Goal: Information Seeking & Learning: Learn about a topic

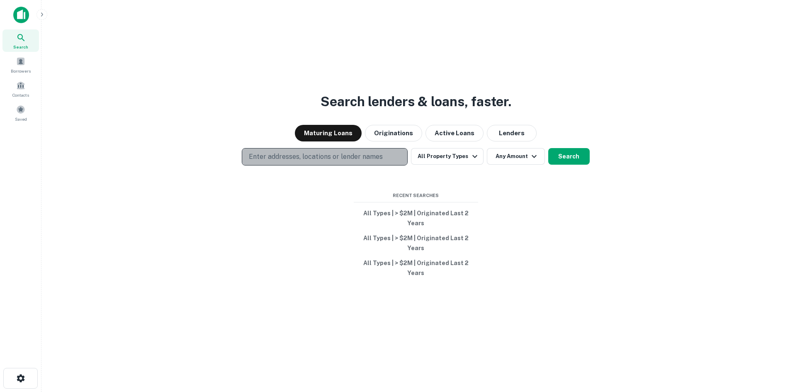
click at [377, 162] on p "Enter addresses, locations or lender names" at bounding box center [316, 157] width 134 height 10
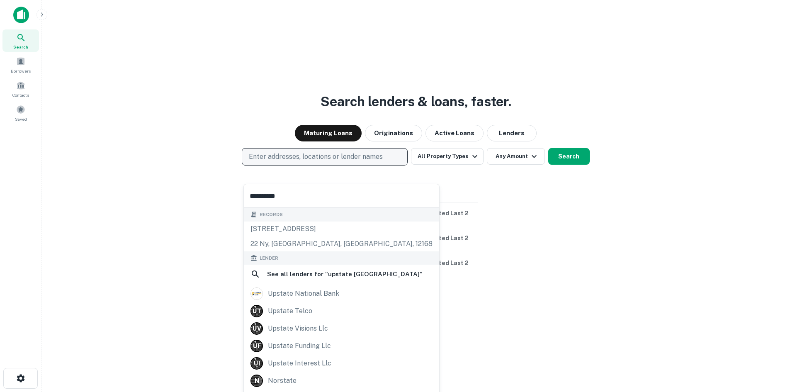
type input "**********"
click at [386, 165] on button "Enter addresses, locations or lender names" at bounding box center [325, 156] width 166 height 17
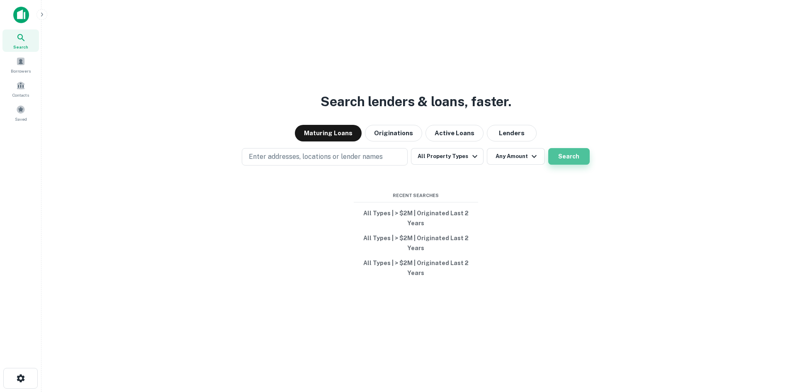
click at [567, 165] on button "Search" at bounding box center [568, 156] width 41 height 17
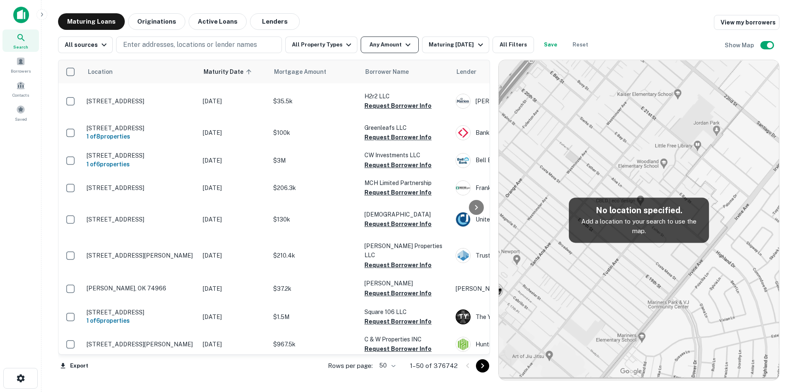
click at [393, 49] on button "Any Amount" at bounding box center [390, 44] width 58 height 17
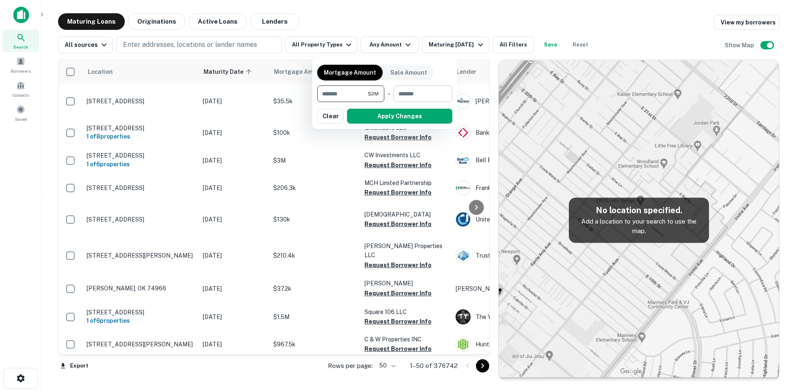
type input "*******"
click at [414, 94] on input "number" at bounding box center [420, 93] width 53 height 17
type input "********"
click at [409, 117] on button "Apply Changes" at bounding box center [399, 116] width 105 height 15
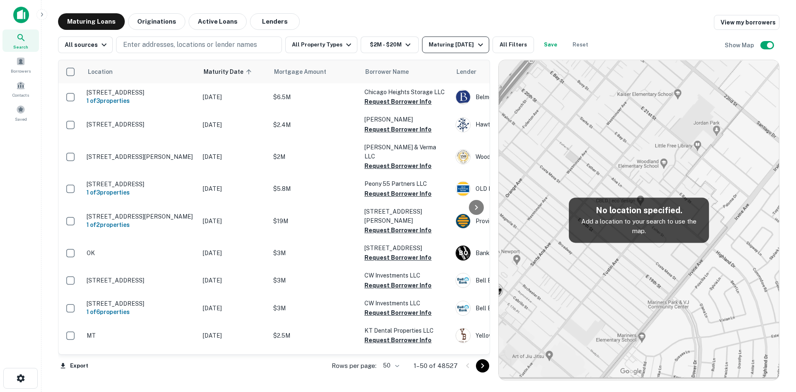
click at [432, 46] on div "Maturing In 1 Year" at bounding box center [457, 45] width 56 height 10
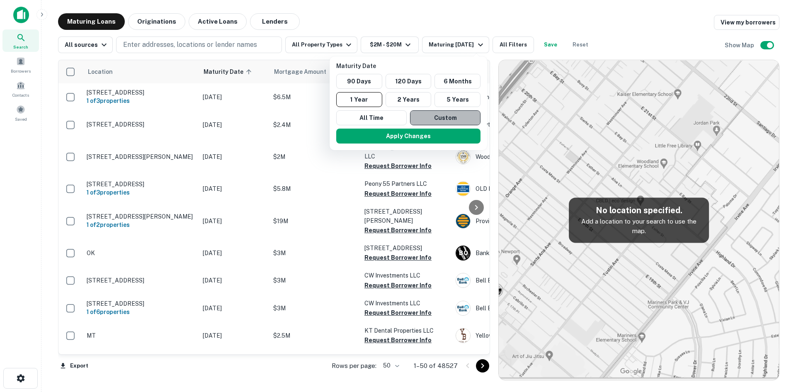
click at [438, 112] on button "Custom" at bounding box center [445, 117] width 71 height 15
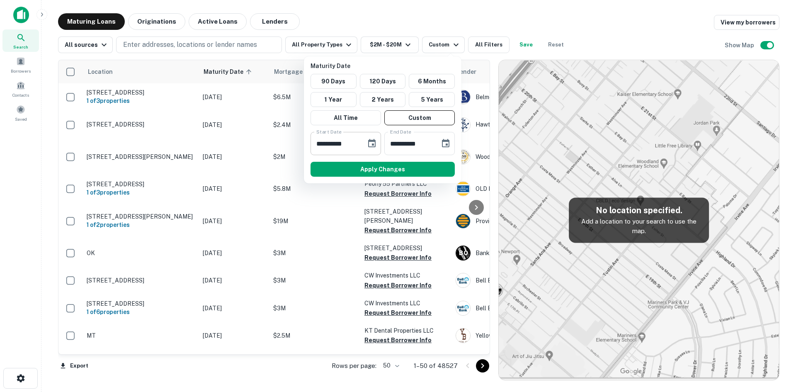
click at [368, 142] on icon "Choose date, selected date is Oct 9, 2025" at bounding box center [372, 144] width 10 height 10
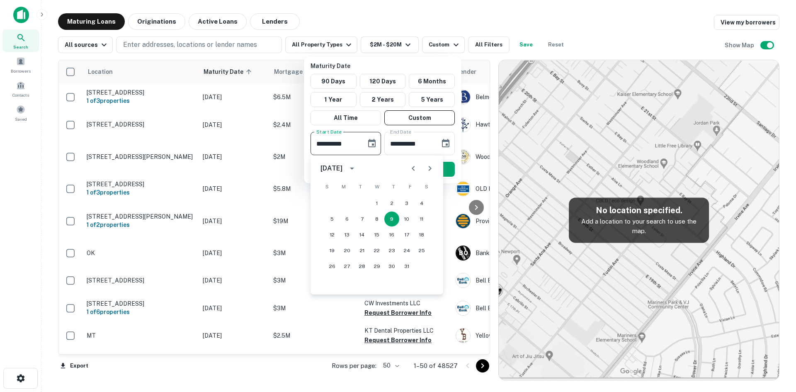
click at [345, 166] on div "October 2025" at bounding box center [333, 168] width 24 height 10
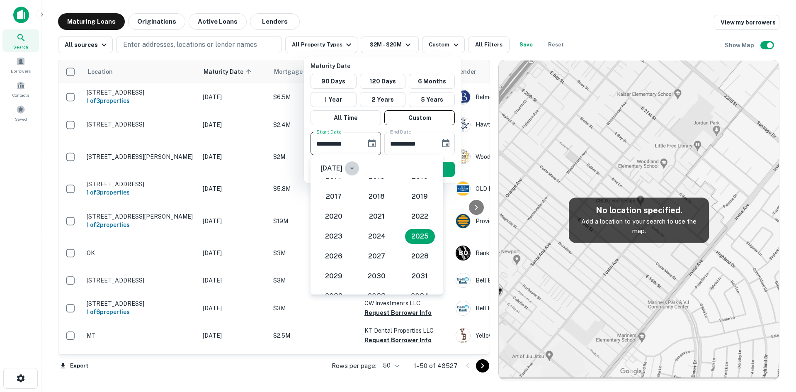
click at [357, 166] on icon "year view is open, switch to calendar view" at bounding box center [352, 168] width 10 height 10
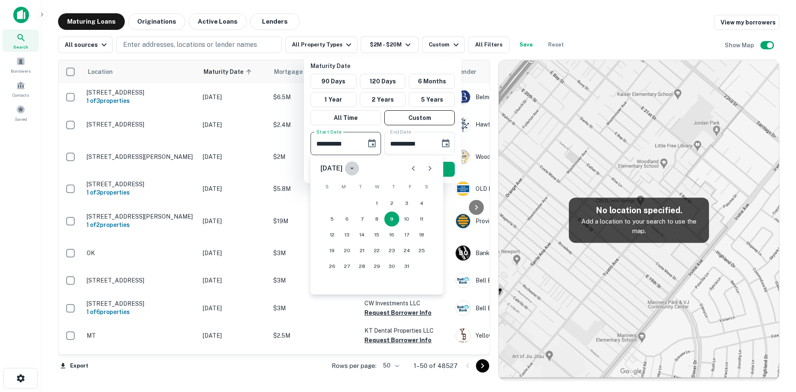
click at [354, 169] on icon "calendar view is open, switch to year view" at bounding box center [352, 169] width 4 height 2
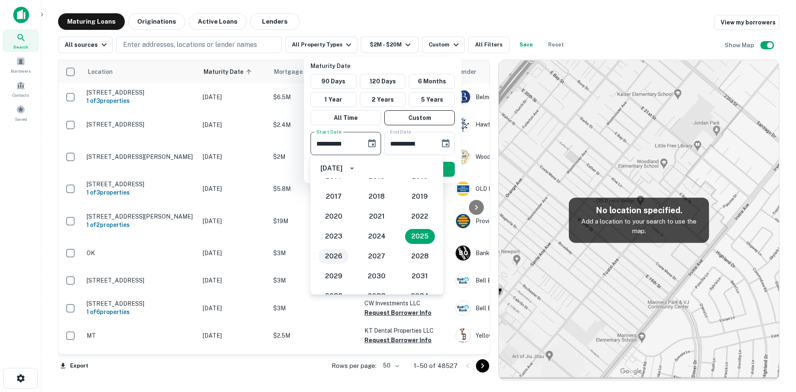
click at [340, 256] on button "2026" at bounding box center [334, 256] width 30 height 15
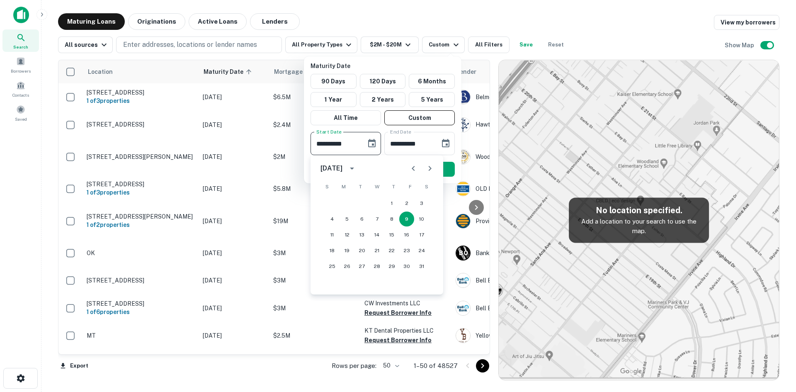
click at [412, 170] on icon "Previous month" at bounding box center [414, 168] width 10 height 10
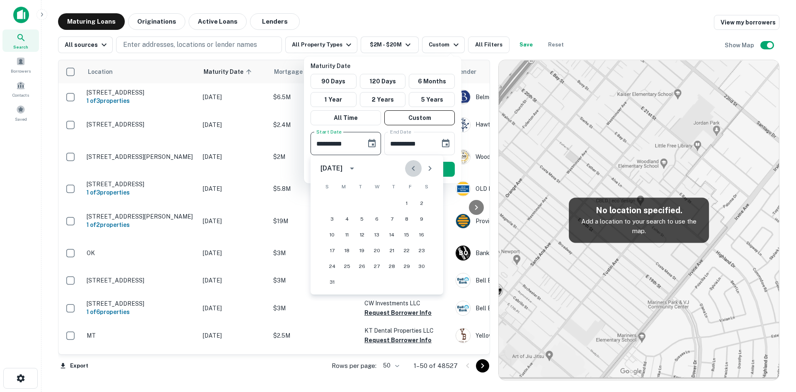
click at [412, 170] on icon "Previous month" at bounding box center [414, 168] width 10 height 10
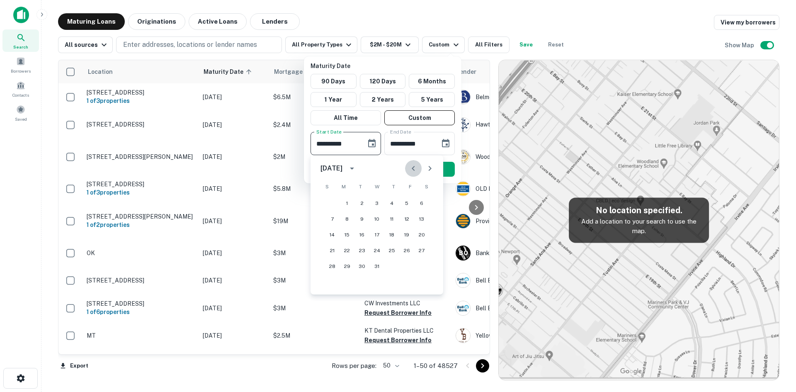
click at [412, 170] on icon "Previous month" at bounding box center [414, 168] width 10 height 10
click at [428, 169] on icon "Next month" at bounding box center [430, 168] width 10 height 10
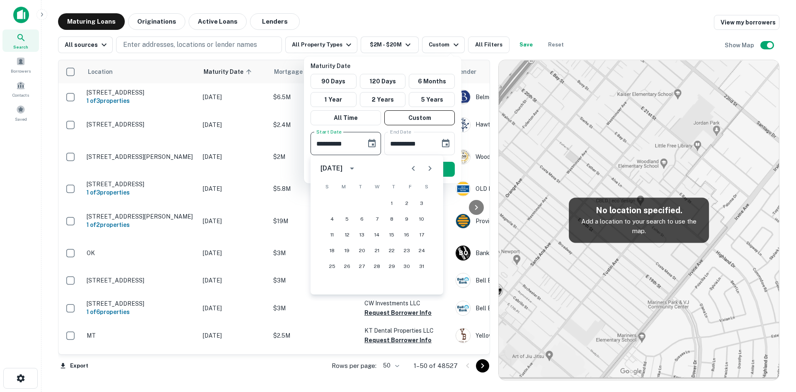
click at [428, 169] on icon "Next month" at bounding box center [430, 168] width 10 height 10
click at [382, 203] on button "1" at bounding box center [377, 203] width 15 height 15
type input "**********"
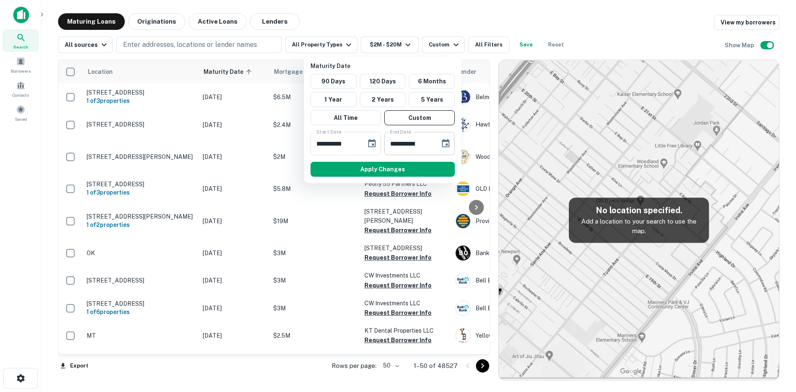
click at [427, 142] on input "**********" at bounding box center [409, 143] width 50 height 23
click at [450, 148] on icon "Choose date, selected date is Apr 7, 2026" at bounding box center [446, 144] width 10 height 10
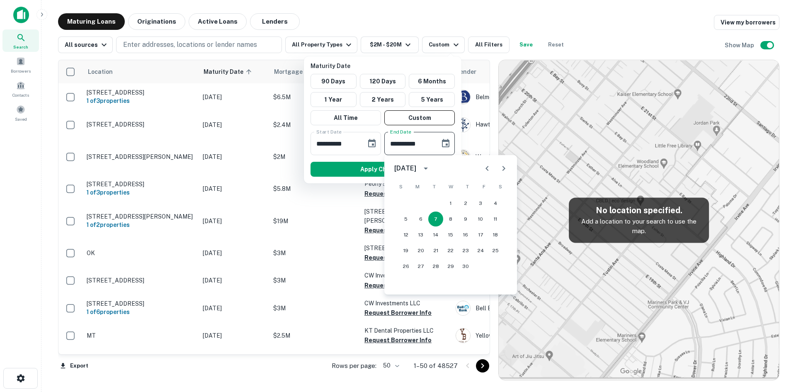
click at [506, 170] on icon "Next month" at bounding box center [504, 168] width 10 height 10
click at [480, 202] on button "1" at bounding box center [480, 203] width 15 height 15
type input "**********"
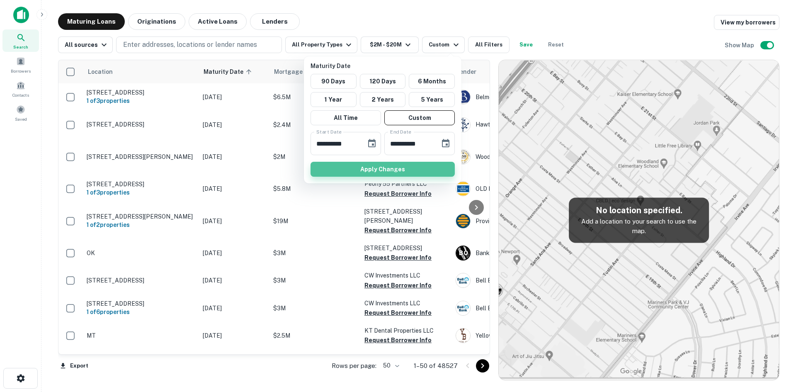
click at [393, 170] on button "Apply Changes" at bounding box center [383, 169] width 144 height 15
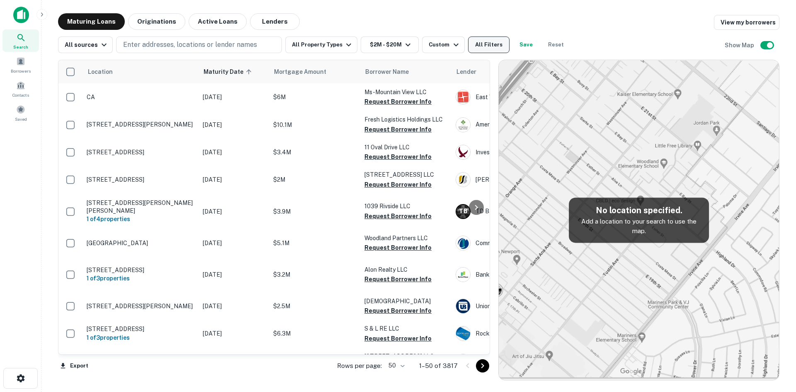
click at [479, 44] on button "All Filters" at bounding box center [488, 44] width 41 height 17
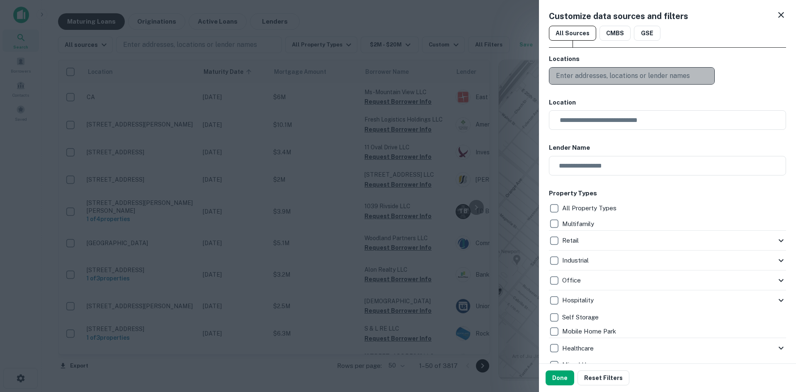
click at [592, 74] on p "Enter addresses, locations or lender names" at bounding box center [623, 76] width 134 height 10
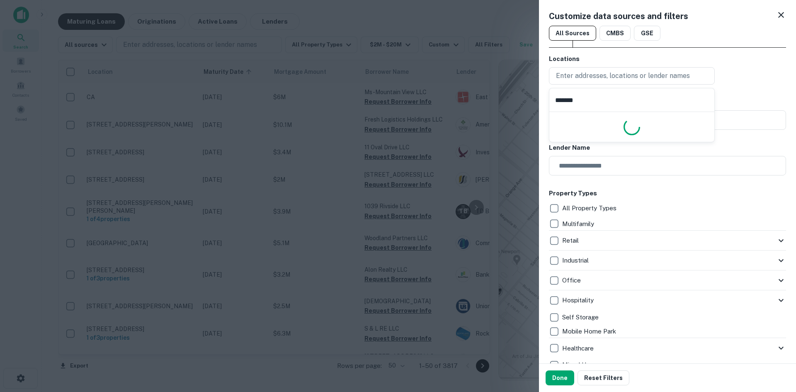
type input "********"
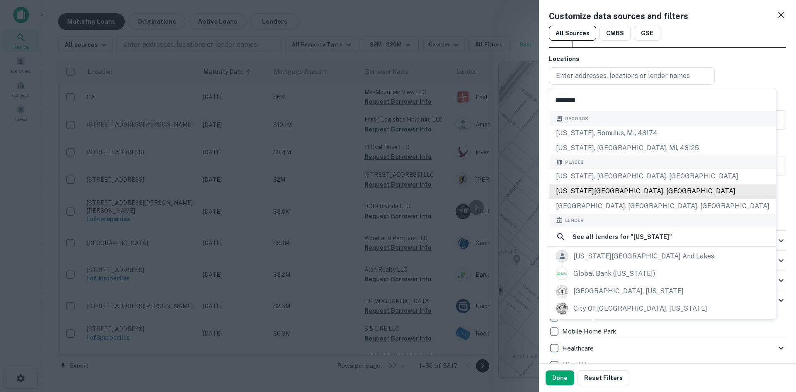
click at [617, 189] on div "New York State, USA" at bounding box center [663, 191] width 227 height 15
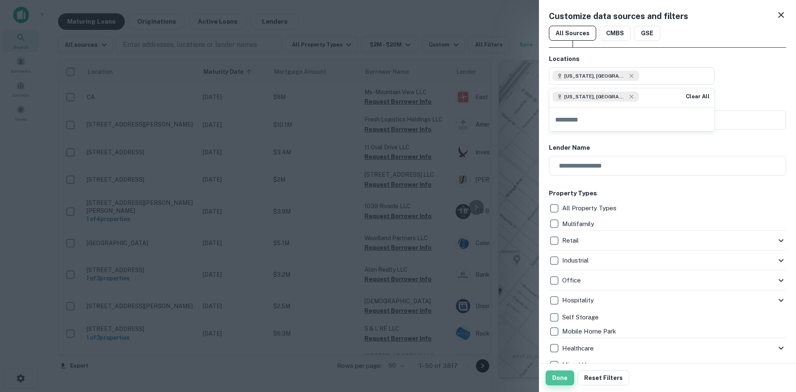
click at [562, 376] on button "Done" at bounding box center [560, 377] width 29 height 15
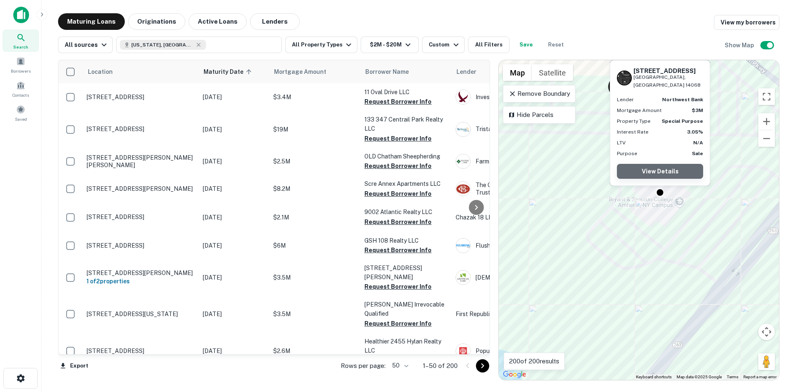
click at [666, 175] on link "View Details" at bounding box center [660, 171] width 86 height 15
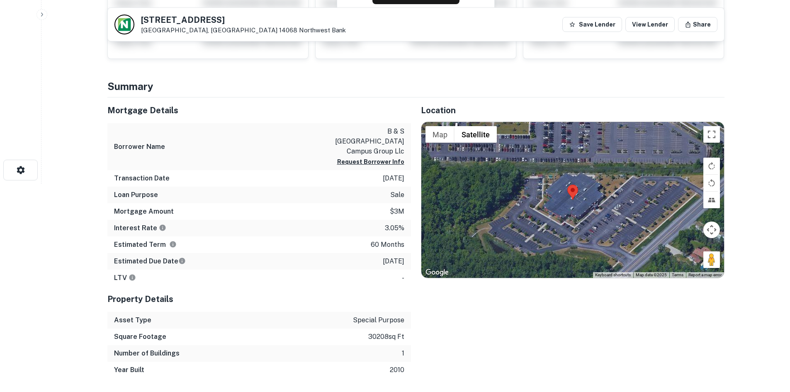
scroll to position [207, 0]
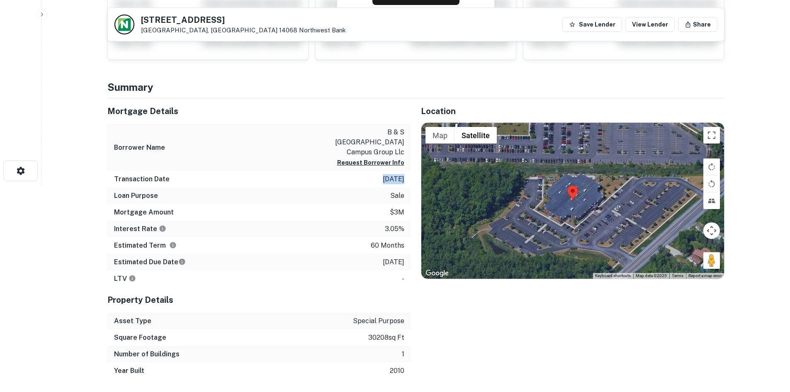
drag, startPoint x: 377, startPoint y: 170, endPoint x: 398, endPoint y: 170, distance: 21.2
click at [398, 174] on p "4/7/2021" at bounding box center [394, 179] width 22 height 10
drag, startPoint x: 370, startPoint y: 238, endPoint x: 403, endPoint y: 236, distance: 32.8
click at [403, 237] on div "Estimated Term 60 months" at bounding box center [259, 245] width 304 height 17
drag, startPoint x: 347, startPoint y: 129, endPoint x: 397, endPoint y: 142, distance: 51.4
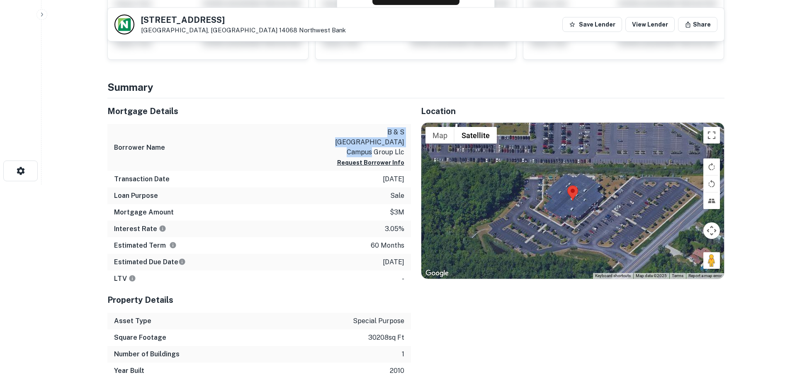
click at [397, 142] on p "b & s northtowns campus group llc" at bounding box center [367, 142] width 75 height 30
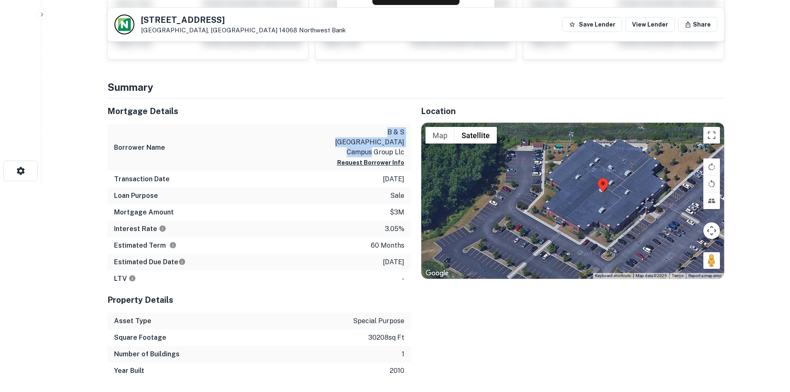
drag, startPoint x: 542, startPoint y: 209, endPoint x: 578, endPoint y: 209, distance: 36.5
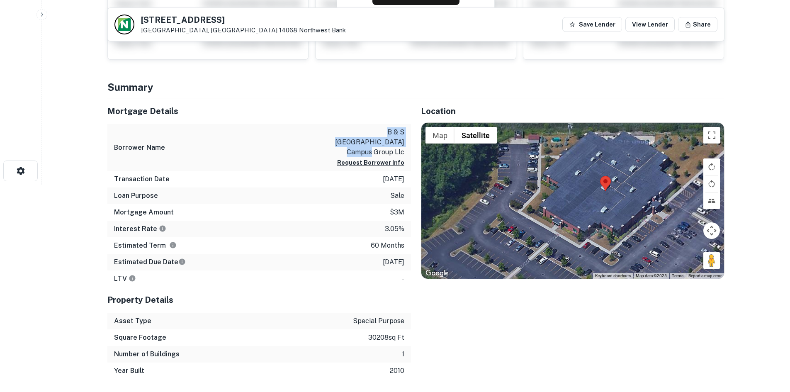
drag, startPoint x: 579, startPoint y: 212, endPoint x: 638, endPoint y: 251, distance: 71.0
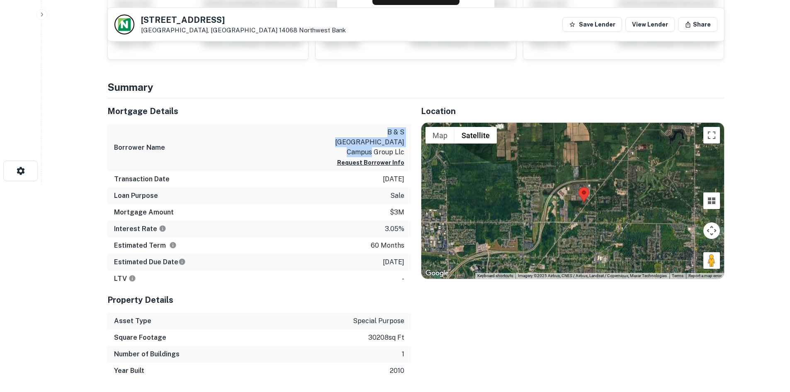
drag, startPoint x: 584, startPoint y: 194, endPoint x: 581, endPoint y: 202, distance: 9.3
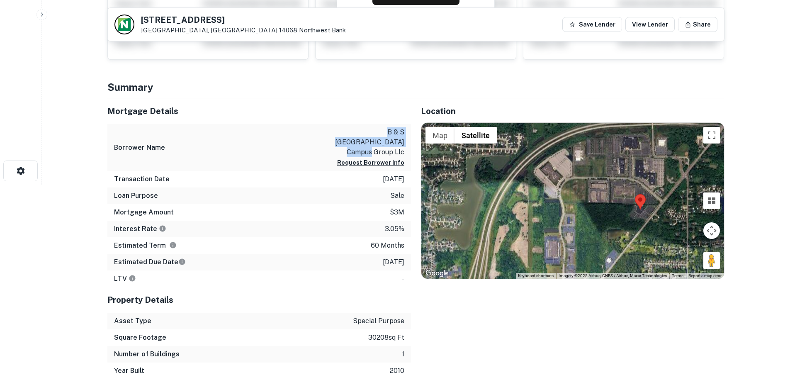
drag, startPoint x: 552, startPoint y: 190, endPoint x: 559, endPoint y: 206, distance: 17.8
click at [559, 206] on div at bounding box center [572, 201] width 303 height 156
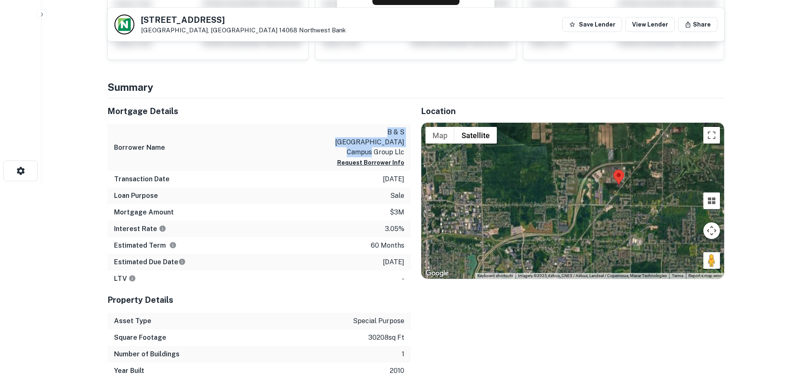
drag, startPoint x: 548, startPoint y: 231, endPoint x: 589, endPoint y: 224, distance: 40.8
click at [589, 224] on div at bounding box center [572, 201] width 303 height 156
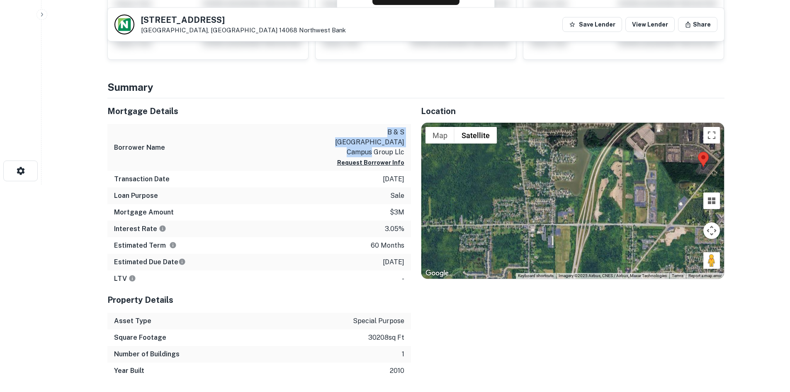
drag, startPoint x: 574, startPoint y: 195, endPoint x: 629, endPoint y: 200, distance: 55.4
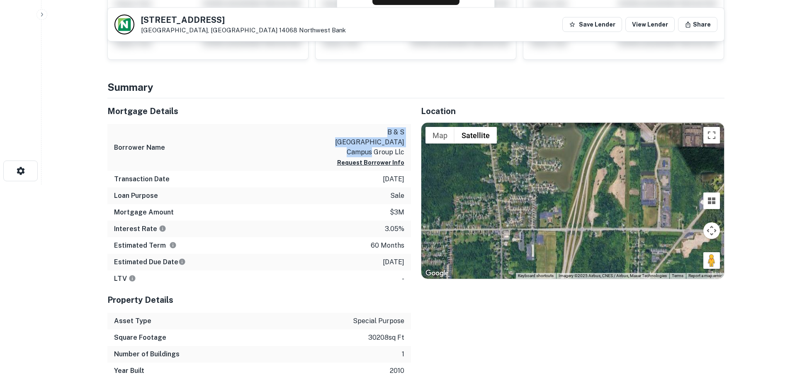
drag, startPoint x: 642, startPoint y: 203, endPoint x: 469, endPoint y: 183, distance: 173.7
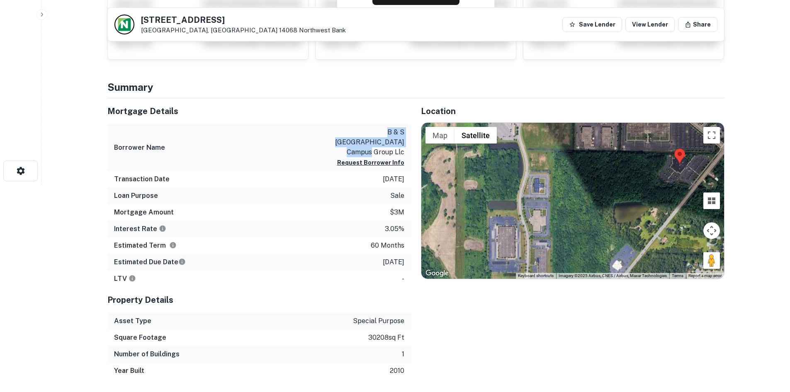
drag, startPoint x: 573, startPoint y: 124, endPoint x: 508, endPoint y: 233, distance: 126.7
click at [508, 233] on div at bounding box center [572, 201] width 303 height 156
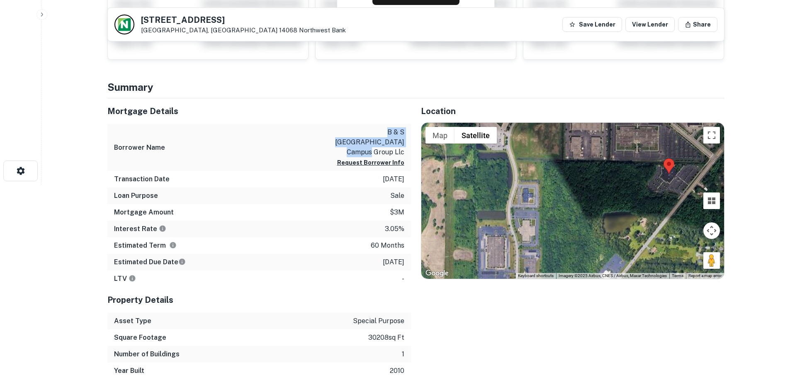
drag, startPoint x: 574, startPoint y: 165, endPoint x: 562, endPoint y: 170, distance: 12.7
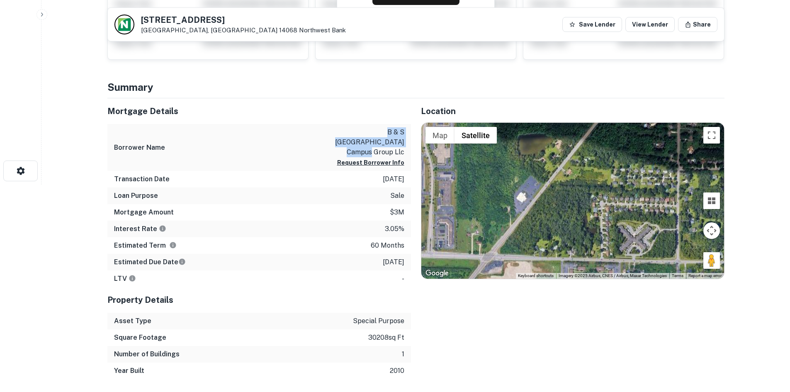
drag, startPoint x: 635, startPoint y: 202, endPoint x: 649, endPoint y: 100, distance: 102.9
click at [649, 100] on div "Location ← Move left → Move right ↑ Move up ↓ Move down + Zoom in - Zoom out Ho…" at bounding box center [568, 238] width 314 height 281
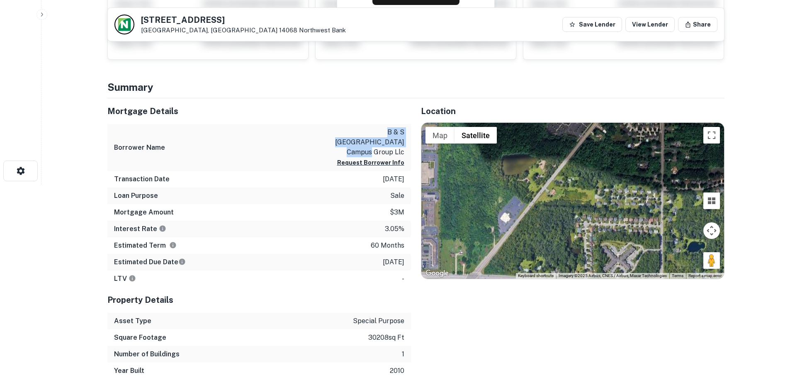
drag, startPoint x: 480, startPoint y: 243, endPoint x: 460, endPoint y: 267, distance: 30.9
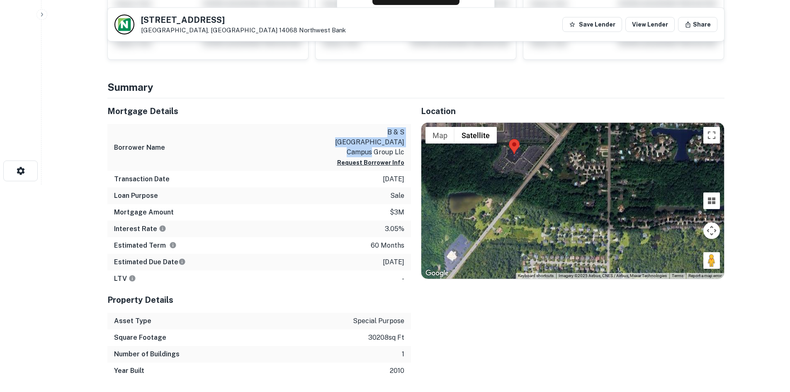
drag, startPoint x: 516, startPoint y: 210, endPoint x: 519, endPoint y: 174, distance: 36.2
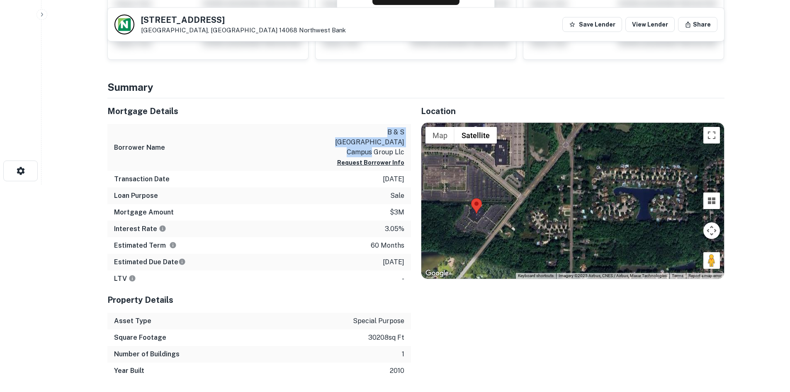
drag, startPoint x: 519, startPoint y: 171, endPoint x: 474, endPoint y: 241, distance: 82.9
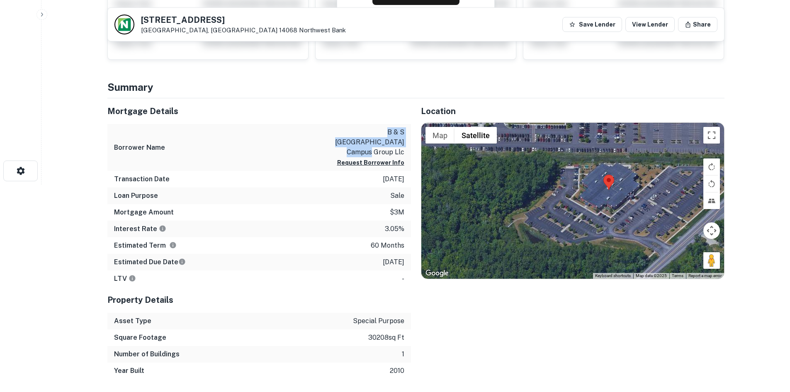
drag, startPoint x: 500, startPoint y: 203, endPoint x: 614, endPoint y: 155, distance: 123.8
click at [614, 155] on div at bounding box center [572, 201] width 303 height 156
drag, startPoint x: 712, startPoint y: 265, endPoint x: 653, endPoint y: 237, distance: 65.3
click at [653, 237] on div "To activate drag with keyboard, press Alt + Enter. Once in keyboard drag state,…" at bounding box center [572, 201] width 303 height 156
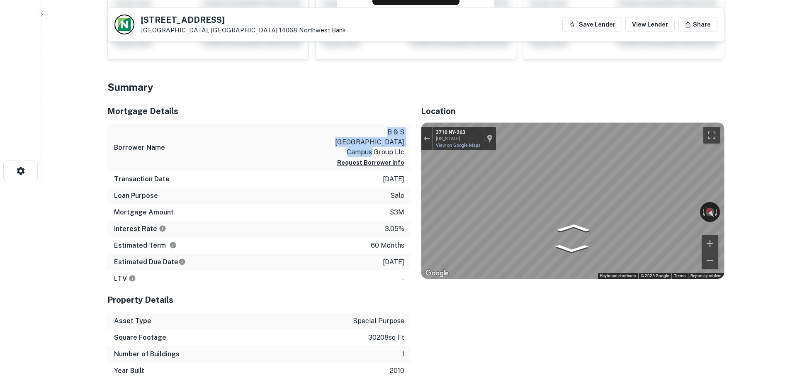
click at [708, 132] on button "Toggle fullscreen view" at bounding box center [711, 135] width 17 height 17
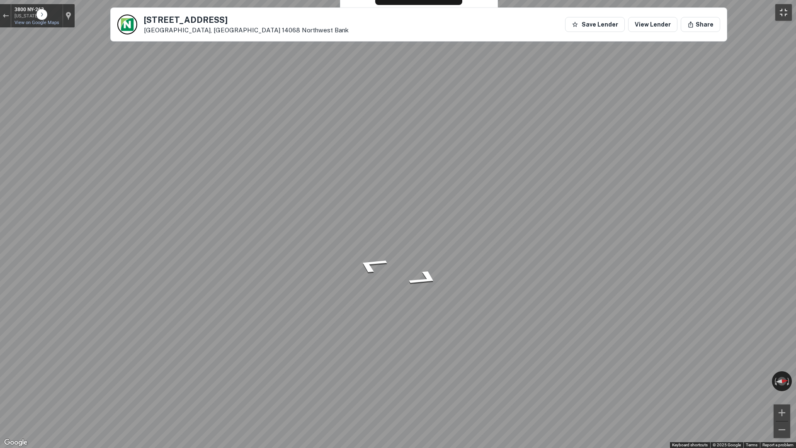
click at [784, 16] on button "Toggle fullscreen view" at bounding box center [784, 12] width 17 height 17
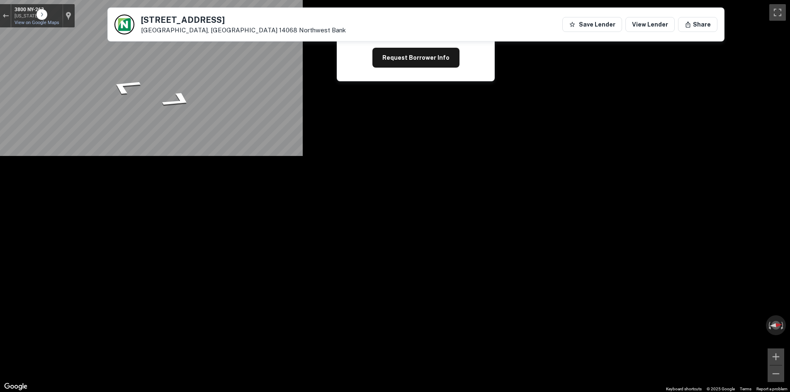
scroll to position [124, 0]
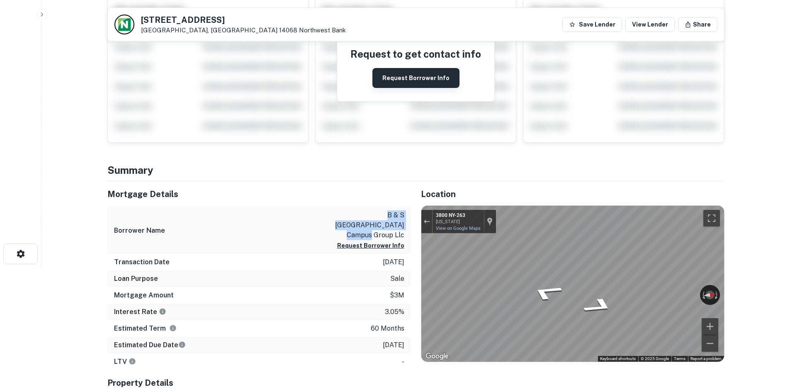
click at [419, 85] on button "Request Borrower Info" at bounding box center [415, 78] width 87 height 20
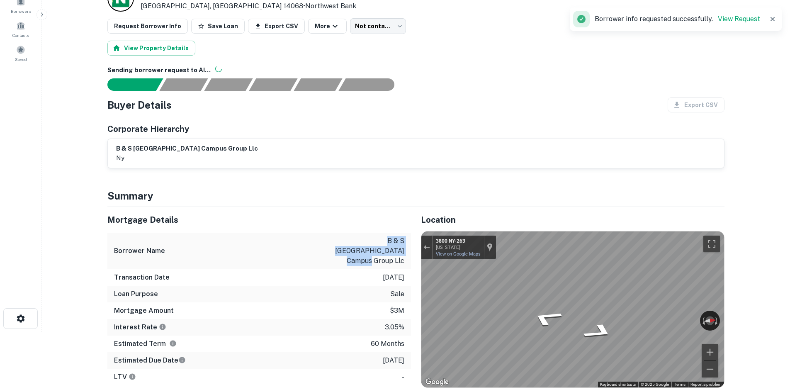
scroll to position [0, 0]
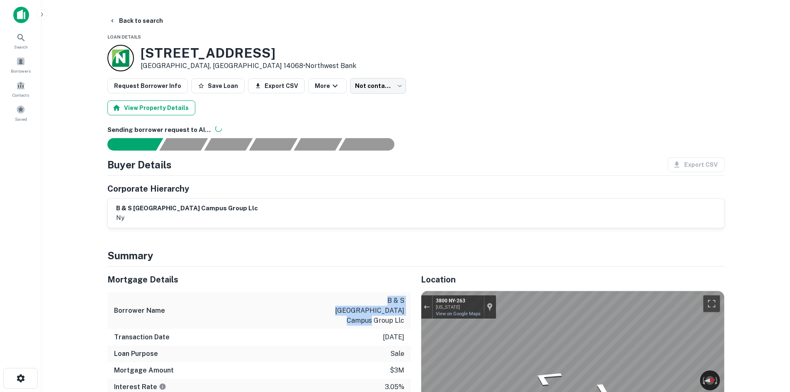
click at [138, 106] on button "View Property Details" at bounding box center [151, 107] width 88 height 15
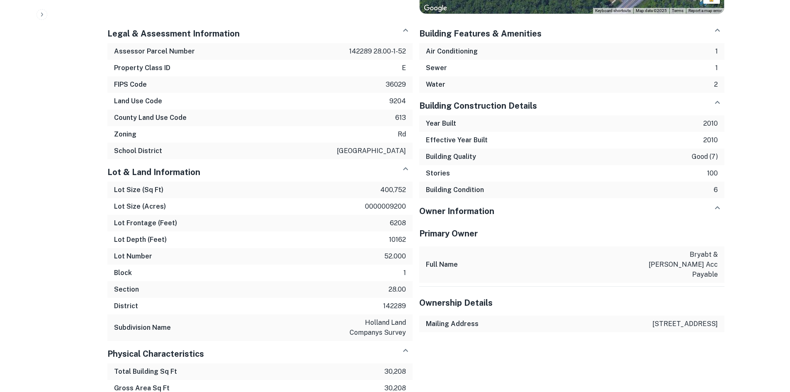
scroll to position [511, 0]
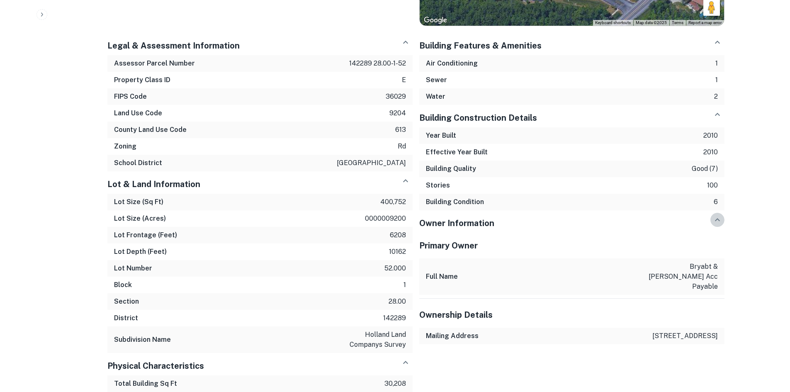
click at [716, 216] on icon "button" at bounding box center [718, 220] width 10 height 10
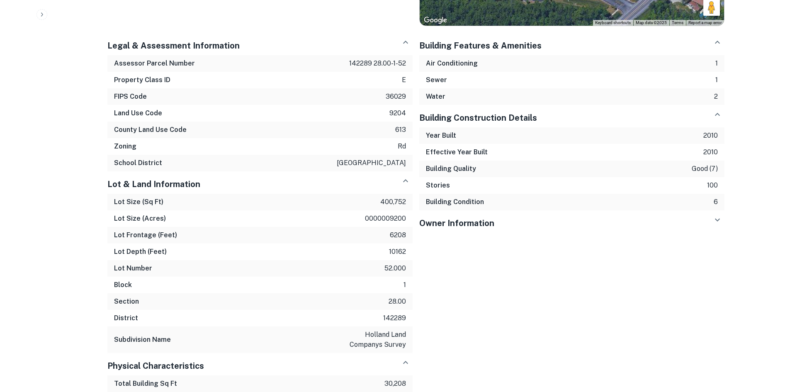
click at [716, 216] on icon "button" at bounding box center [718, 220] width 10 height 10
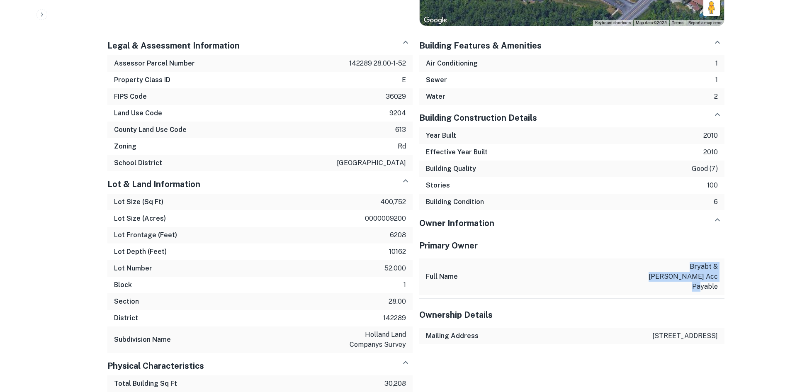
drag, startPoint x: 642, startPoint y: 260, endPoint x: 718, endPoint y: 277, distance: 78.0
click at [718, 277] on div "Full Name bryabt & stratton acc payable" at bounding box center [571, 276] width 305 height 36
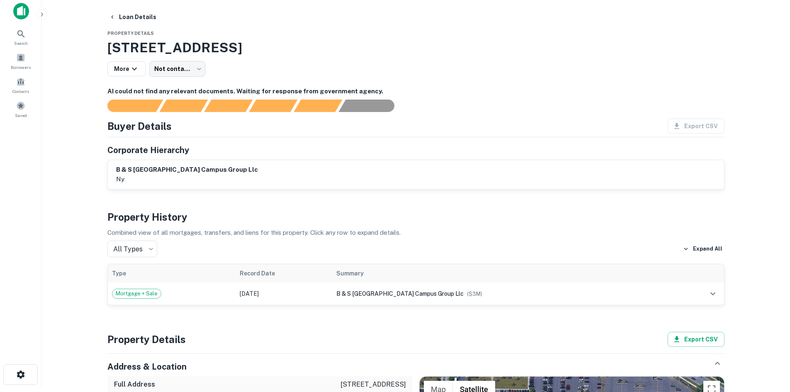
scroll to position [0, 0]
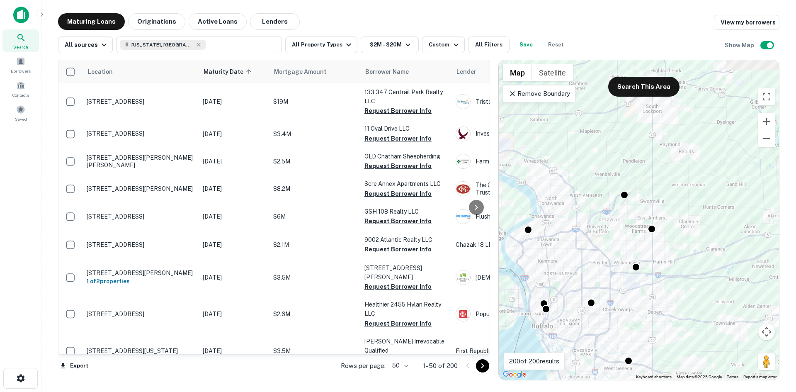
drag, startPoint x: 655, startPoint y: 219, endPoint x: 706, endPoint y: 258, distance: 63.9
click at [706, 258] on div "To activate drag with keyboard, press Alt + Enter. Once in keyboard drag state,…" at bounding box center [639, 220] width 280 height 320
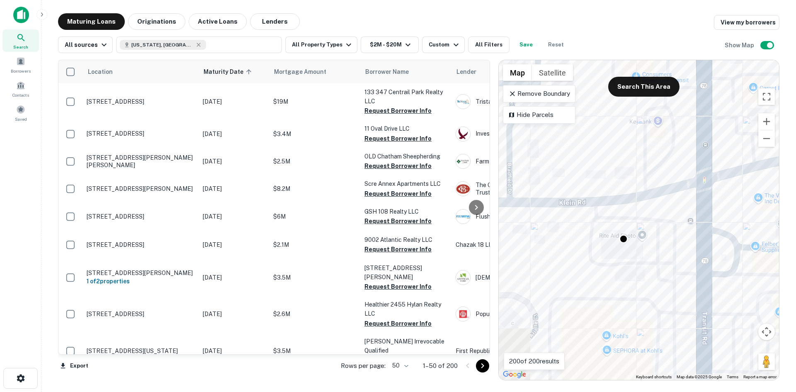
drag, startPoint x: 630, startPoint y: 306, endPoint x: 636, endPoint y: 201, distance: 105.5
click at [636, 201] on div "To activate drag with keyboard, press Alt + Enter. Once in keyboard drag state,…" at bounding box center [639, 220] width 280 height 320
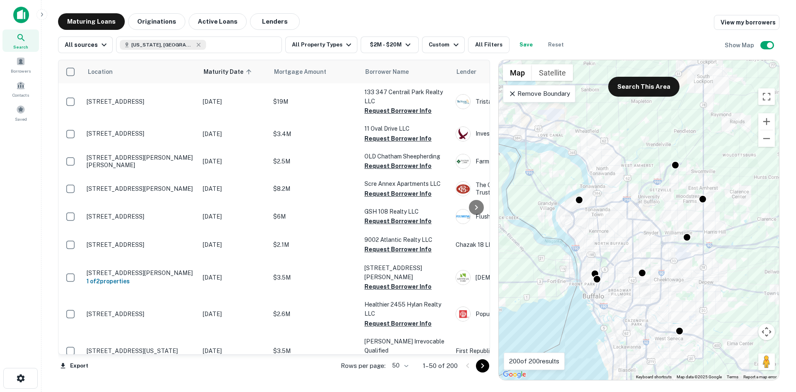
drag, startPoint x: 589, startPoint y: 235, endPoint x: 670, endPoint y: 209, distance: 85.0
click at [670, 209] on div "To activate drag with keyboard, press Alt + Enter. Once in keyboard drag state,…" at bounding box center [639, 220] width 280 height 320
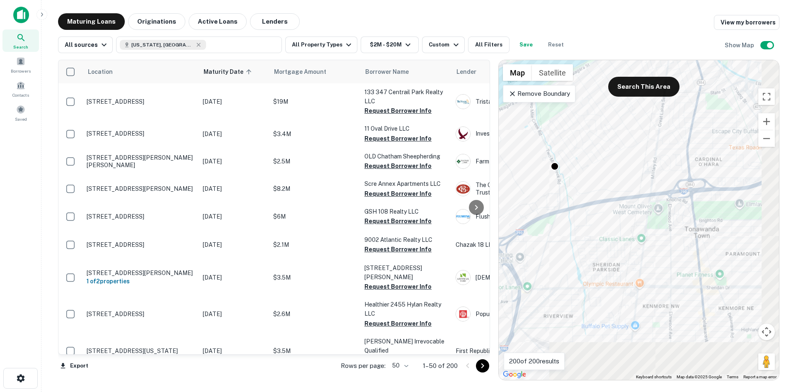
drag, startPoint x: 662, startPoint y: 273, endPoint x: 550, endPoint y: 159, distance: 159.6
click at [550, 159] on div "To activate drag with keyboard, press Alt + Enter. Once in keyboard drag state,…" at bounding box center [639, 220] width 280 height 320
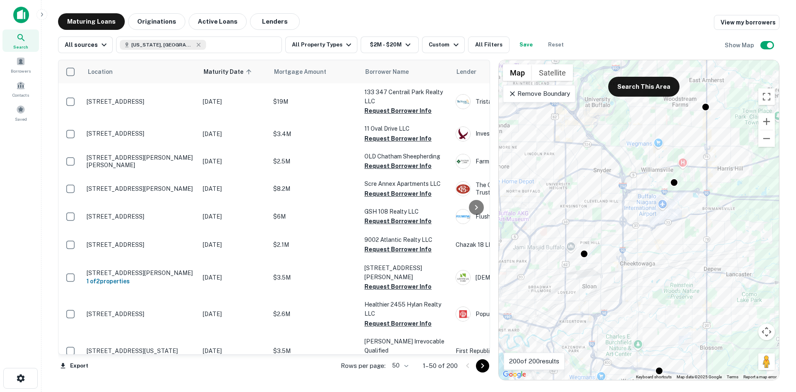
drag, startPoint x: 680, startPoint y: 245, endPoint x: 542, endPoint y: 165, distance: 159.8
click at [542, 165] on div "To activate drag with keyboard, press Alt + Enter. Once in keyboard drag state,…" at bounding box center [639, 220] width 280 height 320
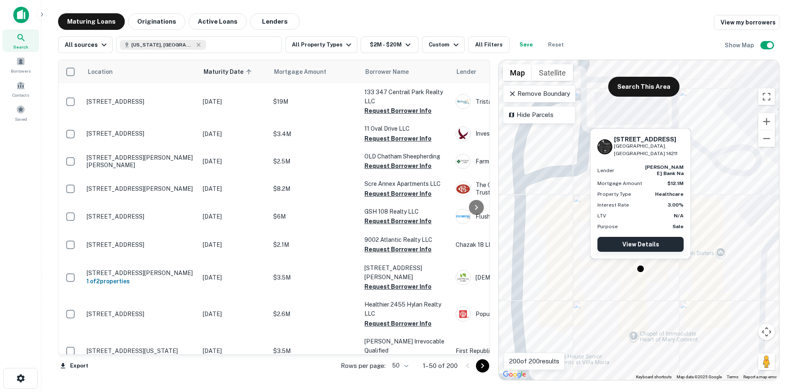
click at [649, 244] on link "View Details" at bounding box center [641, 244] width 86 height 15
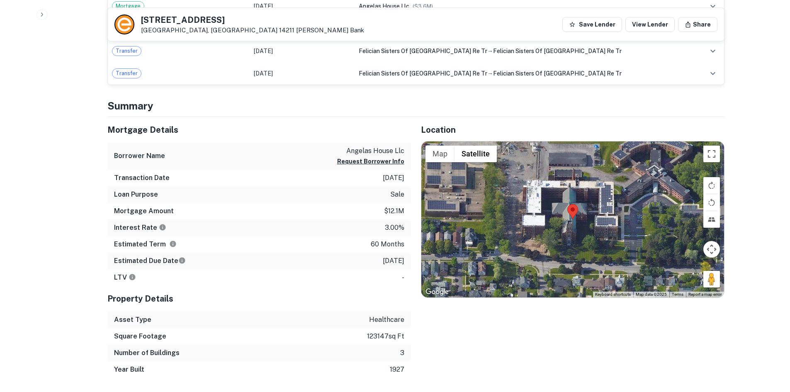
scroll to position [415, 0]
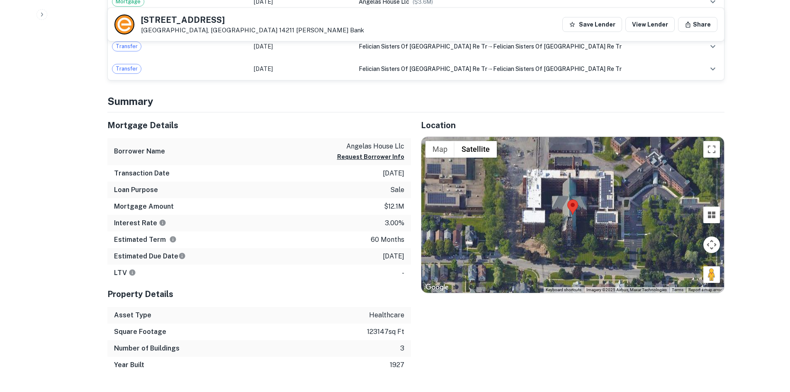
drag, startPoint x: 585, startPoint y: 217, endPoint x: 573, endPoint y: 220, distance: 12.3
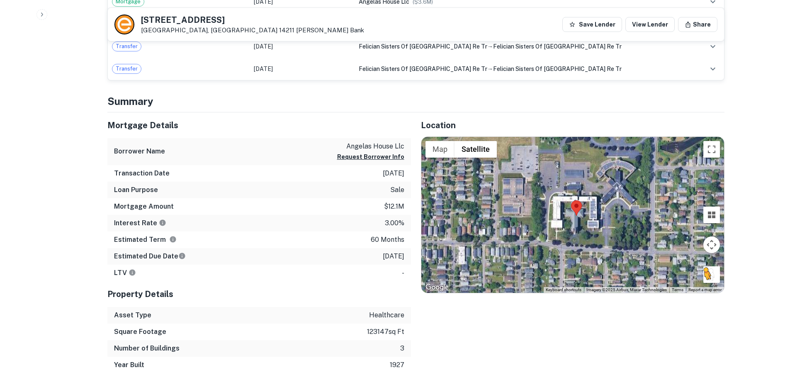
click at [715, 277] on button "Drag Pegman onto the map to open Street View" at bounding box center [711, 274] width 17 height 17
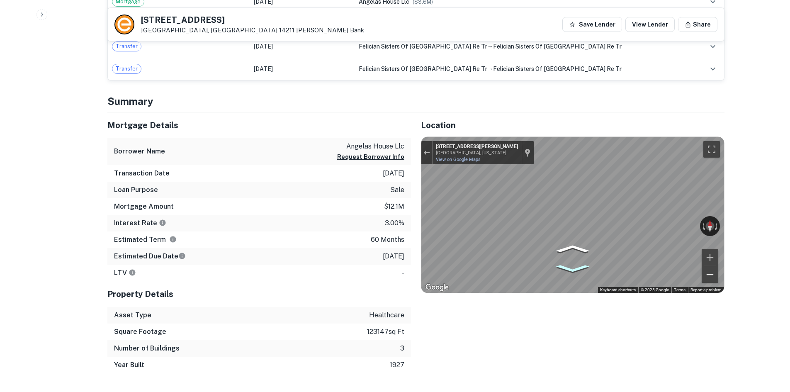
click at [572, 261] on div "← Move left → Move right ↑ Move up ↓ Move down + Zoom in - Zoom out 67 Haller A…" at bounding box center [572, 215] width 303 height 156
drag, startPoint x: 715, startPoint y: 275, endPoint x: 728, endPoint y: 248, distance: 31.0
click at [713, 251] on div "← Move left → Move right ↑ Move up ↓ Move down + Zoom in - Zoom out 67 Haller A…" at bounding box center [572, 215] width 303 height 156
click at [651, 230] on div "Map" at bounding box center [572, 215] width 303 height 156
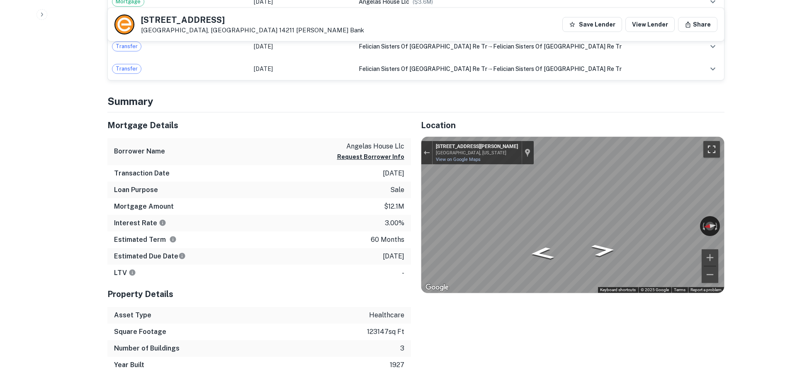
click at [714, 148] on button "Toggle fullscreen view" at bounding box center [711, 149] width 17 height 17
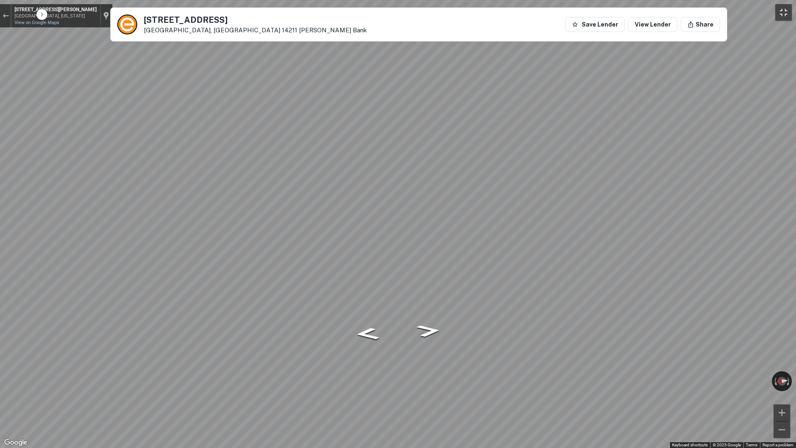
click at [783, 10] on button "Toggle fullscreen view" at bounding box center [784, 12] width 17 height 17
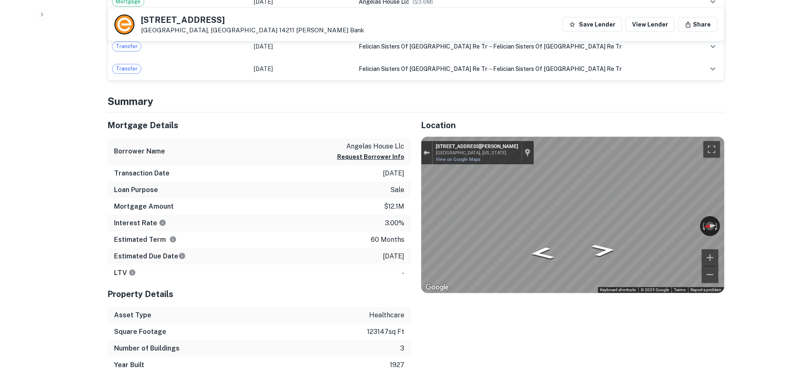
click at [426, 151] on div "Exit the Street View" at bounding box center [426, 152] width 6 height 5
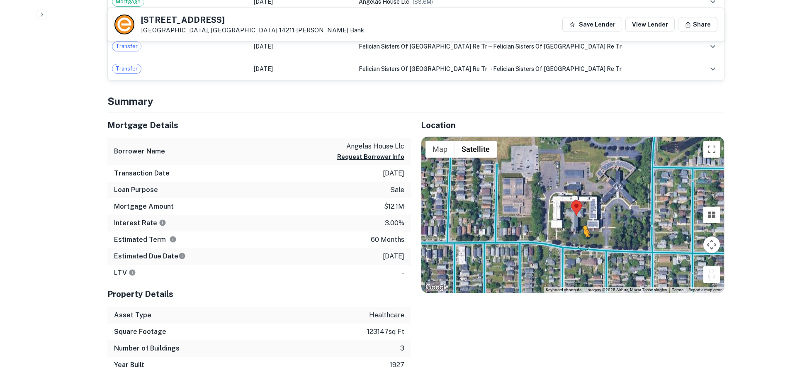
drag, startPoint x: 712, startPoint y: 277, endPoint x: 582, endPoint y: 244, distance: 133.9
click at [582, 244] on div "To activate drag with keyboard, press Alt + Enter. Once in keyboard drag state,…" at bounding box center [572, 215] width 303 height 156
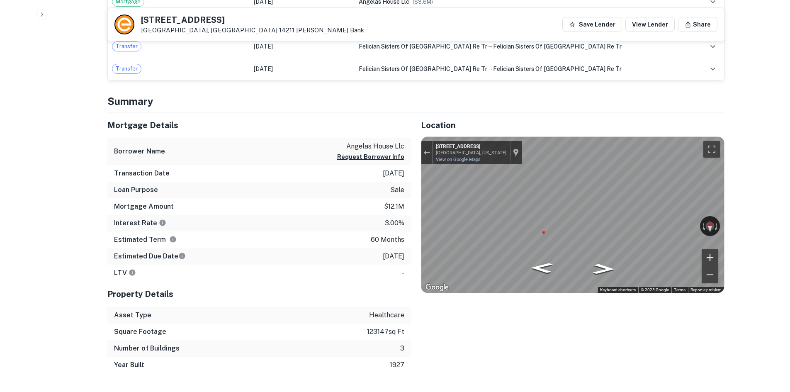
click at [718, 255] on div "← Move left → Move right ↑ Move up ↓ Move down + Zoom in - Zoom out 611 Doat St…" at bounding box center [572, 215] width 303 height 156
click at [712, 147] on button "Toggle fullscreen view" at bounding box center [711, 149] width 17 height 17
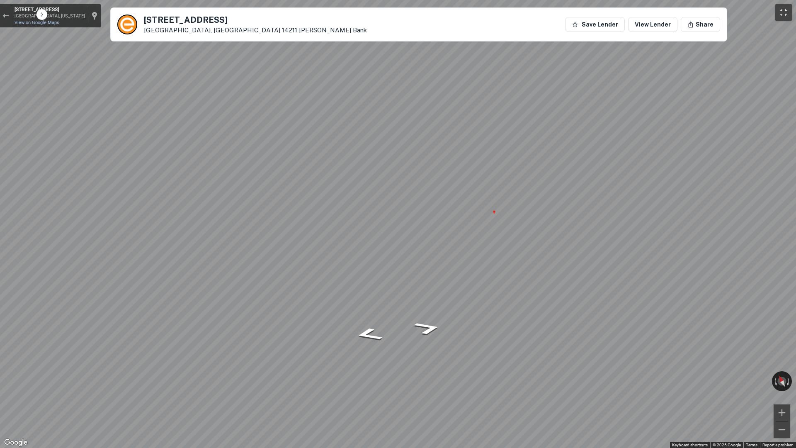
click at [776, 13] on button "Toggle fullscreen view" at bounding box center [784, 12] width 17 height 17
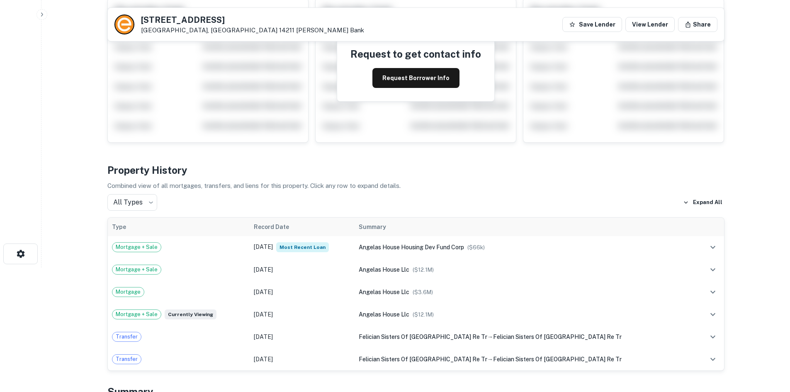
scroll to position [0, 0]
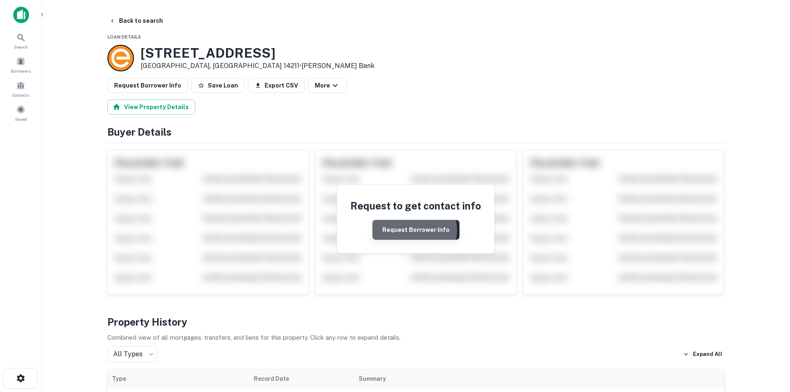
click at [413, 230] on button "Request Borrower Info" at bounding box center [415, 230] width 87 height 20
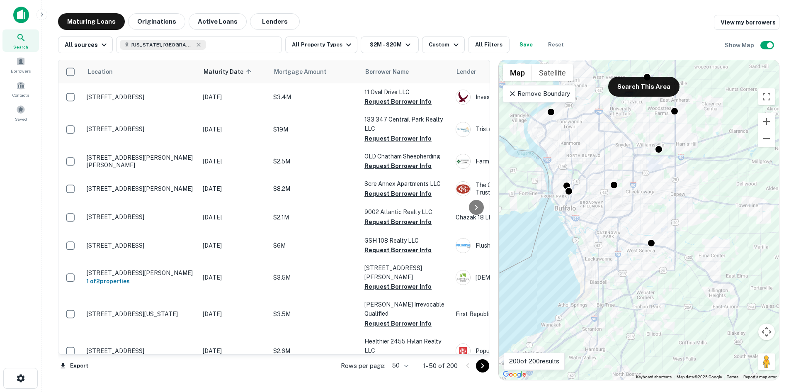
drag, startPoint x: 567, startPoint y: 184, endPoint x: 594, endPoint y: 202, distance: 32.2
click at [597, 203] on div "To activate drag with keyboard, press Alt + Enter. Once in keyboard drag state,…" at bounding box center [639, 220] width 280 height 320
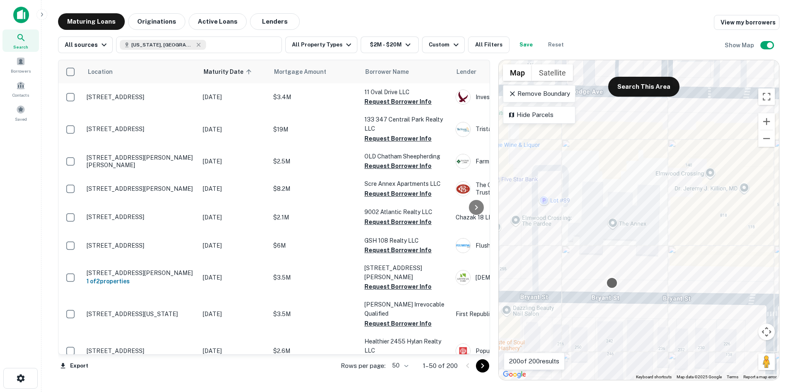
click at [613, 279] on body "Search Borrowers Contacts Saved Maturing Loans Originations Active Loans Lender…" at bounding box center [398, 196] width 796 height 392
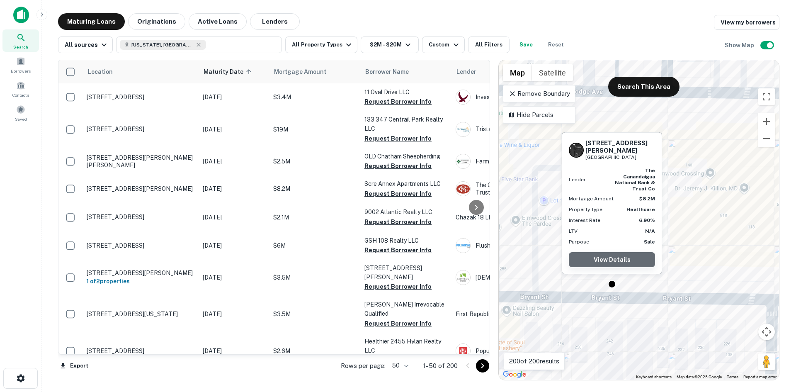
click at [633, 258] on link "View Details" at bounding box center [612, 259] width 86 height 15
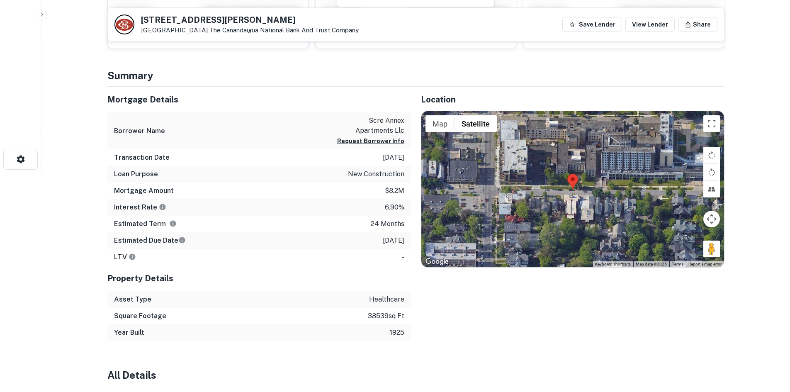
scroll to position [207, 0]
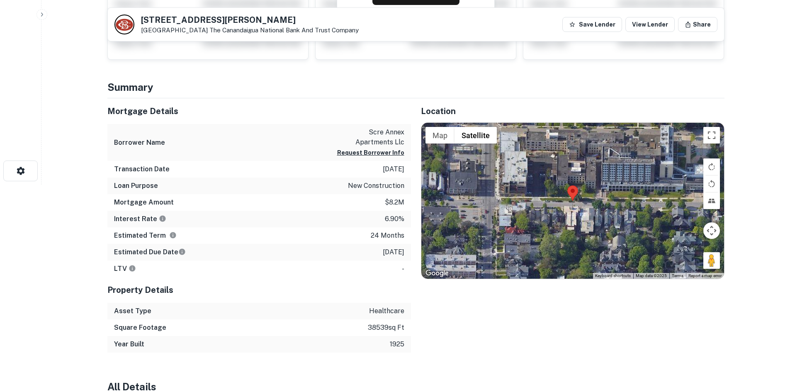
click at [567, 185] on area at bounding box center [567, 185] width 0 height 0
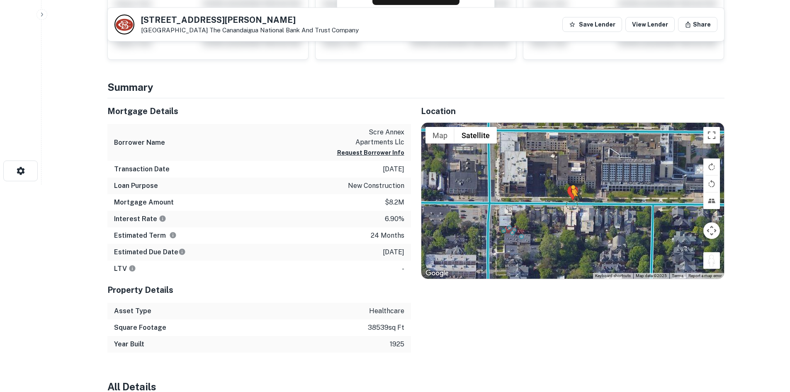
drag, startPoint x: 705, startPoint y: 257, endPoint x: 570, endPoint y: 204, distance: 145.4
click at [570, 204] on div "To activate drag with keyboard, press Alt + Enter. Once in keyboard drag state,…" at bounding box center [572, 201] width 303 height 156
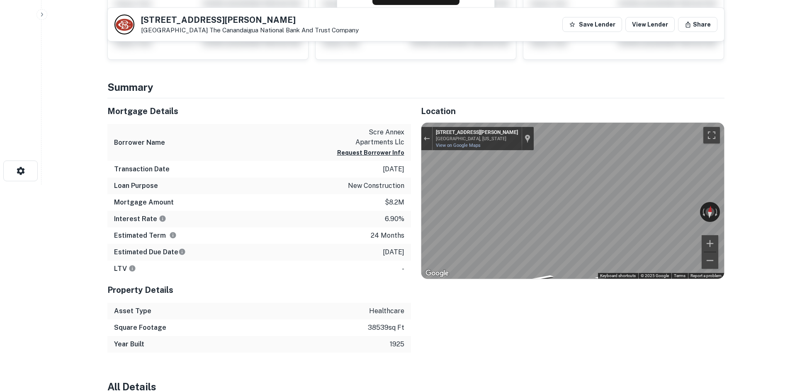
click at [324, 177] on div "Mortgage Details Borrower Name scre annex apartments llc Request Borrower Info …" at bounding box center [410, 225] width 627 height 254
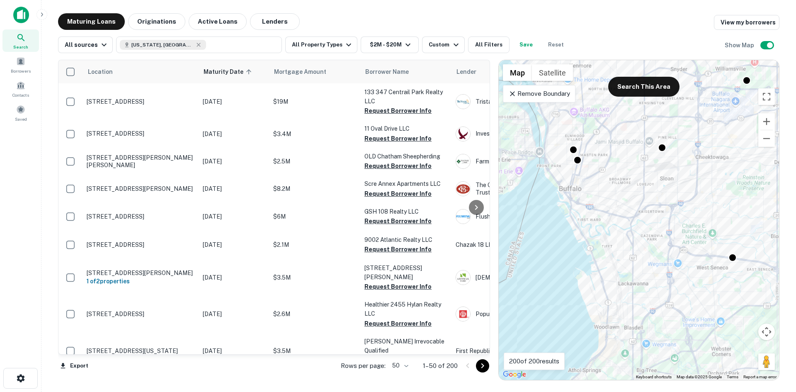
drag, startPoint x: 533, startPoint y: 143, endPoint x: 577, endPoint y: 171, distance: 52.0
click at [577, 171] on div "To activate drag with keyboard, press Alt + Enter. Once in keyboard drag state,…" at bounding box center [639, 220] width 280 height 320
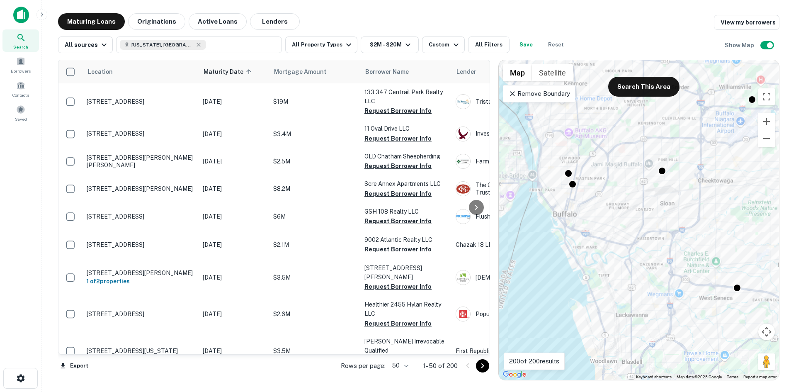
drag, startPoint x: 682, startPoint y: 276, endPoint x: 572, endPoint y: 152, distance: 165.4
click at [572, 152] on div "To activate drag with keyboard, press Alt + Enter. Once in keyboard drag state,…" at bounding box center [639, 220] width 280 height 320
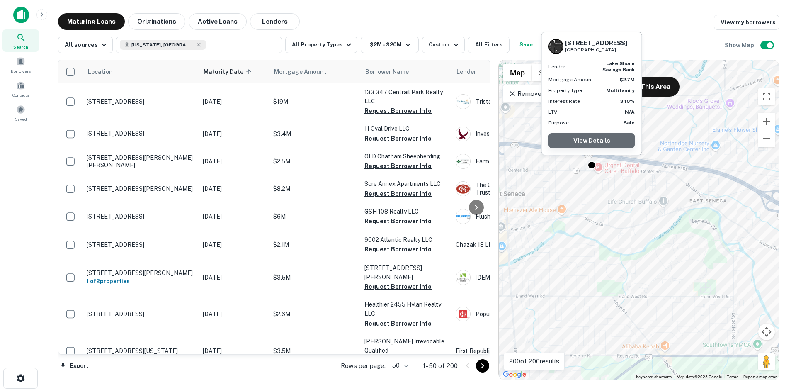
click at [589, 144] on link "View Details" at bounding box center [592, 140] width 86 height 15
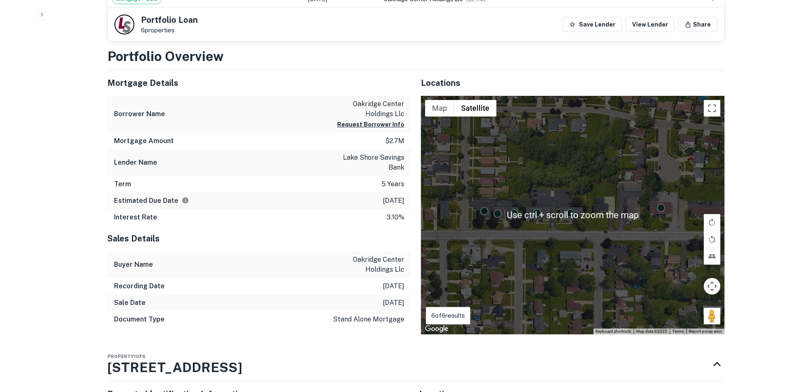
scroll to position [498, 0]
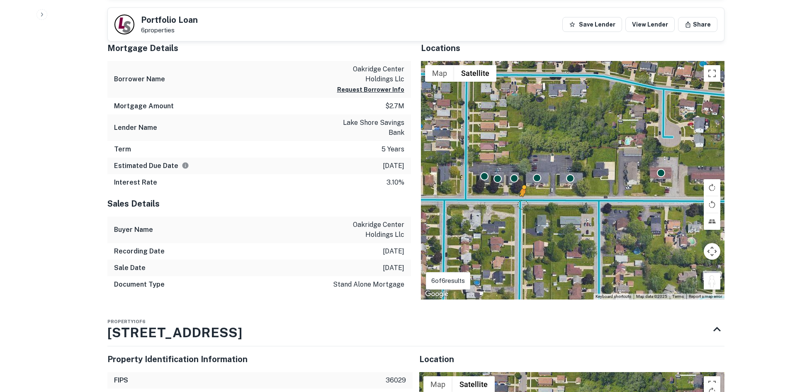
drag, startPoint x: 710, startPoint y: 277, endPoint x: 522, endPoint y: 205, distance: 201.8
click at [522, 205] on div "To activate drag with keyboard, press Alt + Enter. Once in keyboard drag state,…" at bounding box center [573, 180] width 304 height 238
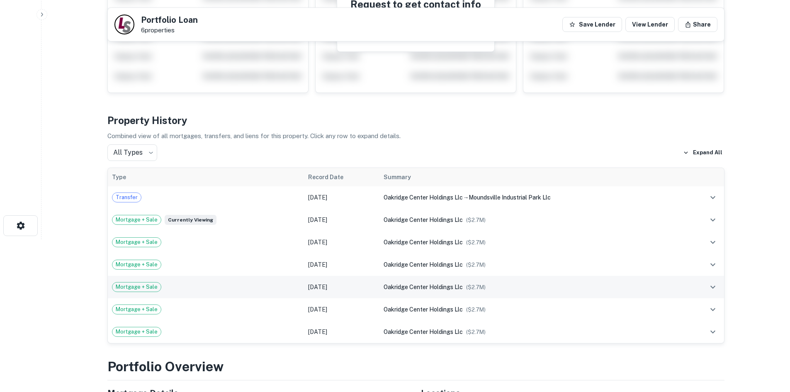
scroll to position [53, 0]
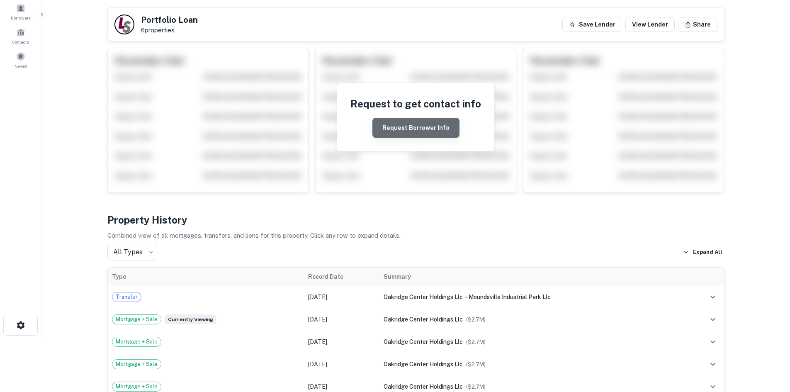
click at [421, 130] on button "Request Borrower Info" at bounding box center [415, 128] width 87 height 20
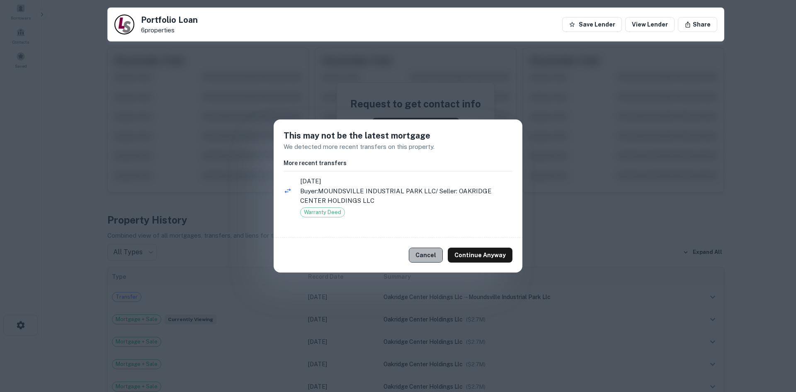
click at [434, 257] on button "Cancel" at bounding box center [426, 255] width 34 height 15
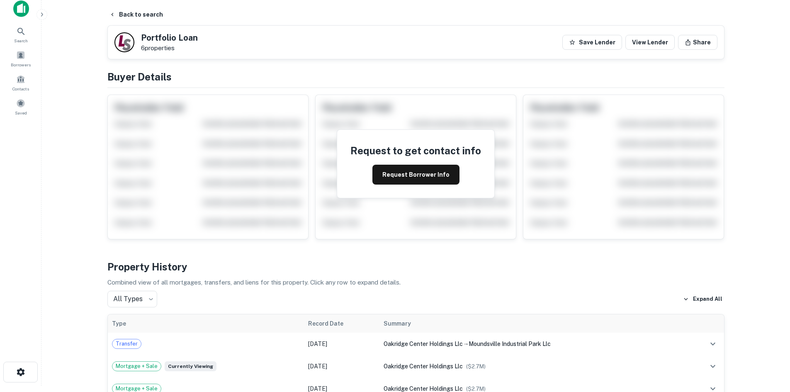
scroll to position [0, 0]
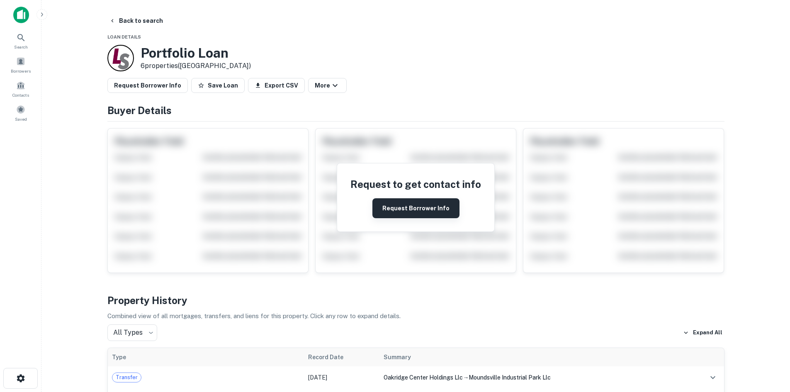
click at [414, 205] on button "Request Borrower Info" at bounding box center [415, 208] width 87 height 20
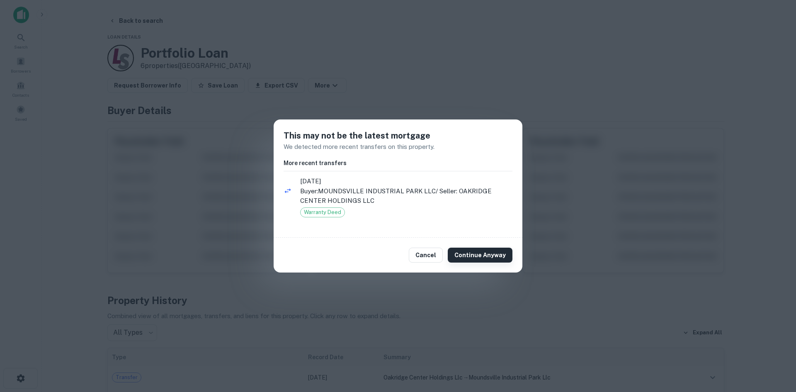
click at [460, 252] on button "Continue Anyway" at bounding box center [480, 255] width 65 height 15
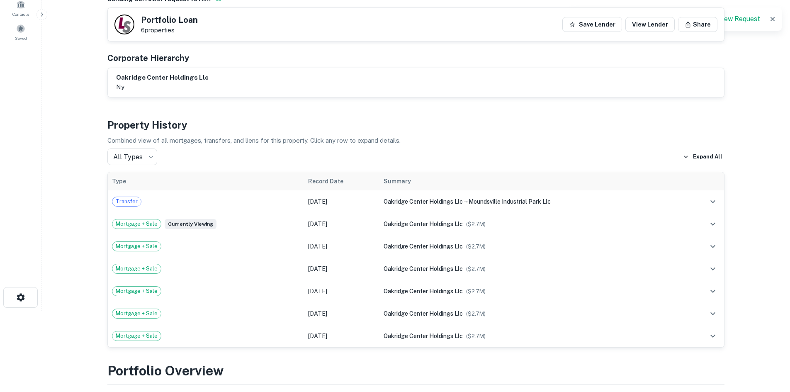
scroll to position [290, 0]
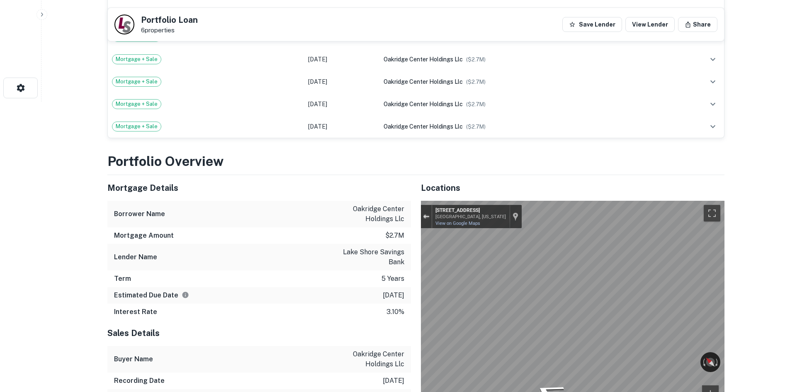
click at [427, 215] on div "Exit the Street View" at bounding box center [426, 216] width 6 height 5
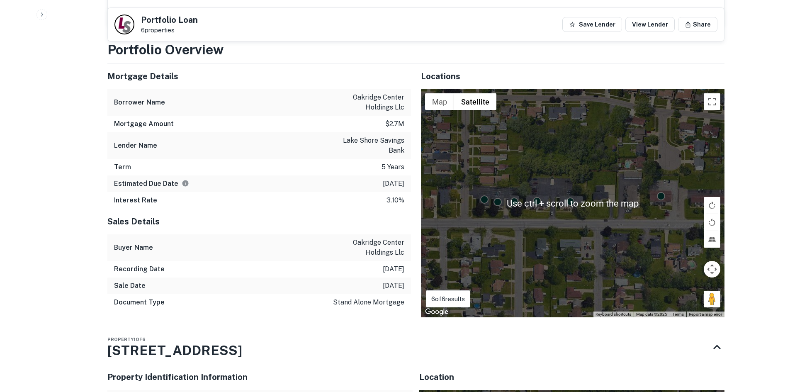
scroll to position [373, 0]
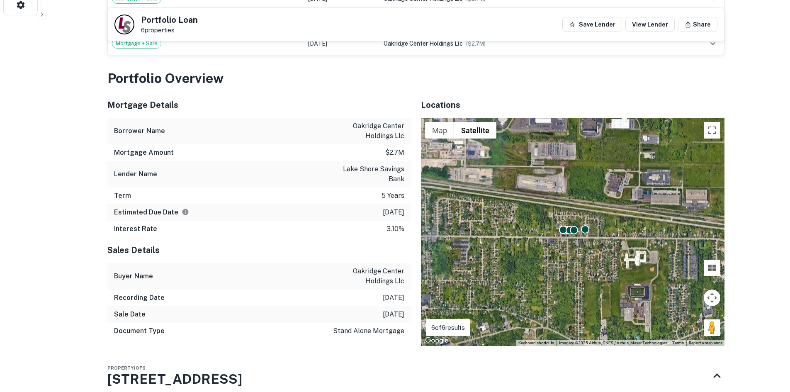
drag, startPoint x: 575, startPoint y: 232, endPoint x: 568, endPoint y: 235, distance: 7.1
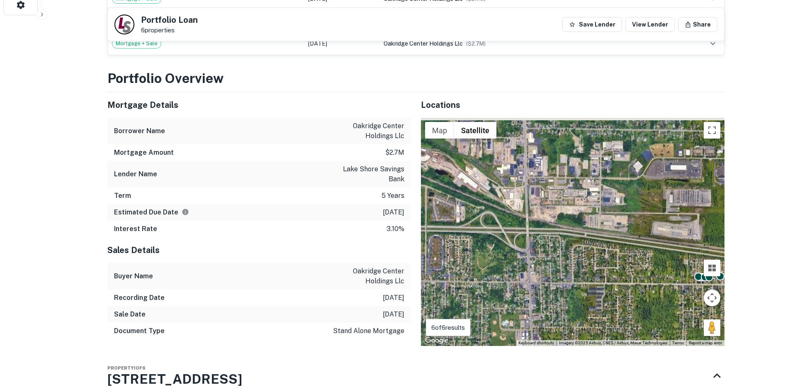
drag, startPoint x: 557, startPoint y: 192, endPoint x: 698, endPoint y: 241, distance: 148.5
click at [698, 241] on div "To activate drag with keyboard, press Alt + Enter. Once in keyboard drag state,…" at bounding box center [573, 232] width 304 height 228
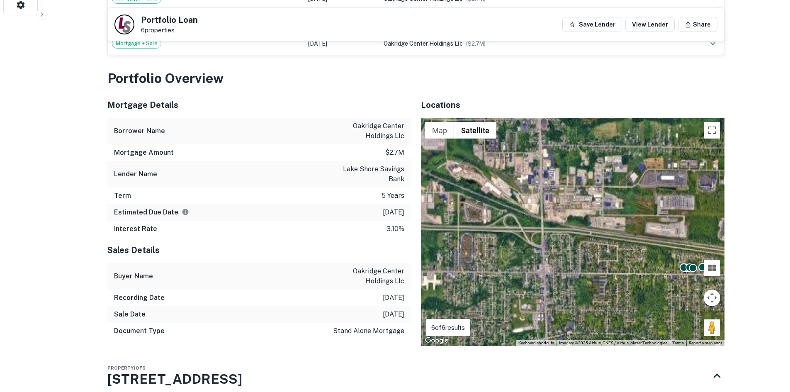
drag, startPoint x: 572, startPoint y: 197, endPoint x: 590, endPoint y: 226, distance: 34.4
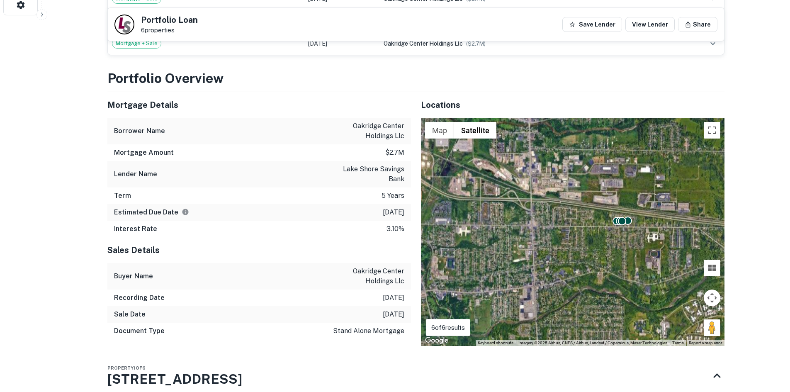
drag, startPoint x: 596, startPoint y: 236, endPoint x: 568, endPoint y: 215, distance: 35.6
click at [569, 215] on div "To activate drag with keyboard, press Alt + Enter. Once in keyboard drag state,…" at bounding box center [573, 232] width 304 height 228
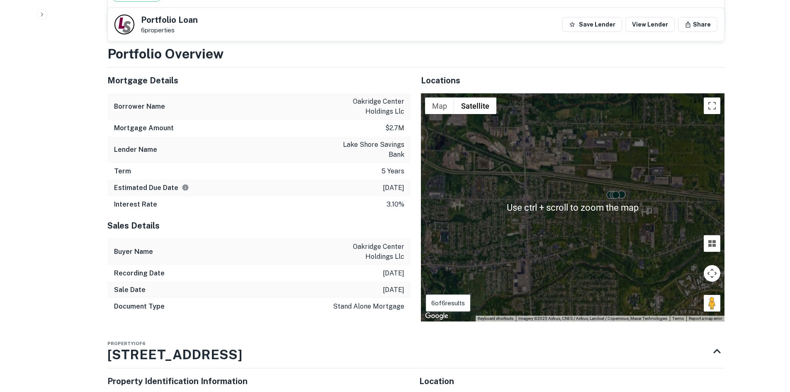
scroll to position [415, 0]
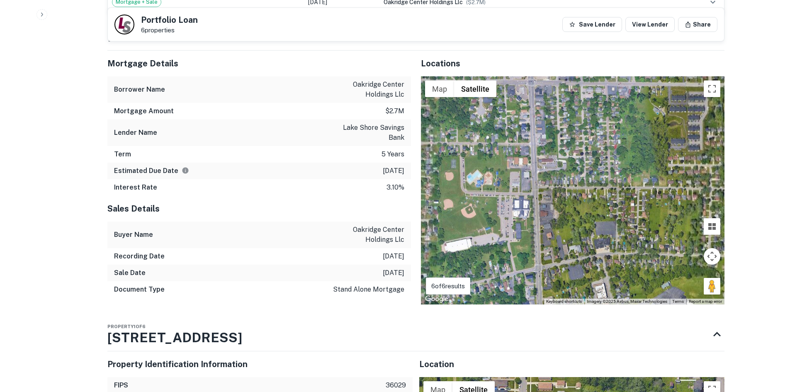
drag, startPoint x: 528, startPoint y: 222, endPoint x: 537, endPoint y: 217, distance: 10.4
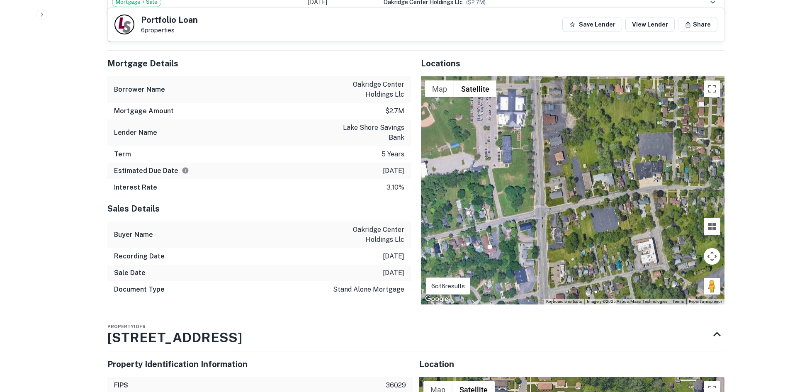
drag, startPoint x: 538, startPoint y: 251, endPoint x: 540, endPoint y: 131, distance: 119.0
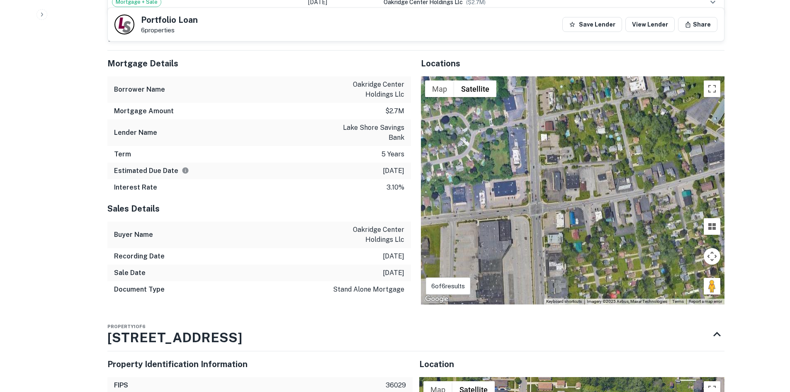
drag, startPoint x: 536, startPoint y: 195, endPoint x: 525, endPoint y: 122, distance: 74.6
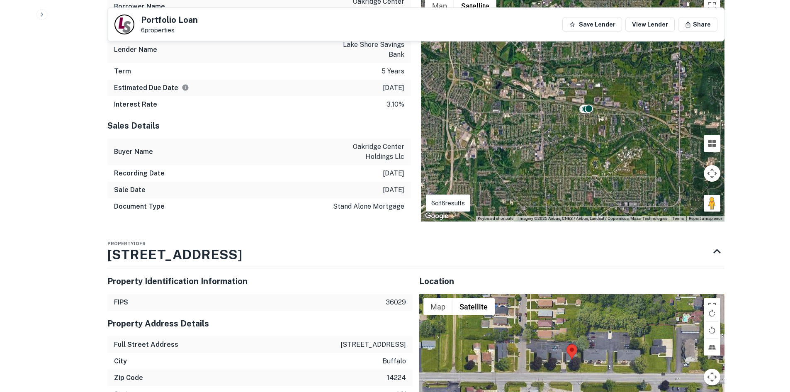
scroll to position [332, 0]
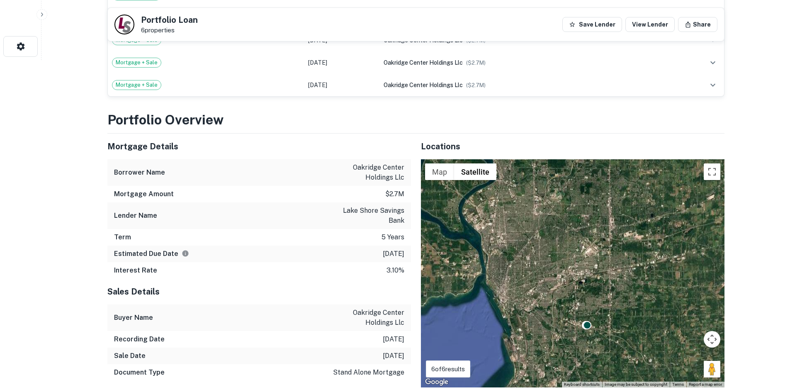
drag, startPoint x: 517, startPoint y: 232, endPoint x: 574, endPoint y: 321, distance: 105.7
click at [574, 321] on div "To activate drag with keyboard, press Alt + Enter. Once in keyboard drag state,…" at bounding box center [573, 273] width 304 height 228
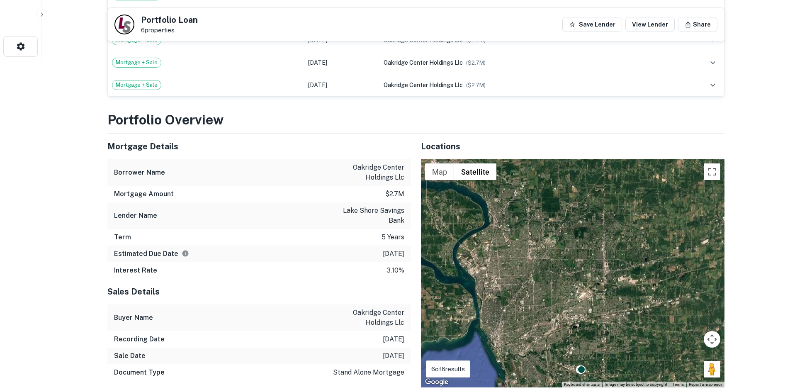
drag, startPoint x: 557, startPoint y: 193, endPoint x: 550, endPoint y: 240, distance: 47.3
click at [550, 240] on div "To activate drag with keyboard, press Alt + Enter. Once in keyboard drag state,…" at bounding box center [573, 273] width 304 height 228
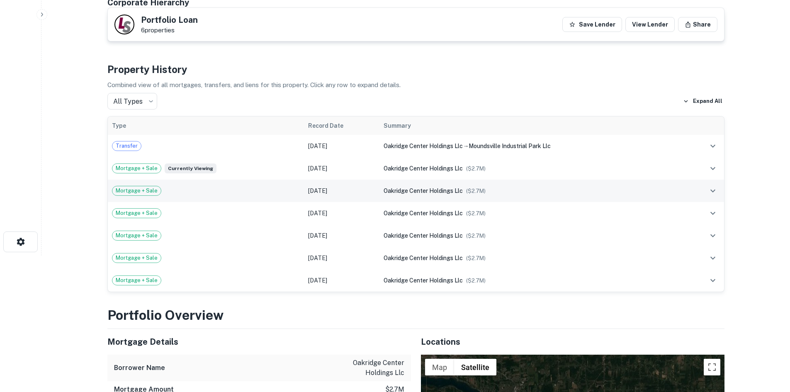
scroll to position [0, 0]
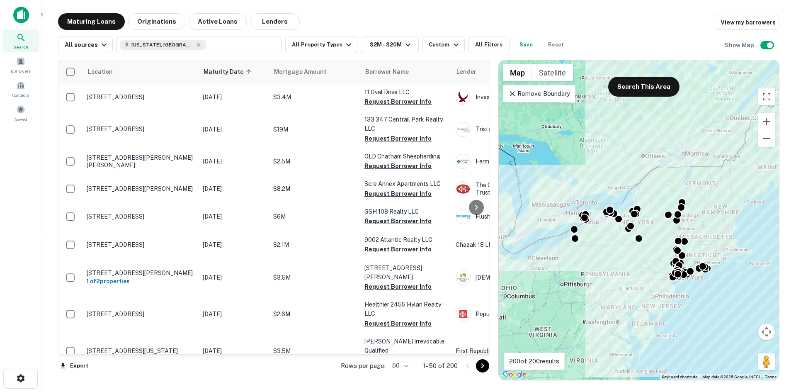
drag, startPoint x: 596, startPoint y: 199, endPoint x: 603, endPoint y: 214, distance: 15.6
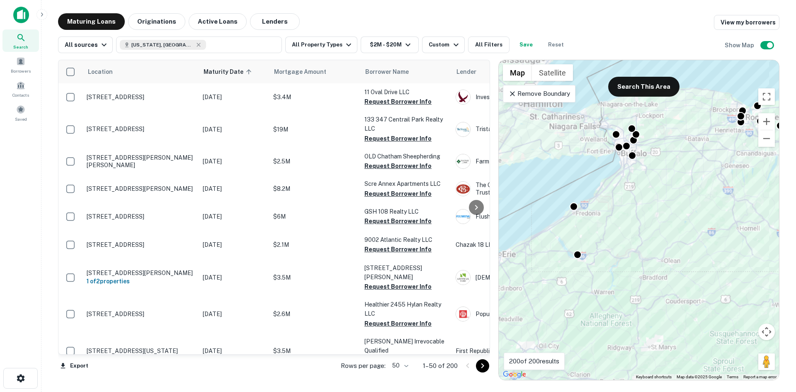
drag, startPoint x: 577, startPoint y: 238, endPoint x: 565, endPoint y: 249, distance: 16.4
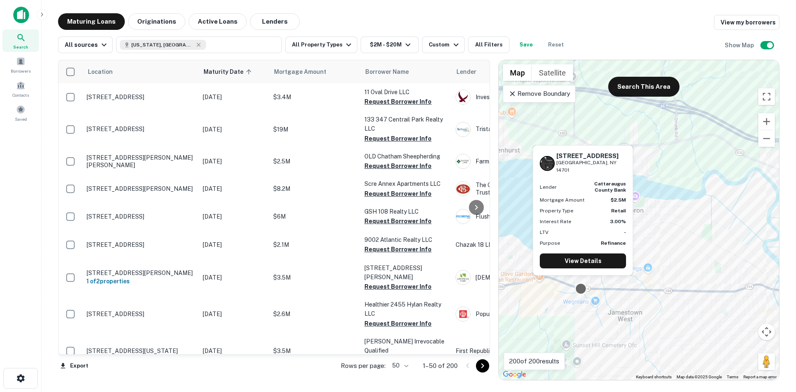
drag, startPoint x: 585, startPoint y: 261, endPoint x: 586, endPoint y: 284, distance: 22.8
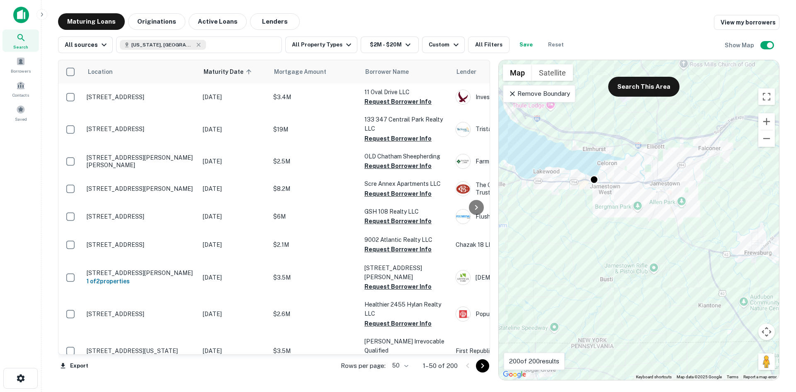
drag, startPoint x: 605, startPoint y: 148, endPoint x: 600, endPoint y: 147, distance: 4.6
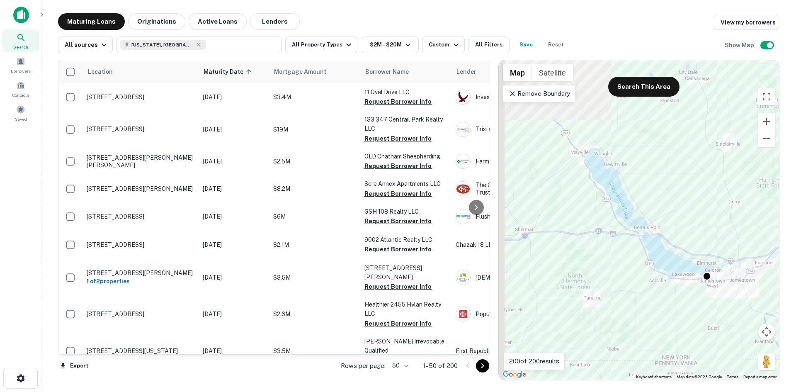
drag, startPoint x: 601, startPoint y: 144, endPoint x: 724, endPoint y: 269, distance: 174.8
click at [724, 269] on div "To activate drag with keyboard, press Alt + Enter. Once in keyboard drag state,…" at bounding box center [639, 220] width 280 height 320
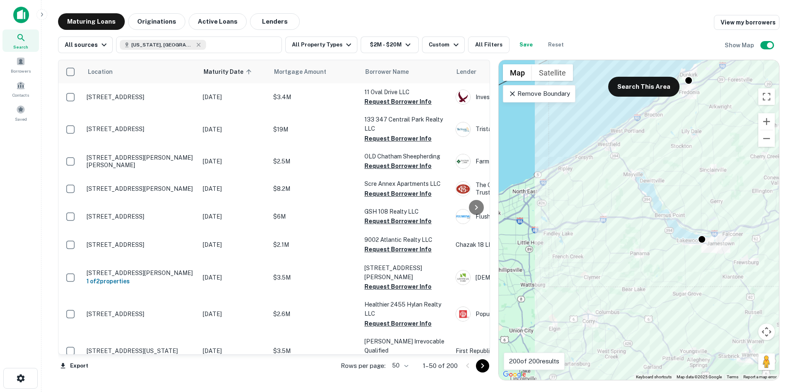
drag, startPoint x: 682, startPoint y: 182, endPoint x: 668, endPoint y: 187, distance: 15.0
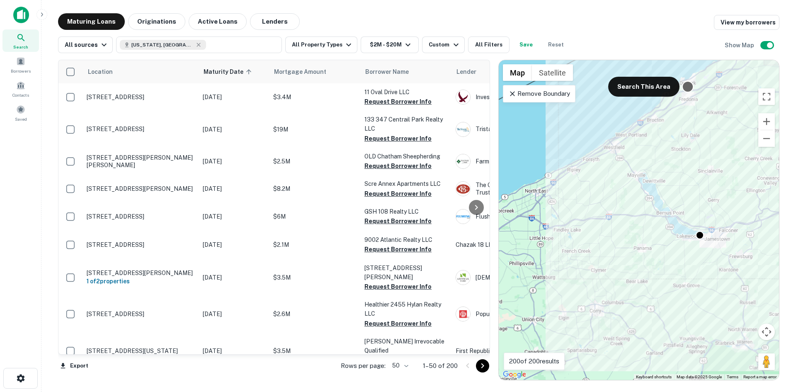
click at [691, 83] on div at bounding box center [688, 86] width 12 height 12
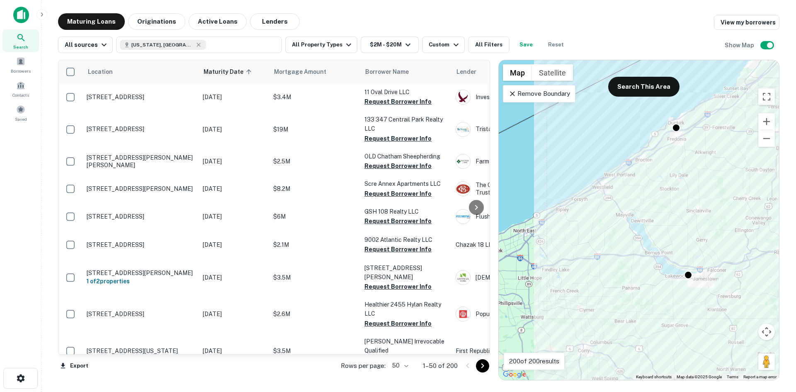
drag, startPoint x: 748, startPoint y: 135, endPoint x: 734, endPoint y: 182, distance: 48.9
click at [734, 182] on div "To activate drag with keyboard, press Alt + Enter. Once in keyboard drag state,…" at bounding box center [639, 220] width 280 height 320
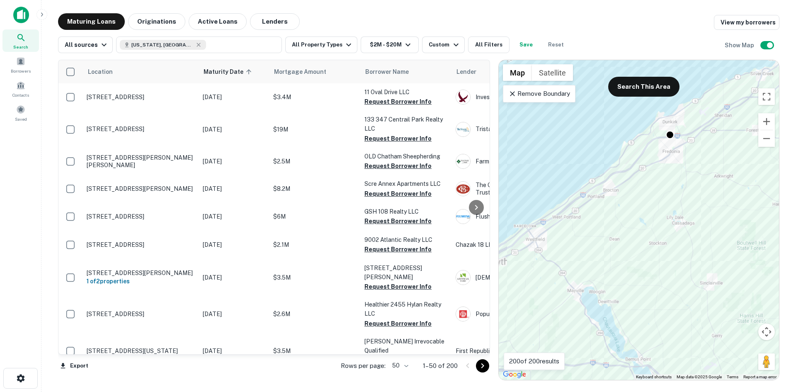
drag, startPoint x: 675, startPoint y: 130, endPoint x: 684, endPoint y: 129, distance: 9.2
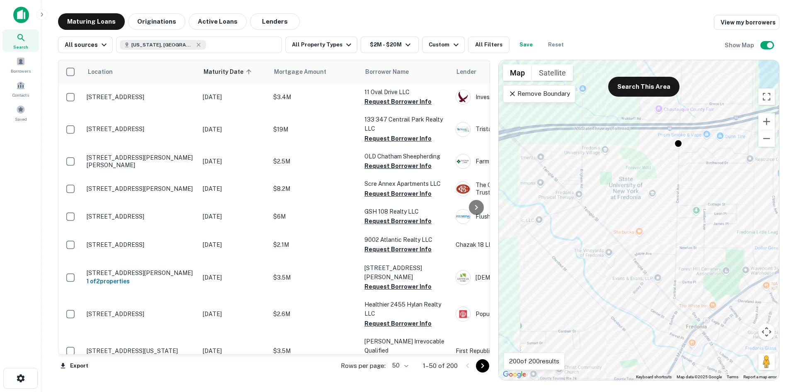
drag, startPoint x: 653, startPoint y: 143, endPoint x: 641, endPoint y: 161, distance: 21.9
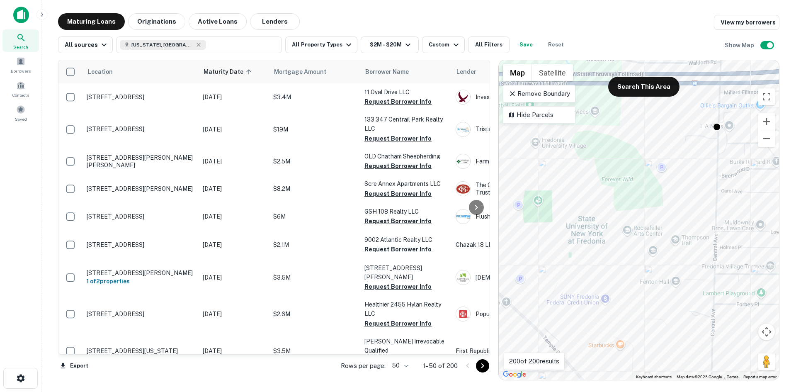
drag, startPoint x: 741, startPoint y: 151, endPoint x: 723, endPoint y: 153, distance: 18.9
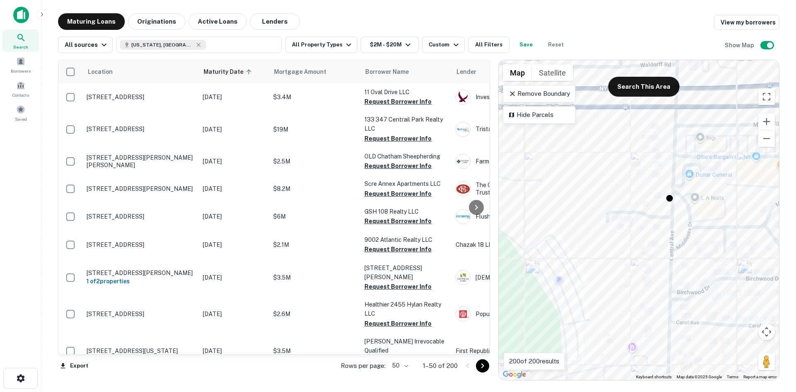
drag, startPoint x: 724, startPoint y: 153, endPoint x: 682, endPoint y: 250, distance: 106.1
click at [682, 250] on div "To activate drag with keyboard, press Alt + Enter. Once in keyboard drag state,…" at bounding box center [639, 220] width 280 height 320
click at [670, 195] on div at bounding box center [670, 197] width 12 height 12
click at [671, 188] on div "To navigate, press the arrow keys. To activate drag with keyboard, press Alt + …" at bounding box center [639, 220] width 280 height 320
click at [669, 196] on div at bounding box center [670, 197] width 12 height 12
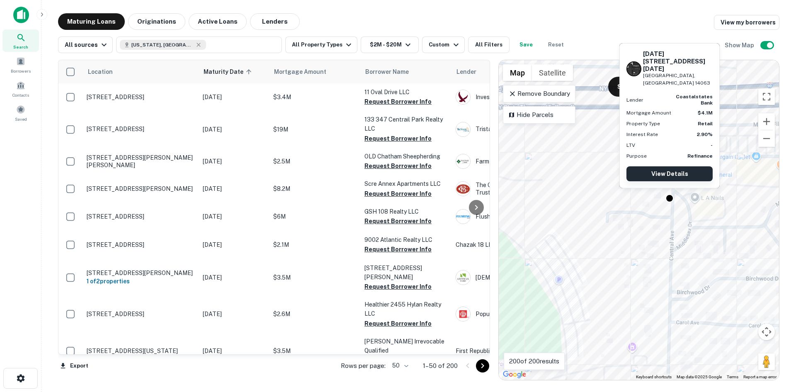
click at [667, 175] on link "View Details" at bounding box center [670, 173] width 86 height 15
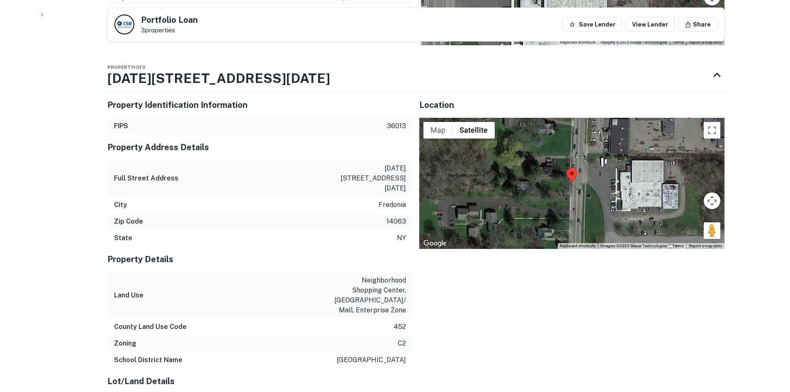
scroll to position [622, 0]
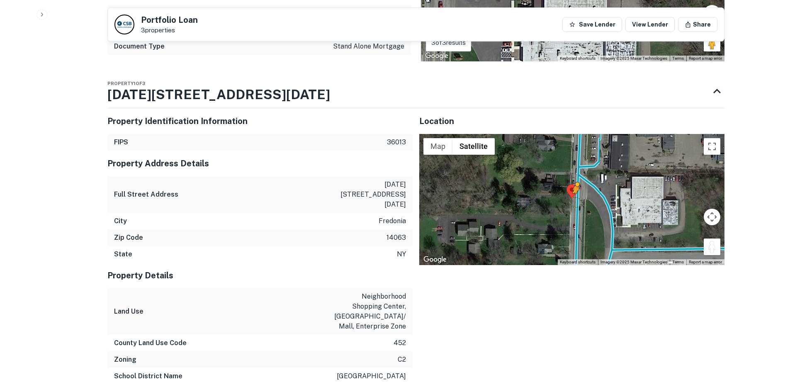
drag, startPoint x: 709, startPoint y: 244, endPoint x: 575, endPoint y: 202, distance: 140.8
click at [575, 202] on div "To activate drag with keyboard, press Alt + Enter. Once in keyboard drag state,…" at bounding box center [571, 199] width 305 height 131
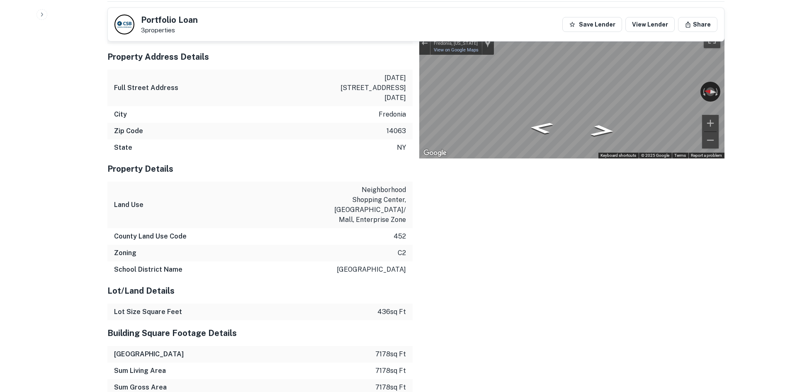
scroll to position [747, 0]
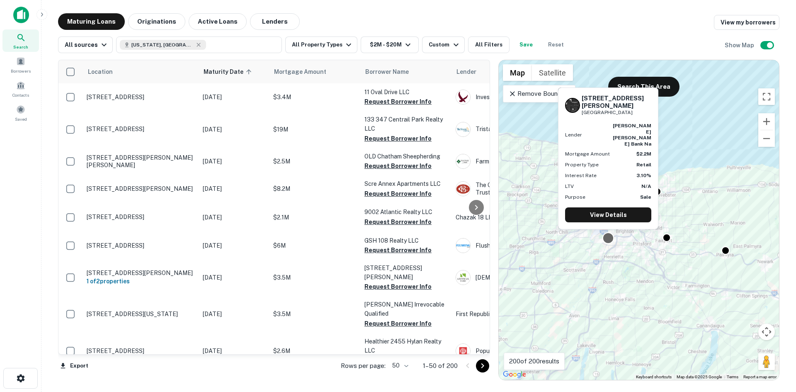
drag, startPoint x: 613, startPoint y: 217, endPoint x: 606, endPoint y: 231, distance: 15.4
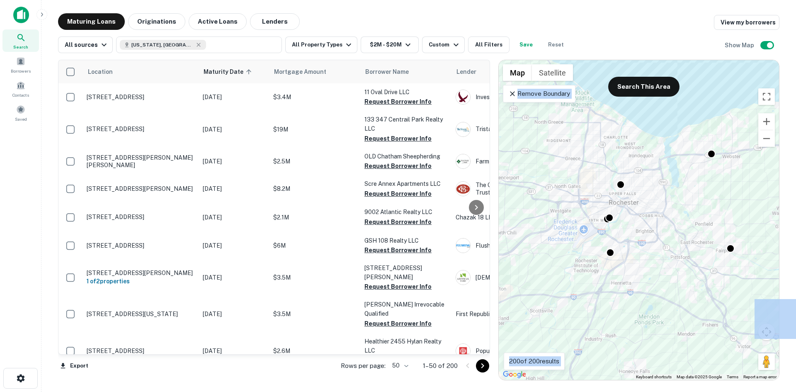
drag, startPoint x: 609, startPoint y: 230, endPoint x: 645, endPoint y: 253, distance: 42.8
drag, startPoint x: 640, startPoint y: 253, endPoint x: 671, endPoint y: 295, distance: 52.3
click at [671, 295] on div "To activate drag with keyboard, press Alt + Enter. Once in keyboard drag state,…" at bounding box center [639, 220] width 280 height 320
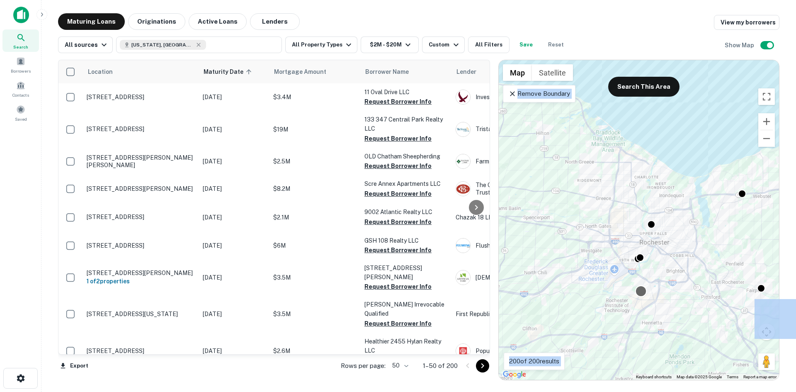
click at [642, 289] on div at bounding box center [641, 291] width 12 height 12
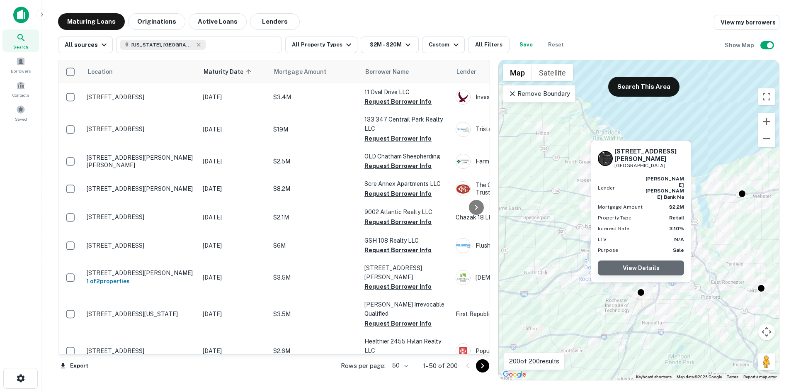
click at [652, 270] on link "View Details" at bounding box center [641, 267] width 86 height 15
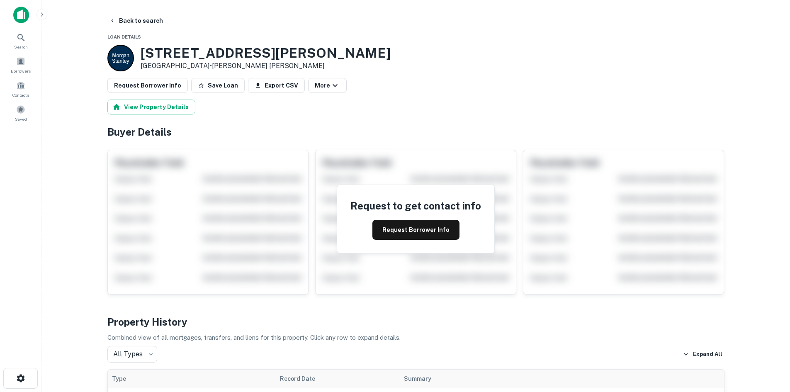
scroll to position [332, 0]
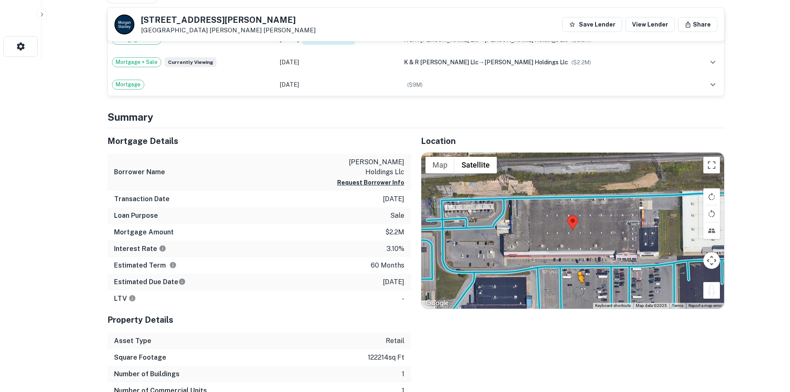
drag, startPoint x: 713, startPoint y: 291, endPoint x: 574, endPoint y: 291, distance: 139.4
click at [574, 291] on div "To activate drag with keyboard, press Alt + Enter. Once in keyboard drag state,…" at bounding box center [572, 231] width 303 height 156
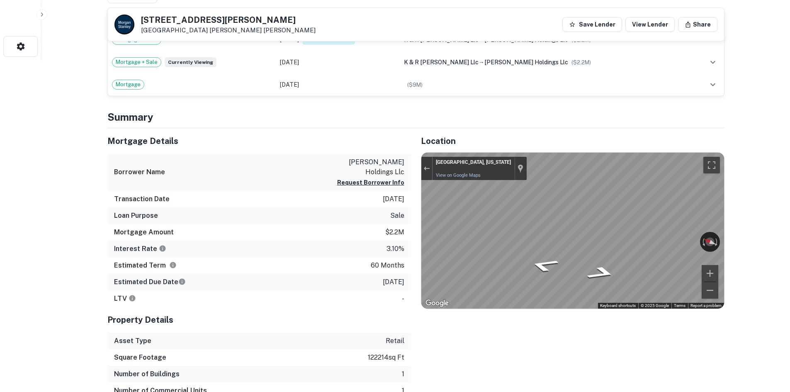
click at [381, 223] on div "Mortgage Details Borrower Name [PERSON_NAME] holdings llc Request Borrower Info…" at bounding box center [410, 271] width 627 height 287
click at [437, 234] on div "← Move left → Move right ↑ Move up ↓ Move down + Zoom in - Zoom out [GEOGRAPHIC…" at bounding box center [572, 231] width 303 height 156
drag, startPoint x: 683, startPoint y: 241, endPoint x: 725, endPoint y: 215, distance: 49.9
click at [424, 166] on div "Exit the Street View" at bounding box center [426, 168] width 6 height 5
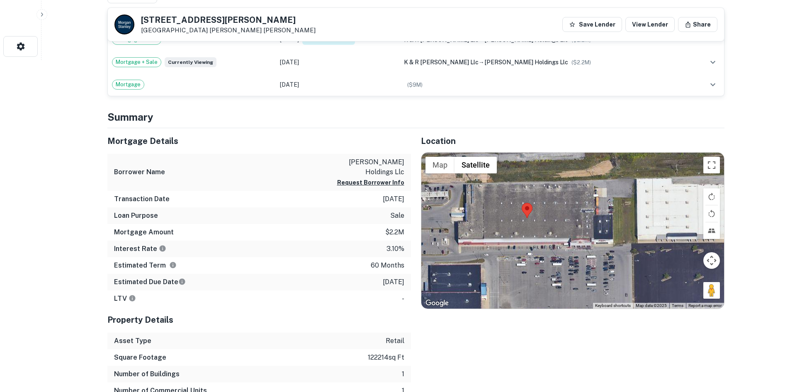
drag, startPoint x: 589, startPoint y: 238, endPoint x: 544, endPoint y: 226, distance: 47.3
click at [544, 226] on div "Loading..." at bounding box center [572, 231] width 303 height 156
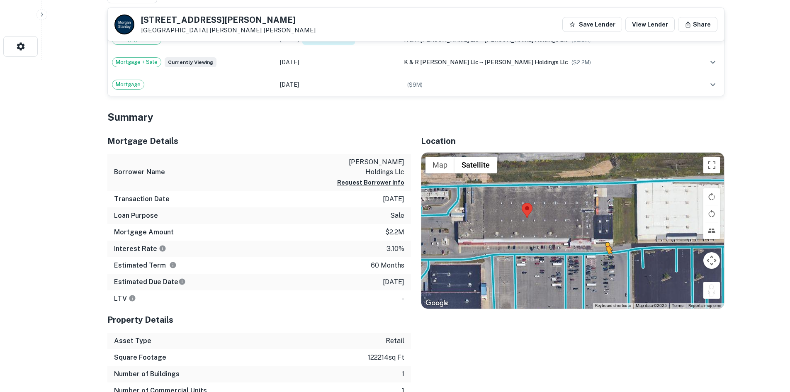
drag, startPoint x: 716, startPoint y: 289, endPoint x: 601, endPoint y: 261, distance: 117.8
click at [601, 261] on div "To activate drag with keyboard, press Alt + Enter. Once in keyboard drag state,…" at bounding box center [572, 231] width 303 height 156
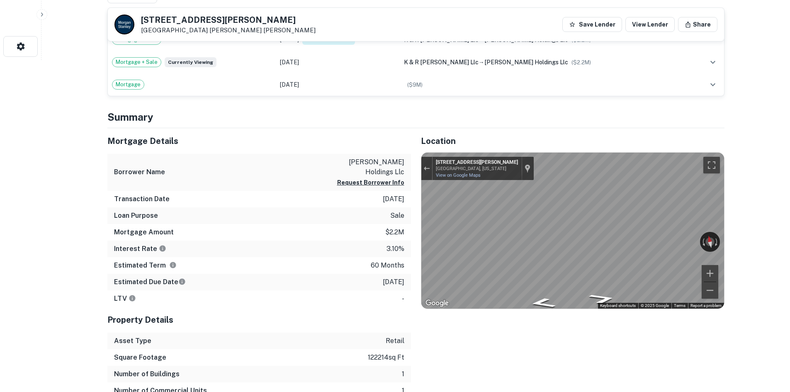
click at [668, 302] on div "← Move left → Move right ↑ Move up ↓ Move down + Zoom in - Zoom out [STREET_ADD…" at bounding box center [572, 231] width 303 height 156
drag, startPoint x: 654, startPoint y: 237, endPoint x: 410, endPoint y: 187, distance: 248.4
click at [410, 187] on div "Mortgage Details Borrower Name [PERSON_NAME] holdings llc Request Borrower Info…" at bounding box center [410, 271] width 627 height 287
click at [400, 178] on div "Mortgage Details Borrower Name [PERSON_NAME] holdings llc Request Borrower Info…" at bounding box center [410, 271] width 627 height 287
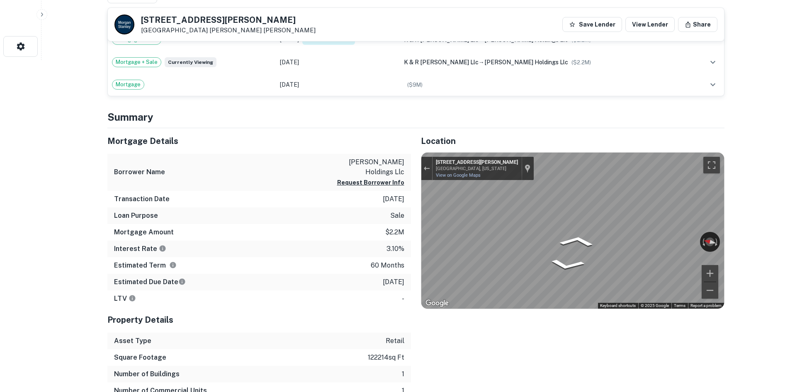
click at [420, 181] on div "Location ← Move left → Move right ↑ Move up ↓ Move down + Zoom in - Zoom out Ho…" at bounding box center [568, 271] width 314 height 287
click at [690, 241] on div "← Move left → Move right ↑ Move up ↓ Move down + Zoom in - Zoom out [STREET_ADD…" at bounding box center [572, 231] width 303 height 156
click at [428, 164] on button "Exit the Street View" at bounding box center [426, 168] width 11 height 11
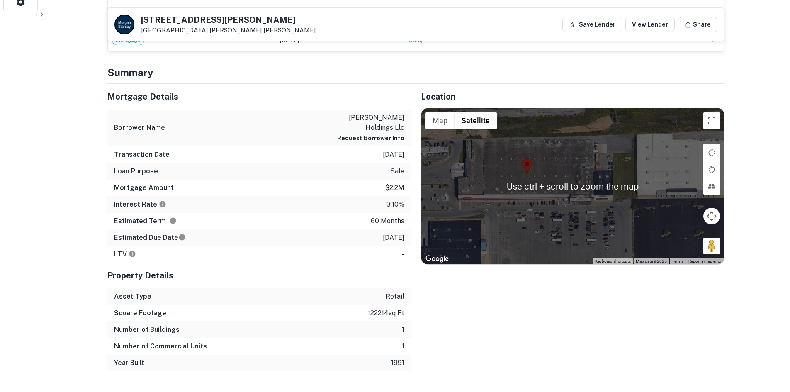
scroll to position [415, 0]
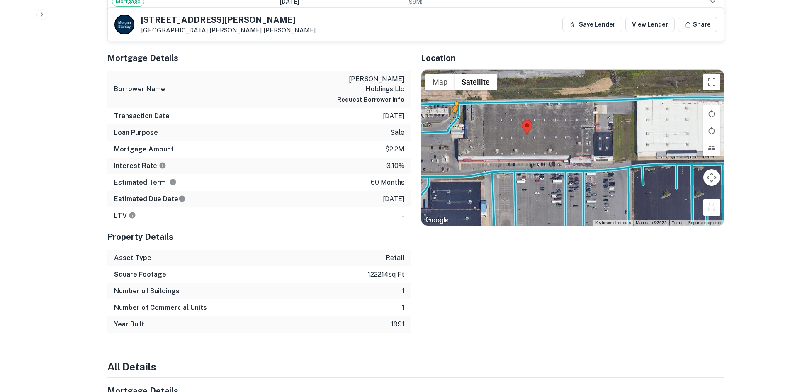
drag, startPoint x: 715, startPoint y: 206, endPoint x: 454, endPoint y: 121, distance: 274.8
click at [454, 121] on div "To activate drag with keyboard, press Alt + Enter. Once in keyboard drag state,…" at bounding box center [572, 148] width 303 height 156
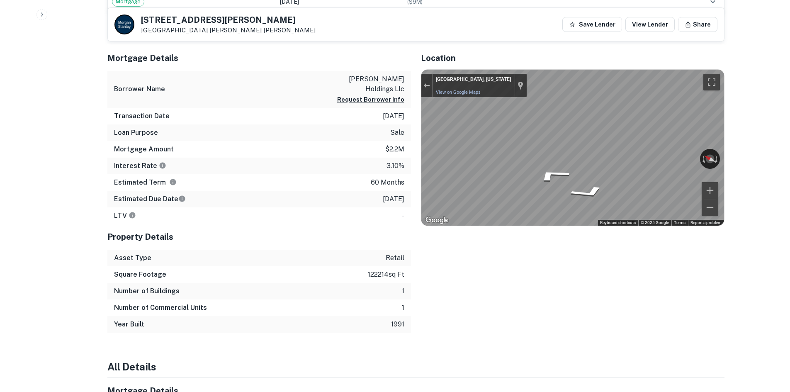
click at [354, 170] on div "Mortgage Details Borrower Name [PERSON_NAME] holdings llc Request Borrower Info…" at bounding box center [410, 188] width 627 height 287
click at [358, 202] on div "Mortgage Details Borrower Name [PERSON_NAME] holdings llc Request Borrower Info…" at bounding box center [410, 188] width 627 height 287
click at [387, 165] on div "Mortgage Details Borrower Name [PERSON_NAME] holdings llc Request Borrower Info…" at bounding box center [410, 188] width 627 height 287
click at [427, 85] on div "Exit the Street View" at bounding box center [426, 85] width 6 height 5
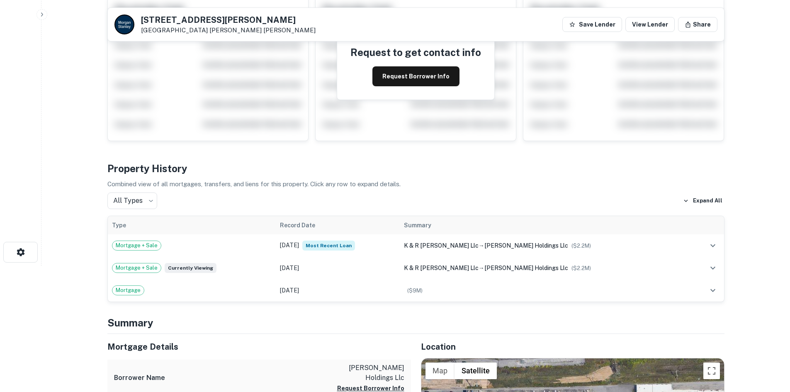
scroll to position [124, 0]
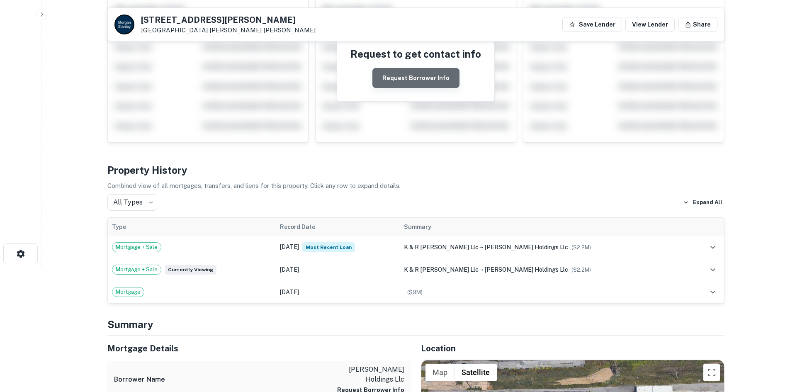
click at [428, 80] on button "Request Borrower Info" at bounding box center [415, 78] width 87 height 20
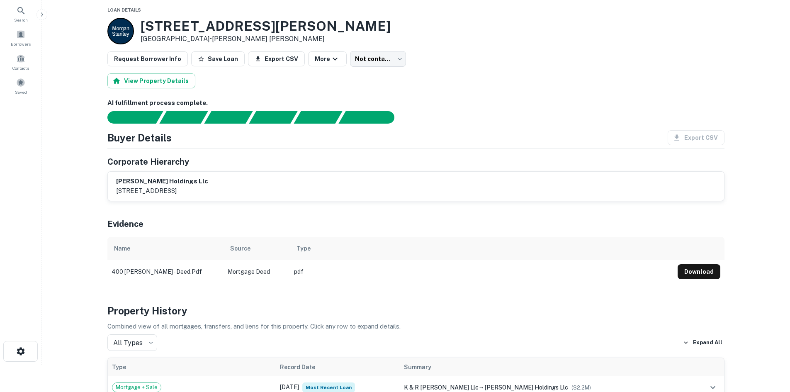
scroll to position [41, 0]
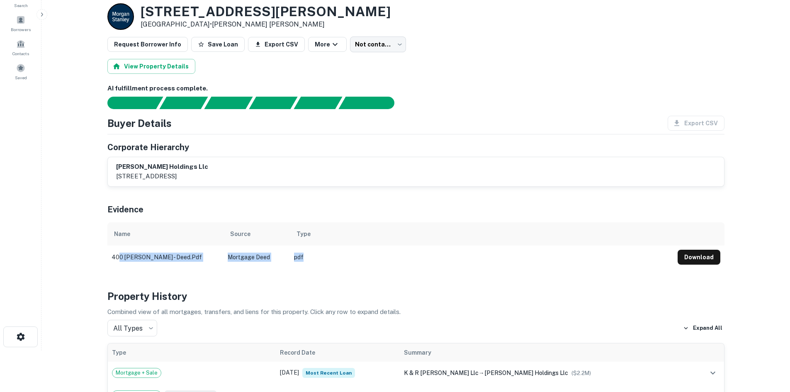
drag, startPoint x: 120, startPoint y: 259, endPoint x: 316, endPoint y: 257, distance: 196.2
click at [316, 257] on tr "400 [PERSON_NAME] - deed.pdf Mortgage Deed pdf Download" at bounding box center [415, 257] width 617 height 23
click at [190, 182] on div "[PERSON_NAME] holdings llc [STREET_ADDRESS]" at bounding box center [416, 171] width 616 height 29
click at [191, 178] on p "[STREET_ADDRESS]" at bounding box center [162, 176] width 92 height 10
click at [711, 266] on td "Download" at bounding box center [699, 257] width 51 height 23
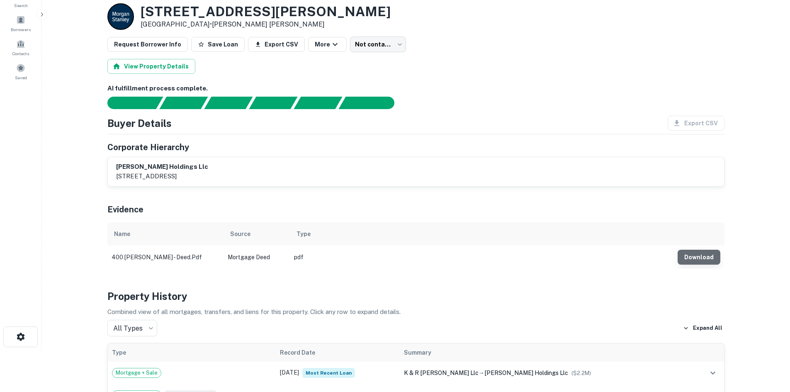
click at [709, 264] on button "Download" at bounding box center [699, 257] width 43 height 15
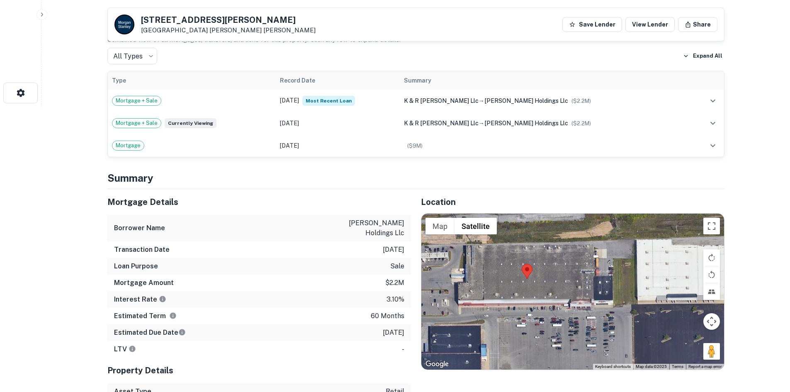
scroll to position [290, 0]
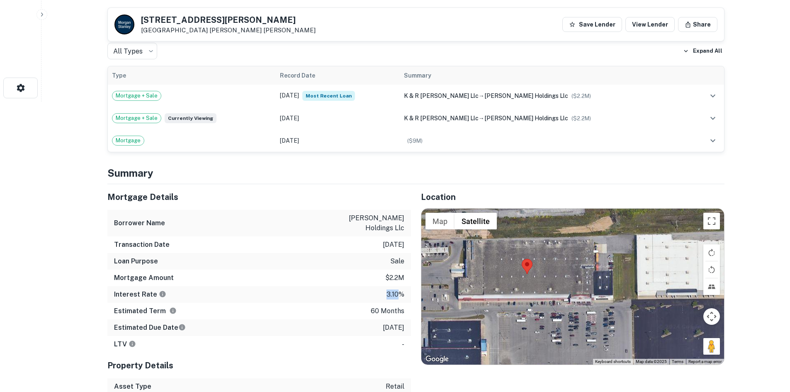
drag, startPoint x: 382, startPoint y: 285, endPoint x: 399, endPoint y: 285, distance: 17.4
click at [399, 286] on div "Interest Rate 3.10%" at bounding box center [259, 294] width 304 height 17
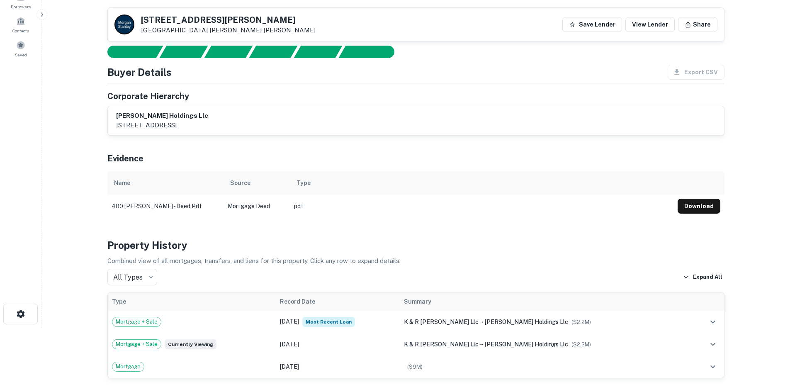
scroll to position [0, 0]
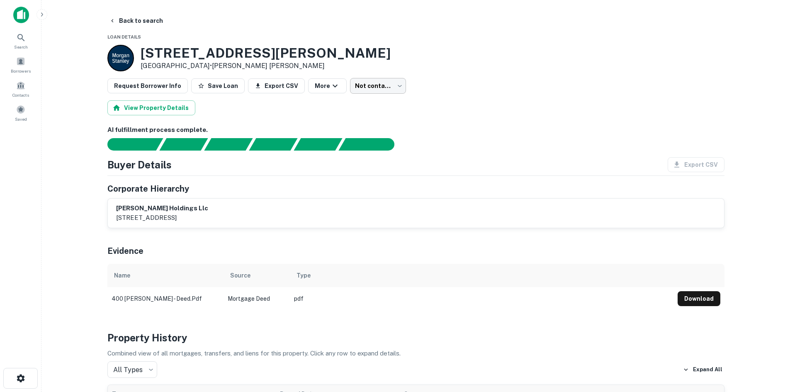
click at [392, 87] on body "Search Borrowers Contacts Saved Back to search Loan Details [STREET_ADDRESS][PE…" at bounding box center [395, 196] width 790 height 392
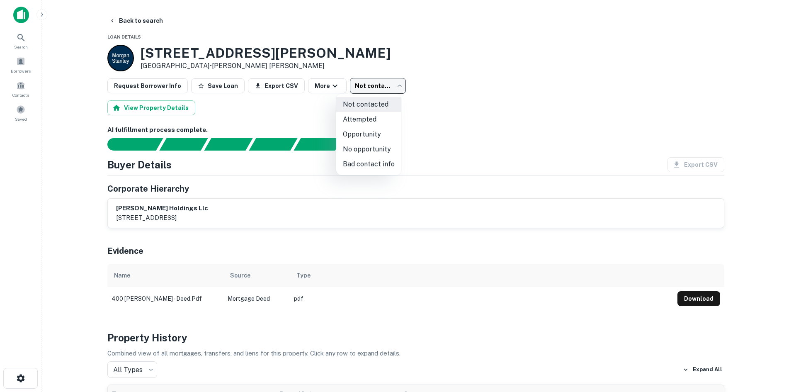
click at [473, 131] on div at bounding box center [398, 196] width 796 height 392
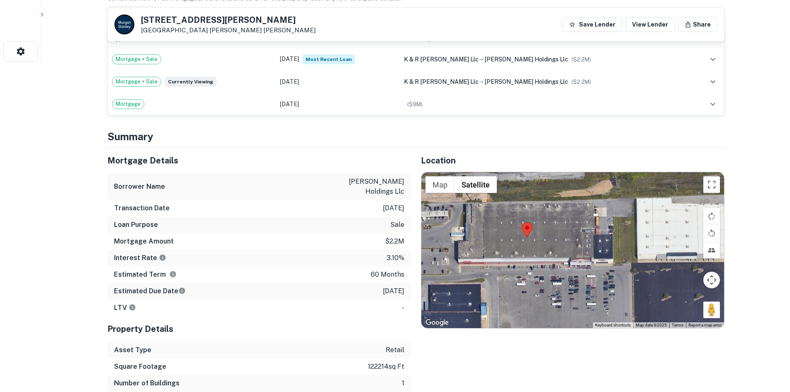
scroll to position [332, 0]
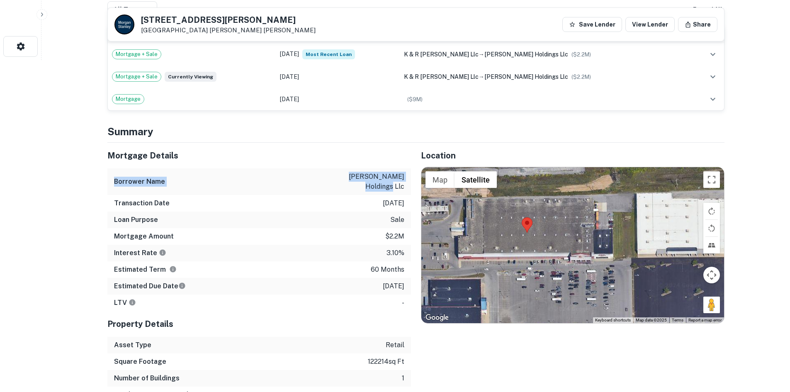
drag, startPoint x: 326, startPoint y: 168, endPoint x: 403, endPoint y: 176, distance: 76.8
click at [403, 176] on div "Mortgage Details Borrower Name [PERSON_NAME] holdings llc Transaction Date [DAT…" at bounding box center [259, 227] width 304 height 168
click at [328, 178] on div "Borrower Name [PERSON_NAME] holdings llc" at bounding box center [259, 181] width 304 height 27
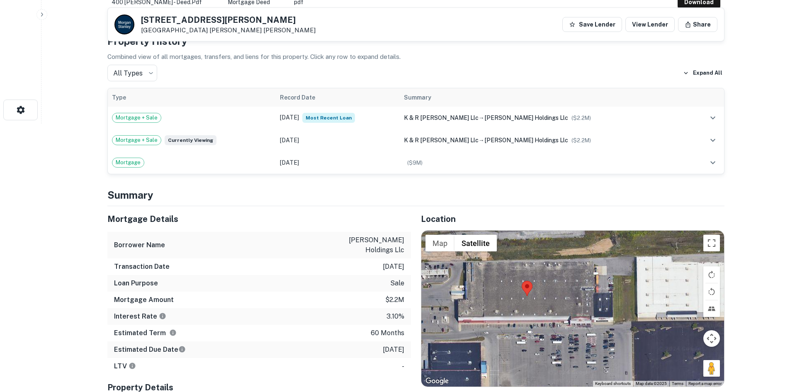
scroll to position [290, 0]
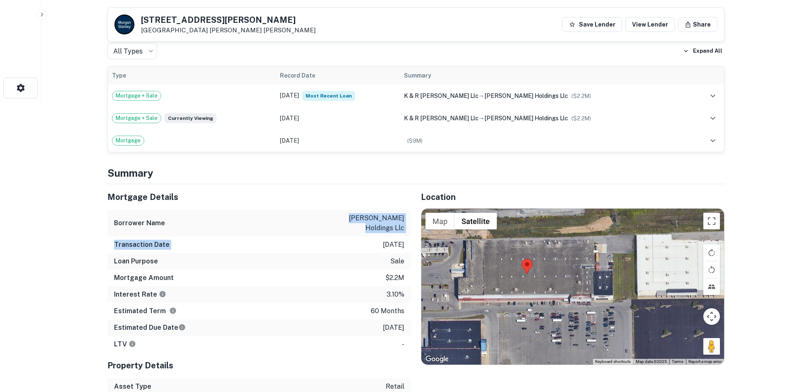
drag, startPoint x: 336, startPoint y: 219, endPoint x: 347, endPoint y: 232, distance: 16.2
click at [347, 232] on div "Mortgage Details Borrower Name [PERSON_NAME] holdings llc Transaction Date [DAT…" at bounding box center [259, 268] width 304 height 168
click at [321, 200] on h5 "Mortgage Details" at bounding box center [259, 197] width 304 height 12
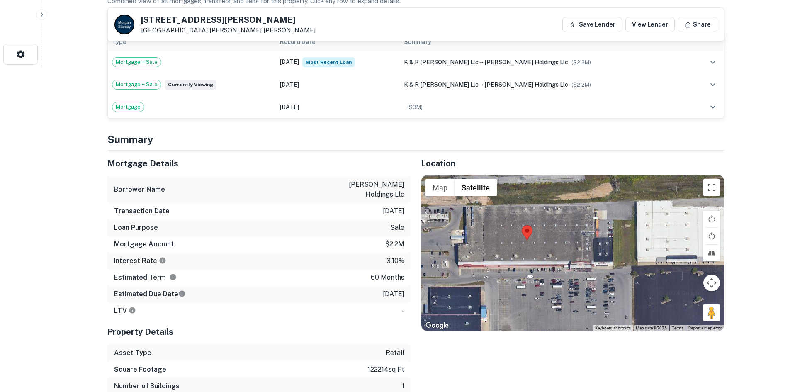
scroll to position [332, 0]
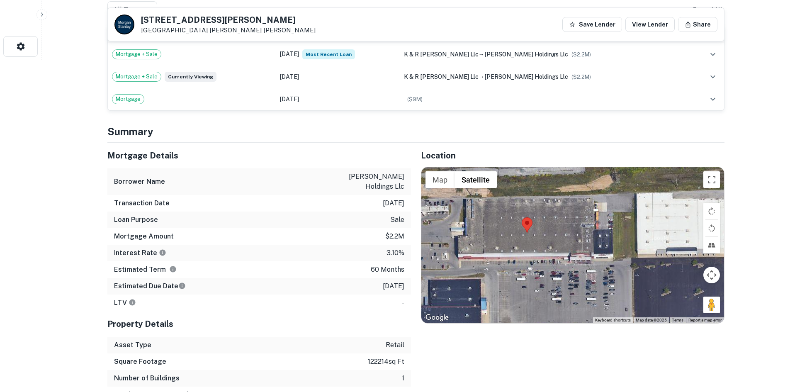
drag, startPoint x: 335, startPoint y: 174, endPoint x: 403, endPoint y: 277, distance: 123.4
click at [403, 277] on div "Mortgage Details Borrower Name [PERSON_NAME] holdings llc Transaction Date [DAT…" at bounding box center [259, 227] width 304 height 168
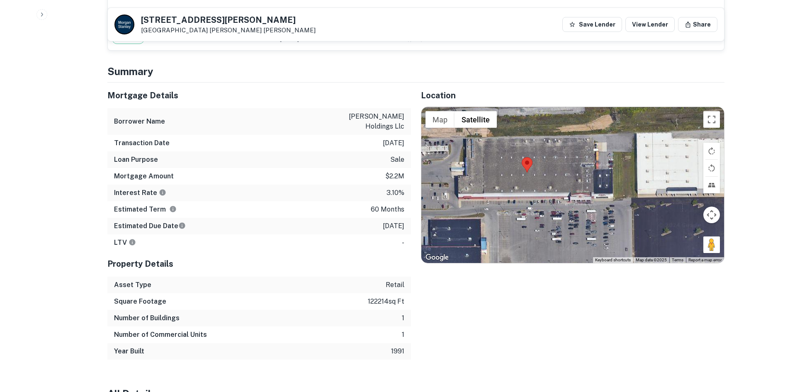
scroll to position [415, 0]
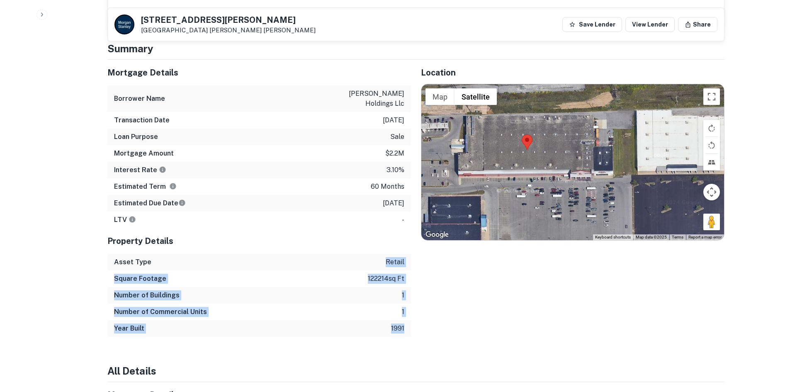
drag, startPoint x: 387, startPoint y: 248, endPoint x: 403, endPoint y: 314, distance: 67.9
click at [403, 314] on div "Property Details Asset Type retail Square Footage 122214 sq ft Number of Buildi…" at bounding box center [259, 282] width 304 height 109
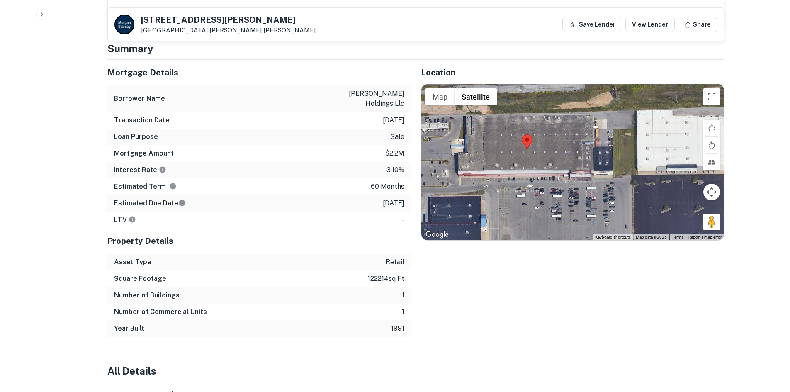
click at [423, 313] on div "Location ← Move left → Move right ↑ Move up ↓ Move down + Zoom in - Zoom out Ho…" at bounding box center [568, 198] width 314 height 277
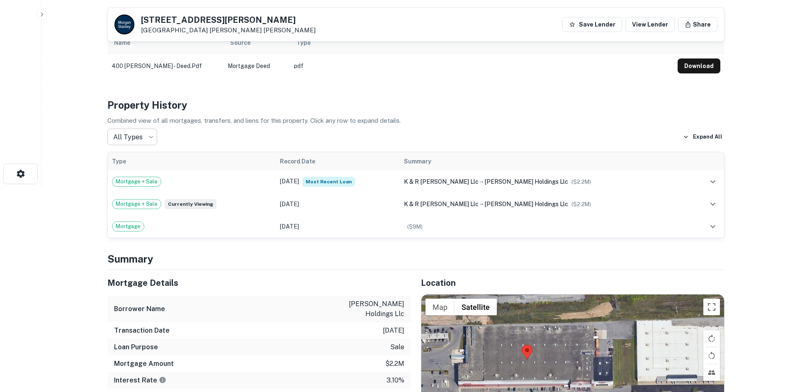
scroll to position [0, 0]
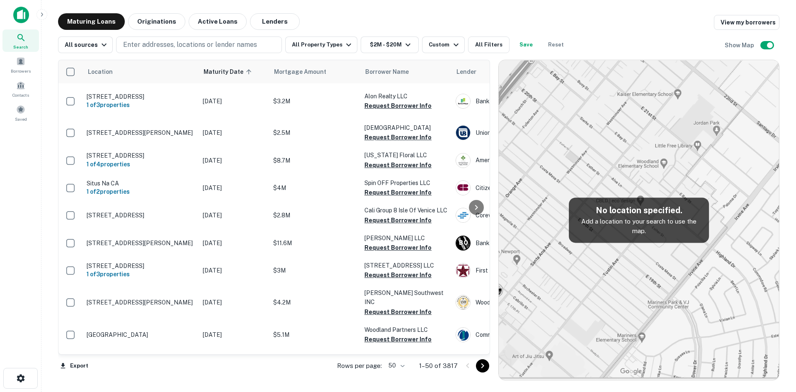
click at [605, 178] on img at bounding box center [639, 220] width 280 height 320
click at [489, 41] on button "All Filters" at bounding box center [488, 44] width 41 height 17
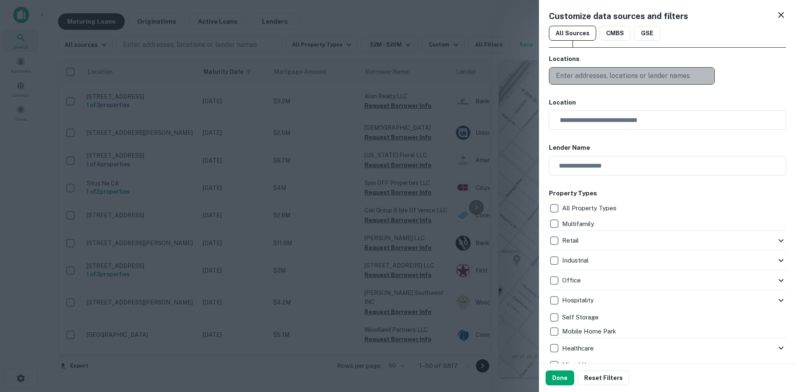
click at [620, 74] on p "Enter addresses, locations or lender names" at bounding box center [623, 76] width 134 height 10
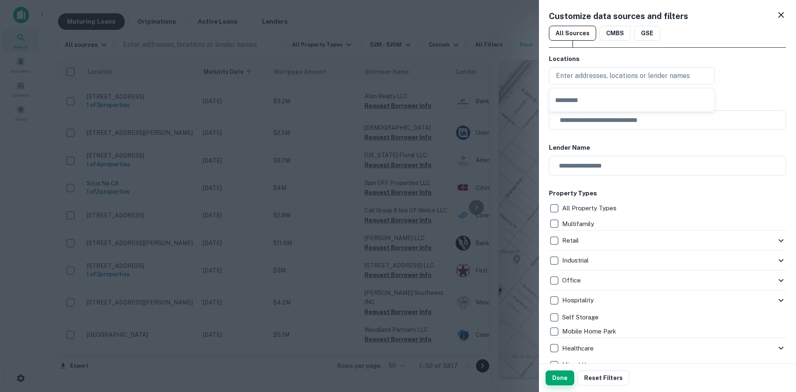
click at [561, 373] on button "Done" at bounding box center [560, 377] width 29 height 15
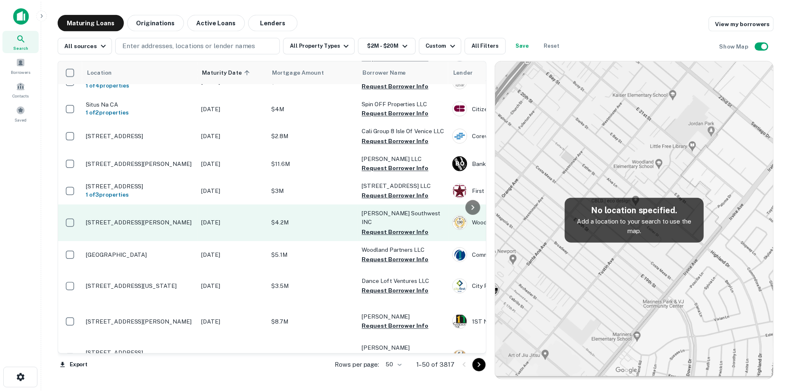
scroll to position [83, 0]
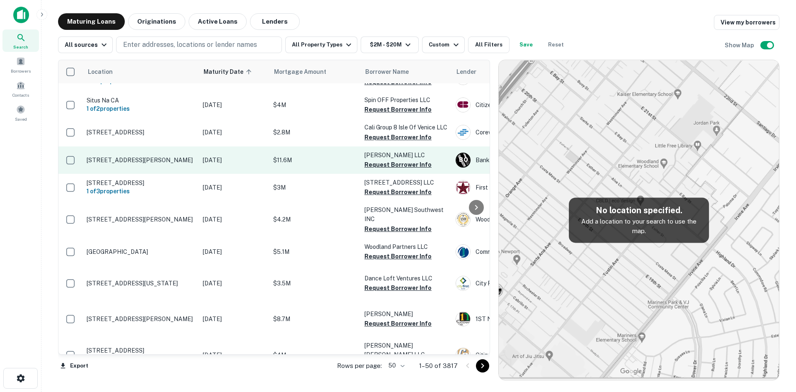
click at [298, 174] on td "$11.6M" at bounding box center [314, 159] width 91 height 27
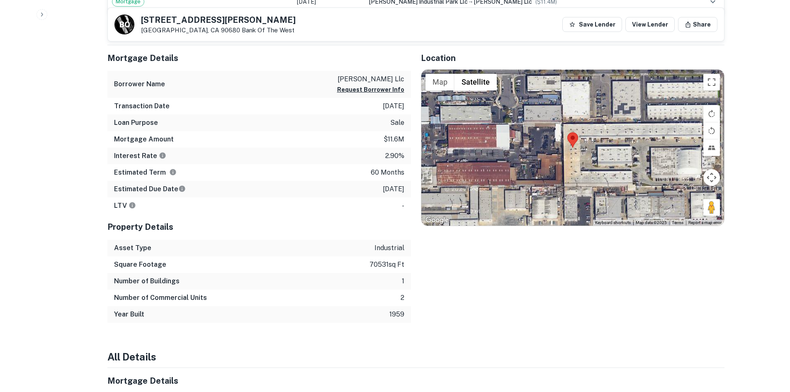
scroll to position [456, 0]
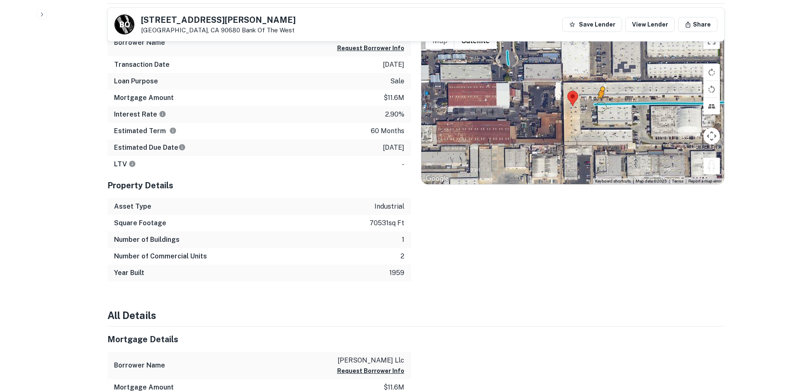
drag, startPoint x: 711, startPoint y: 164, endPoint x: 601, endPoint y: 107, distance: 124.1
click at [601, 107] on div "To activate drag with keyboard, press Alt + Enter. Once in keyboard drag state,…" at bounding box center [572, 106] width 303 height 156
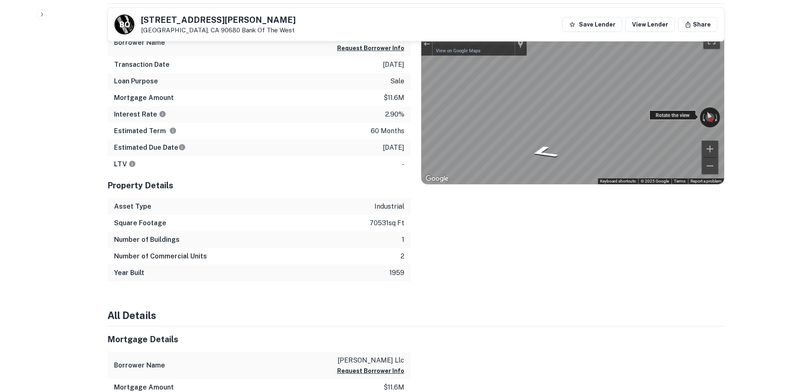
click at [664, 116] on div "Rotate the view" at bounding box center [673, 115] width 46 height 10
click at [683, 119] on div "← Move left → Move right ↑ Move up ↓ Move down + Zoom in - Zoom out Stanton, Ca…" at bounding box center [572, 106] width 303 height 156
click at [426, 52] on div at bounding box center [426, 43] width 11 height 23
click at [425, 45] on div "Exit the Street View" at bounding box center [426, 43] width 6 height 5
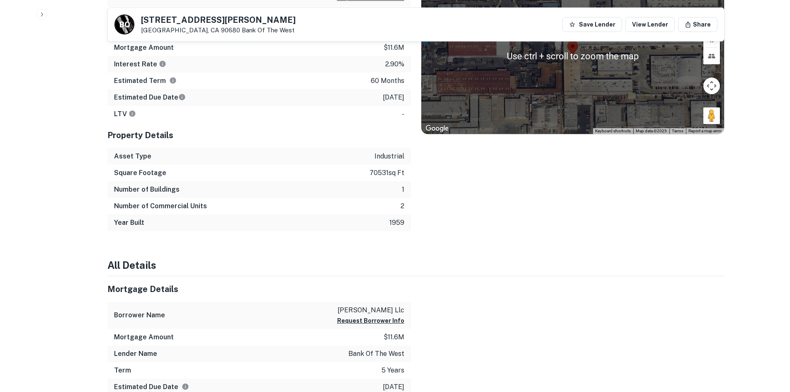
scroll to position [498, 0]
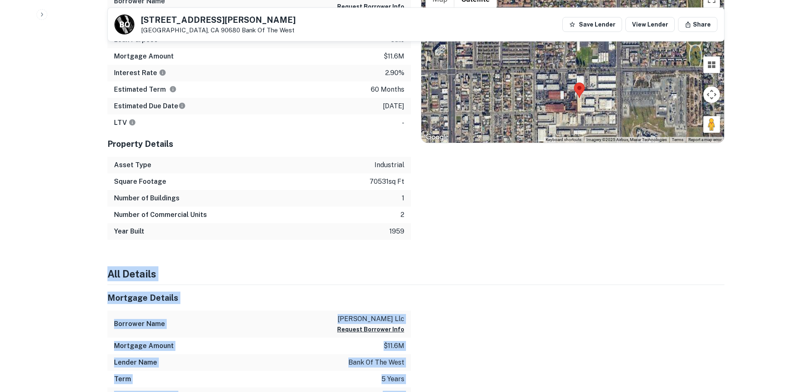
drag, startPoint x: 511, startPoint y: 172, endPoint x: 509, endPoint y: 299, distance: 127.8
drag, startPoint x: 500, startPoint y: 251, endPoint x: 468, endPoint y: 334, distance: 88.5
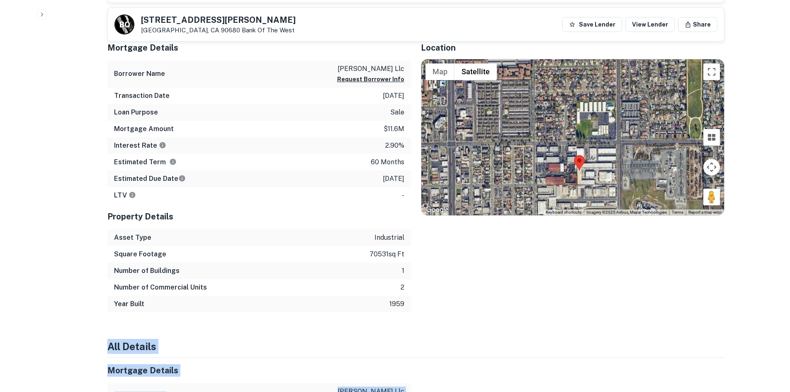
scroll to position [332, 0]
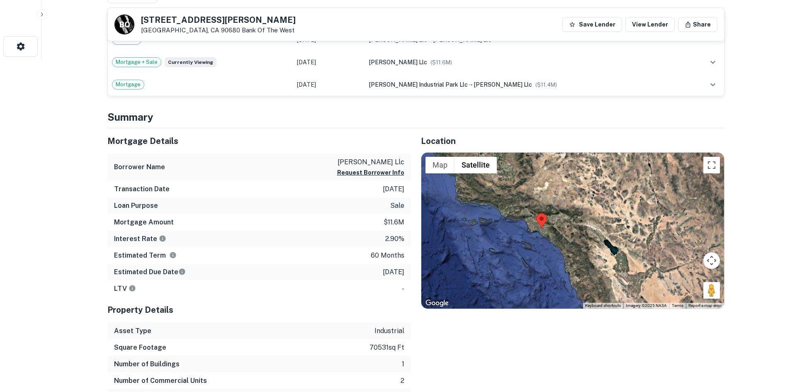
drag, startPoint x: 540, startPoint y: 218, endPoint x: 538, endPoint y: 228, distance: 10.4
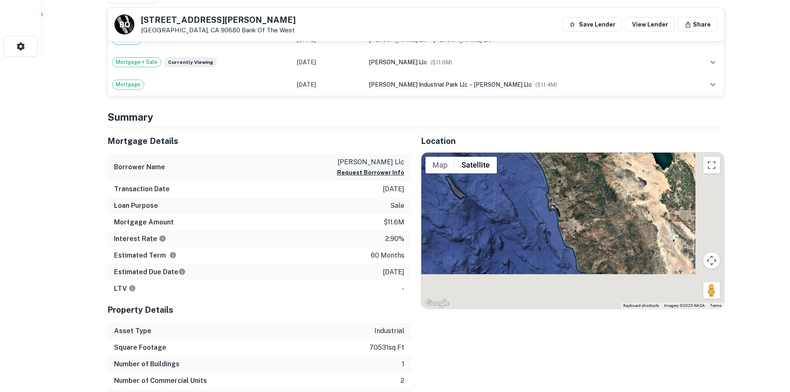
drag, startPoint x: 676, startPoint y: 248, endPoint x: 614, endPoint y: 111, distance: 150.7
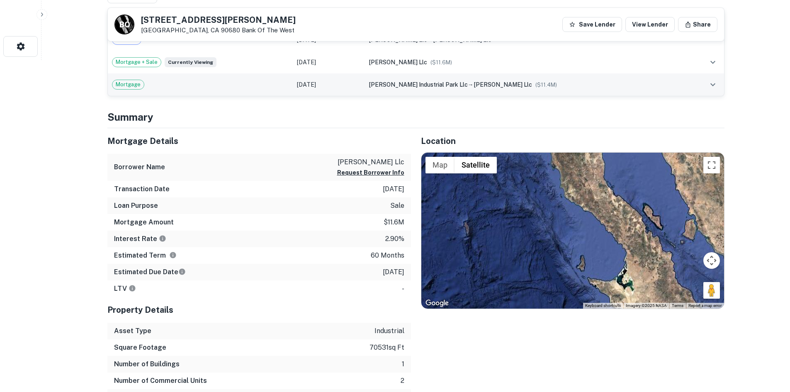
drag, startPoint x: 624, startPoint y: 230, endPoint x: 485, endPoint y: 76, distance: 207.3
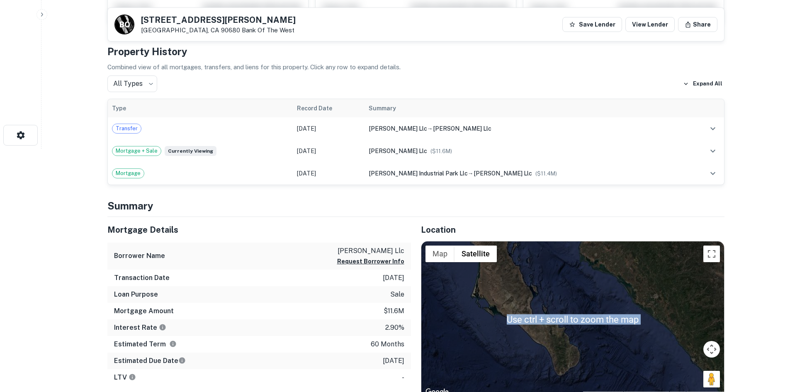
scroll to position [373, 0]
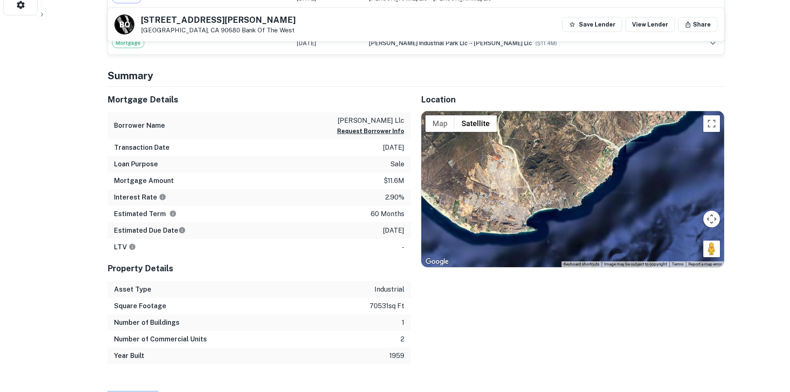
drag, startPoint x: 568, startPoint y: 229, endPoint x: 528, endPoint y: 225, distance: 40.4
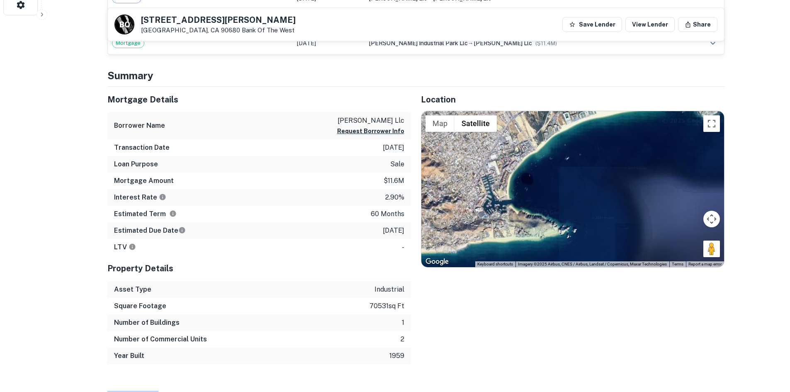
drag, startPoint x: 538, startPoint y: 244, endPoint x: 567, endPoint y: 235, distance: 31.0
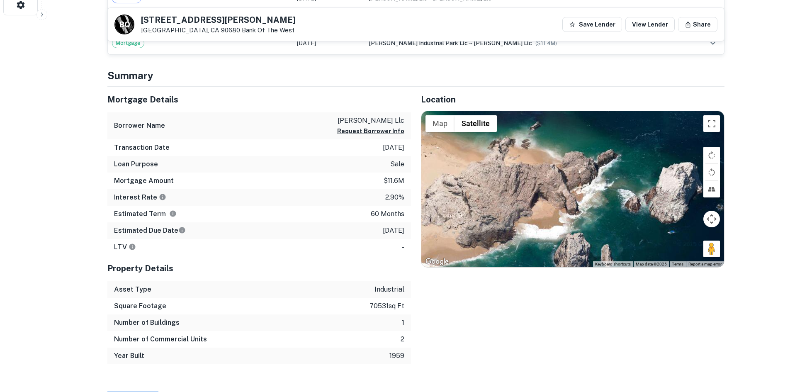
drag, startPoint x: 593, startPoint y: 223, endPoint x: 587, endPoint y: 227, distance: 6.9
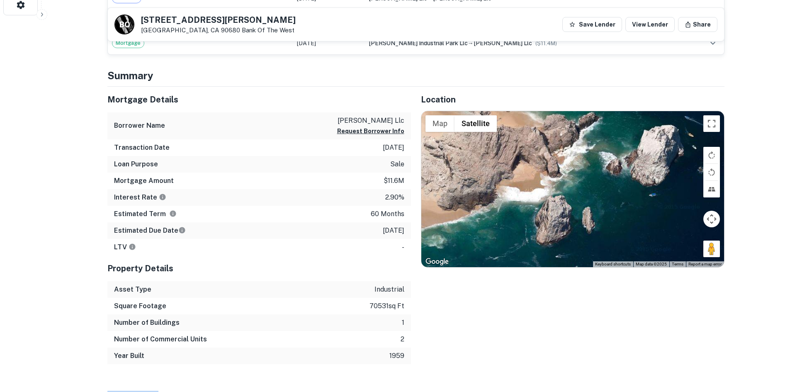
drag, startPoint x: 591, startPoint y: 223, endPoint x: 574, endPoint y: 187, distance: 39.3
click at [574, 187] on div "Loading..." at bounding box center [572, 189] width 303 height 156
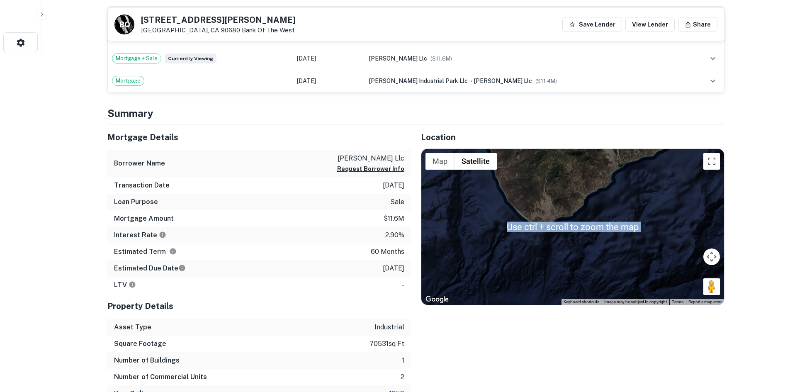
scroll to position [332, 0]
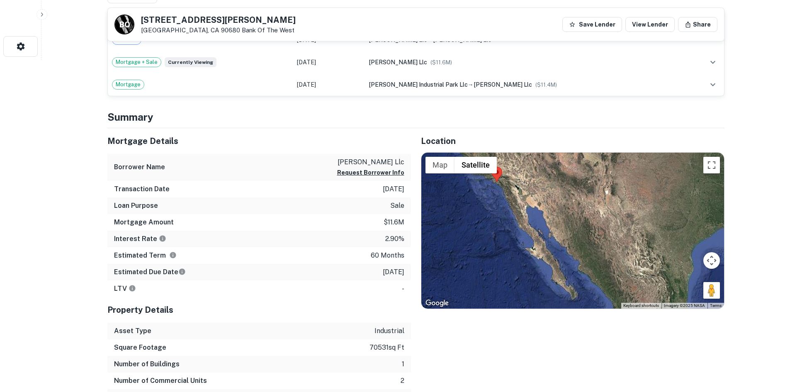
drag, startPoint x: 559, startPoint y: 192, endPoint x: 571, endPoint y: 268, distance: 76.8
click at [574, 289] on div "Loading..." at bounding box center [572, 231] width 303 height 156
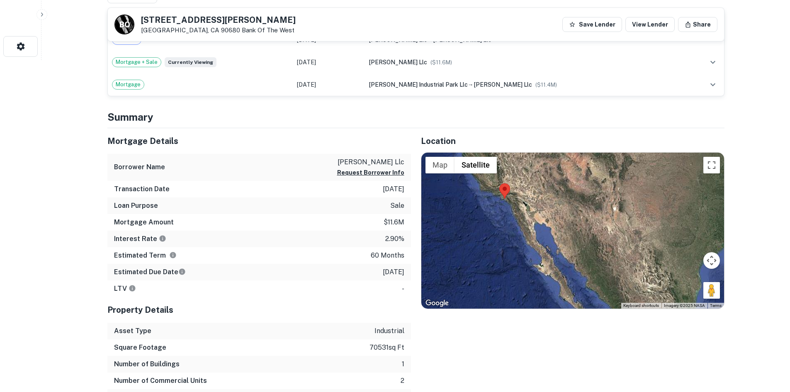
drag, startPoint x: 553, startPoint y: 231, endPoint x: 561, endPoint y: 250, distance: 20.8
click at [561, 250] on div "Loading..." at bounding box center [572, 231] width 303 height 156
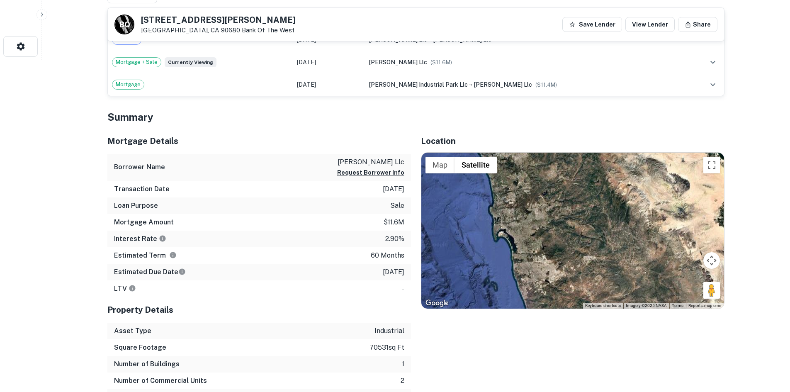
drag, startPoint x: 535, startPoint y: 210, endPoint x: 547, endPoint y: 209, distance: 11.3
click at [547, 209] on div "Loading..." at bounding box center [572, 231] width 303 height 156
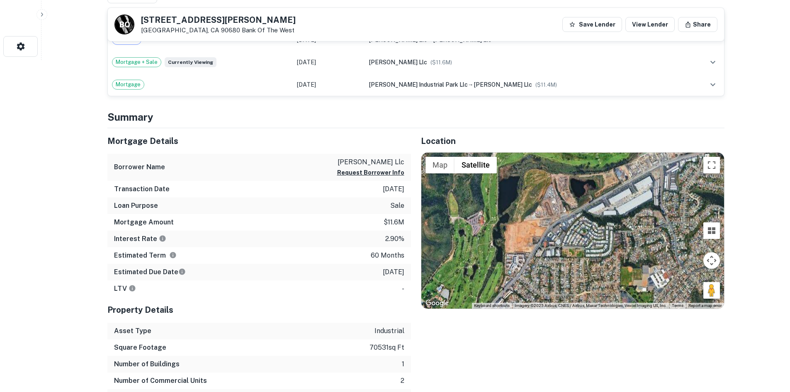
drag, startPoint x: 493, startPoint y: 225, endPoint x: 560, endPoint y: 194, distance: 73.7
click at [560, 194] on div "Loading..." at bounding box center [572, 231] width 303 height 156
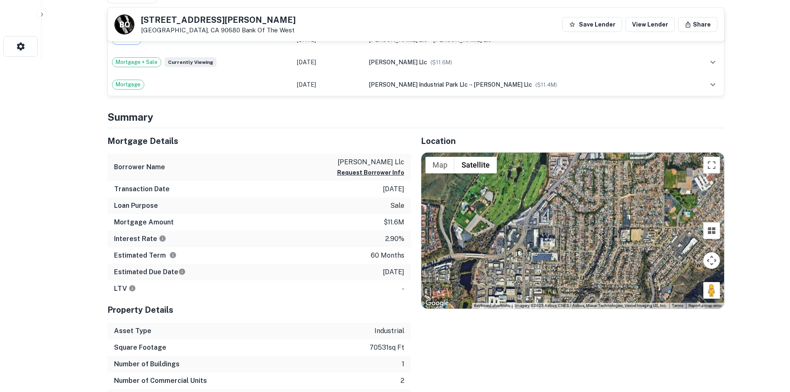
drag, startPoint x: 506, startPoint y: 232, endPoint x: 549, endPoint y: 135, distance: 106.4
click at [549, 135] on div "Location ← Move left → Move right ↑ Move up ↓ Move down + Zoom in - Zoom out Ho…" at bounding box center [568, 266] width 314 height 277
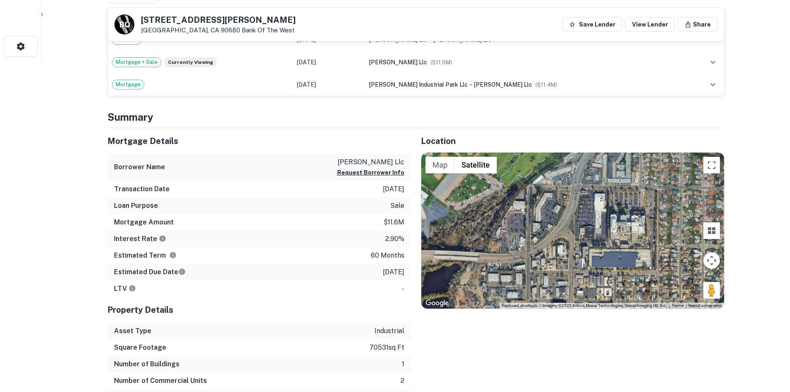
drag, startPoint x: 511, startPoint y: 214, endPoint x: 511, endPoint y: 200, distance: 14.1
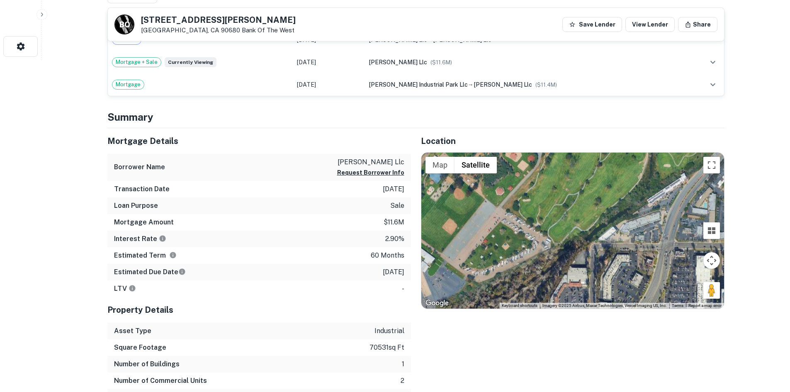
drag, startPoint x: 511, startPoint y: 200, endPoint x: 566, endPoint y: 273, distance: 91.6
click at [566, 273] on div "Loading..." at bounding box center [572, 231] width 303 height 156
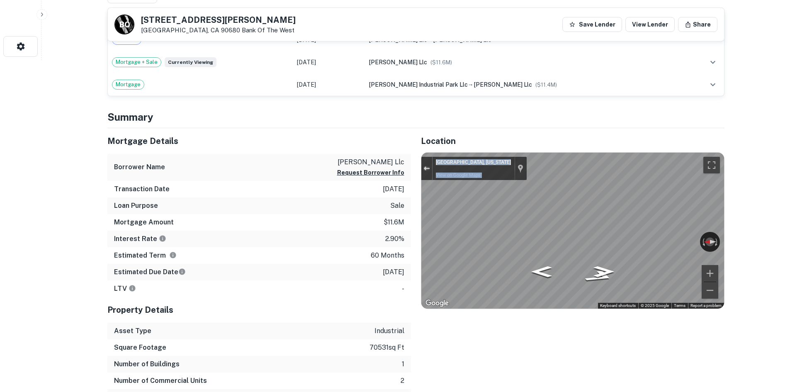
drag, startPoint x: 424, startPoint y: 165, endPoint x: 428, endPoint y: 167, distance: 4.8
click at [424, 165] on button "Exit the Street View" at bounding box center [426, 168] width 11 height 11
click at [431, 168] on button "Exit the Street View" at bounding box center [426, 168] width 11 height 11
click at [430, 167] on button "Exit the Street View" at bounding box center [426, 168] width 11 height 11
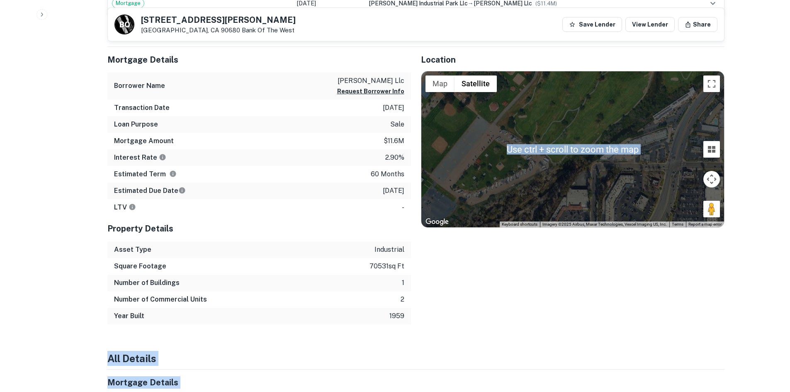
scroll to position [415, 0]
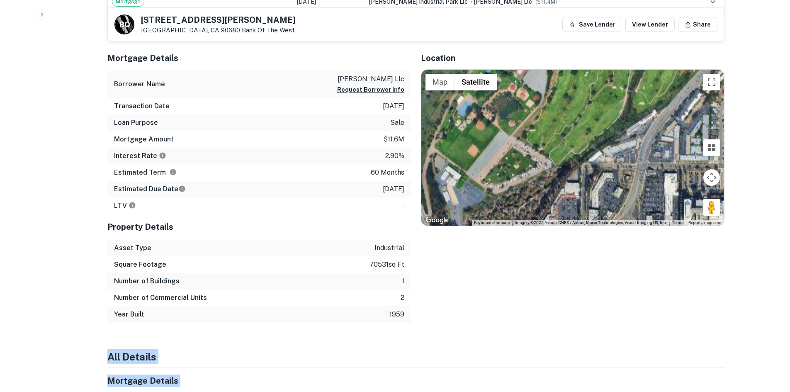
drag, startPoint x: 557, startPoint y: 170, endPoint x: 570, endPoint y: 175, distance: 13.3
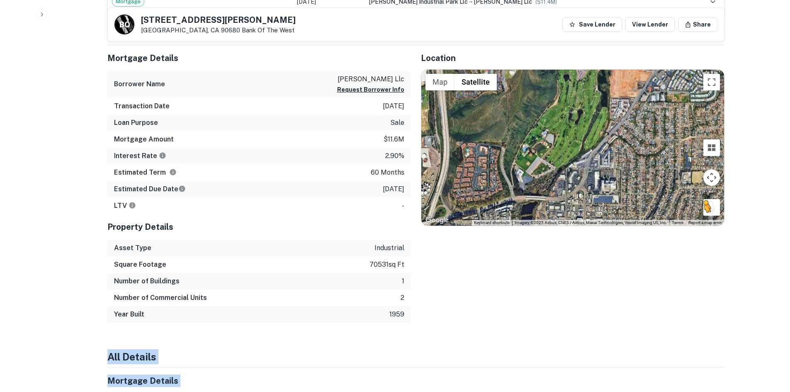
click at [716, 209] on button "Drag Pegman onto the map to open Street View" at bounding box center [711, 207] width 17 height 17
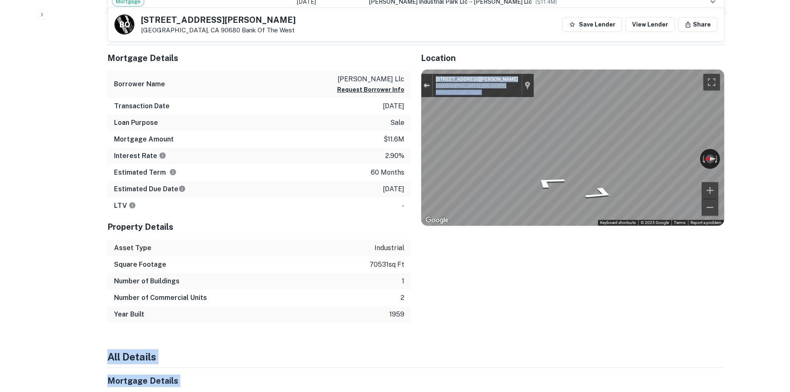
click at [422, 83] on button "Exit the Street View" at bounding box center [426, 85] width 11 height 11
click at [428, 83] on div "Exit the Street View" at bounding box center [426, 85] width 6 height 5
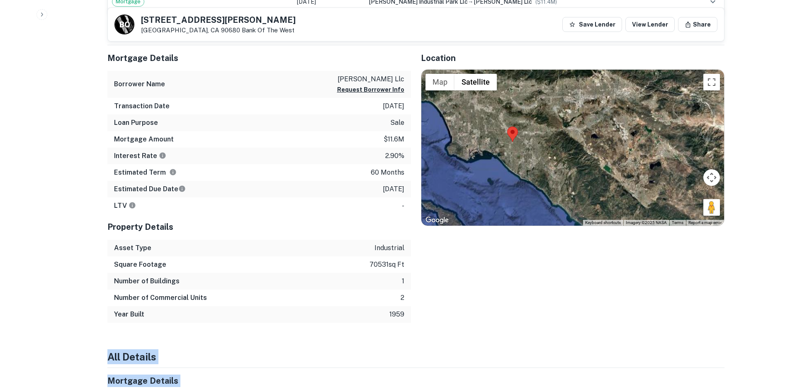
drag, startPoint x: 499, startPoint y: 155, endPoint x: 507, endPoint y: 149, distance: 10.1
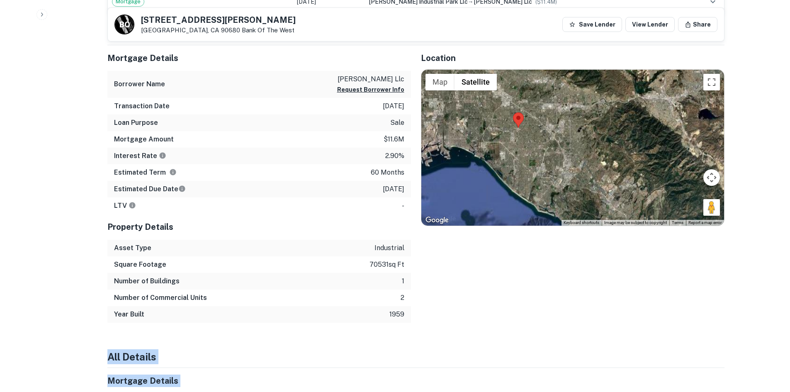
drag, startPoint x: 511, startPoint y: 146, endPoint x: 515, endPoint y: 136, distance: 10.8
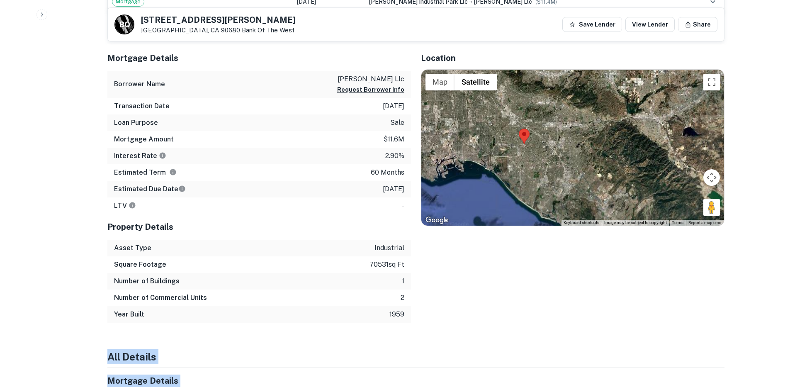
drag, startPoint x: 518, startPoint y: 129, endPoint x: 518, endPoint y: 146, distance: 16.2
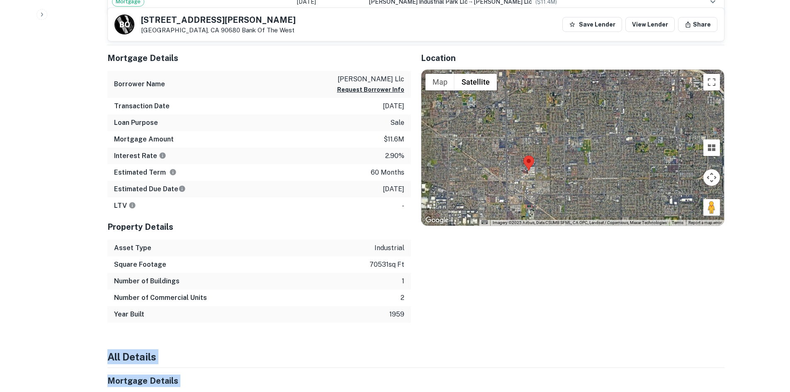
drag, startPoint x: 524, startPoint y: 141, endPoint x: 524, endPoint y: 148, distance: 7.1
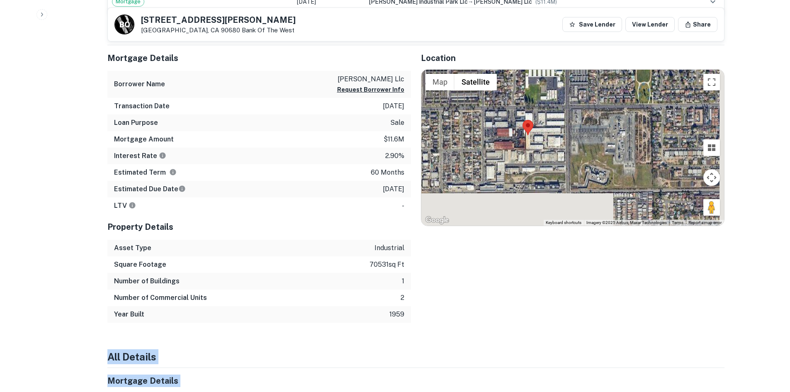
drag, startPoint x: 534, startPoint y: 195, endPoint x: 524, endPoint y: 160, distance: 36.1
click at [524, 160] on div "Loading..." at bounding box center [572, 148] width 303 height 156
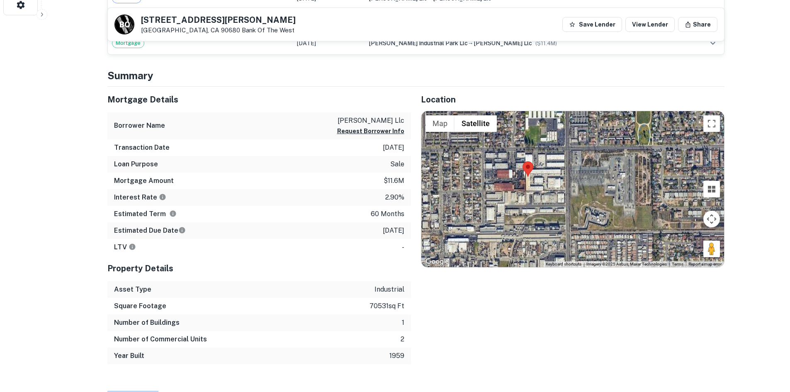
scroll to position [664, 0]
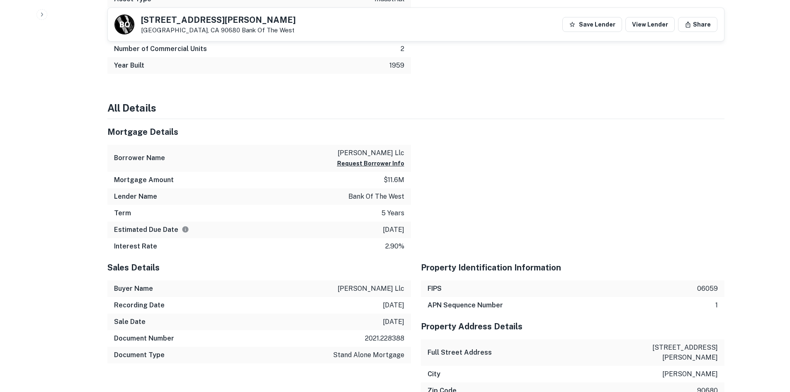
click at [508, 257] on div "Property Identification Information" at bounding box center [573, 268] width 304 height 26
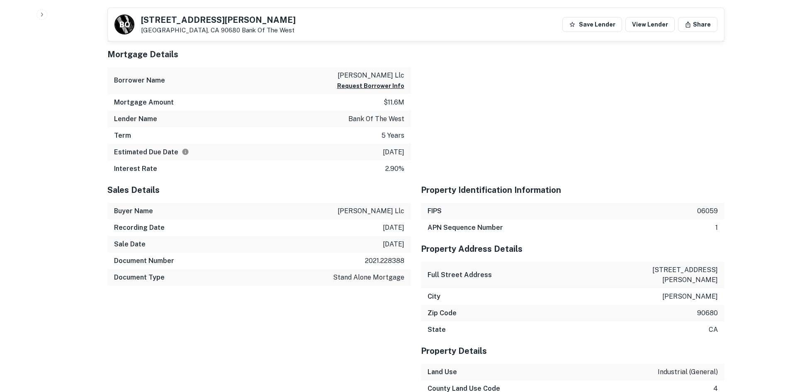
scroll to position [747, 0]
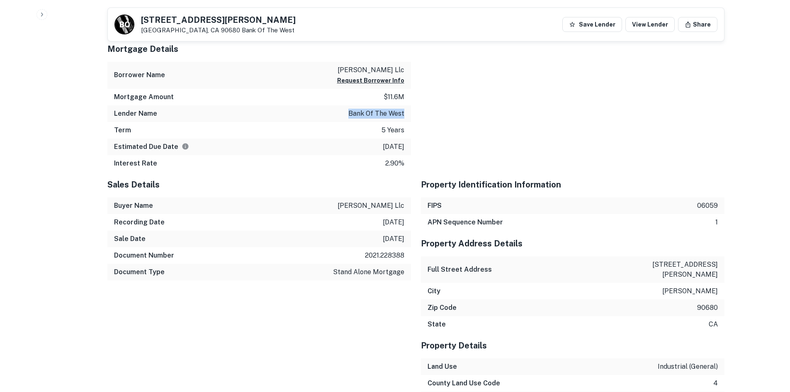
drag, startPoint x: 339, startPoint y: 109, endPoint x: 407, endPoint y: 117, distance: 68.1
click at [407, 117] on div "Lender Name bank of the west" at bounding box center [259, 113] width 304 height 17
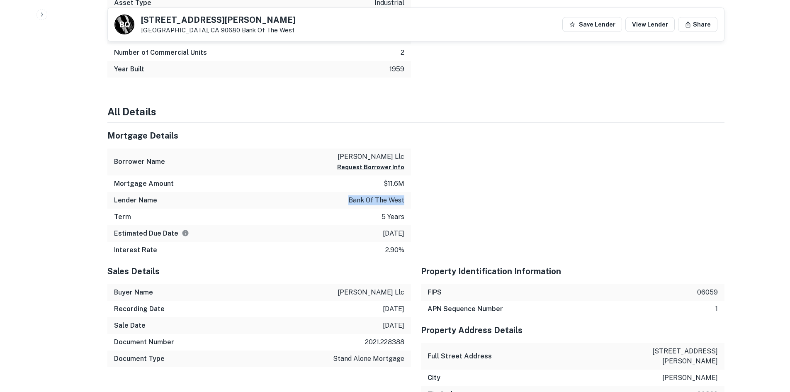
scroll to position [622, 0]
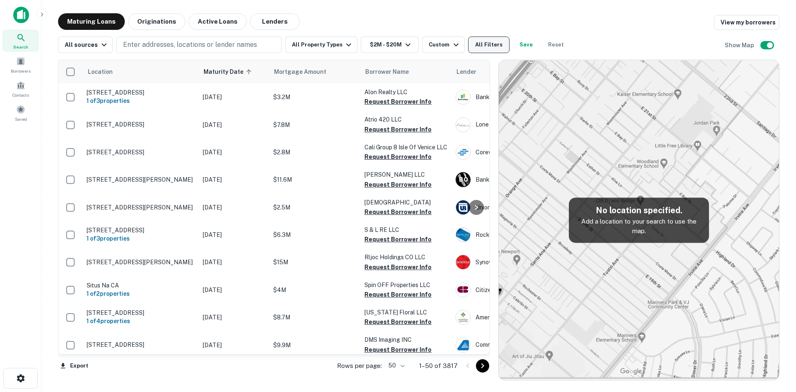
click at [469, 45] on button "All Filters" at bounding box center [488, 44] width 41 height 17
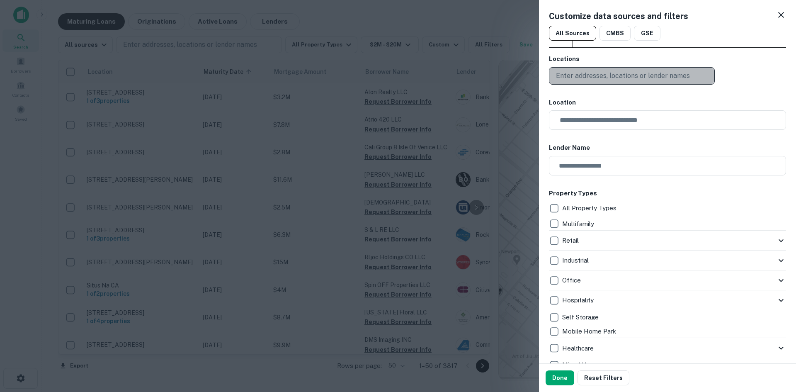
click at [598, 75] on p "Enter addresses, locations or lender names" at bounding box center [623, 76] width 134 height 10
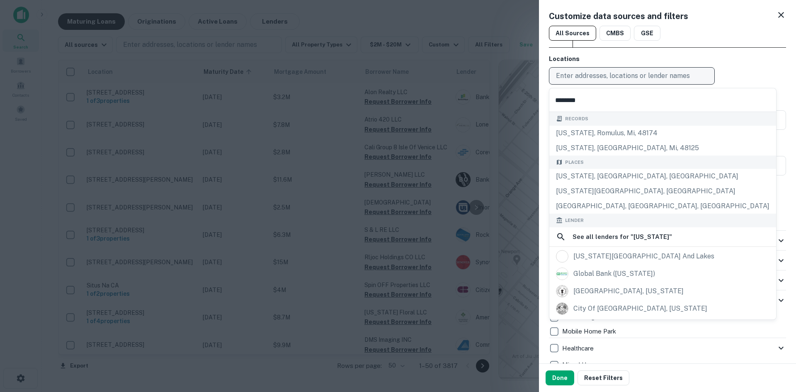
type input "********"
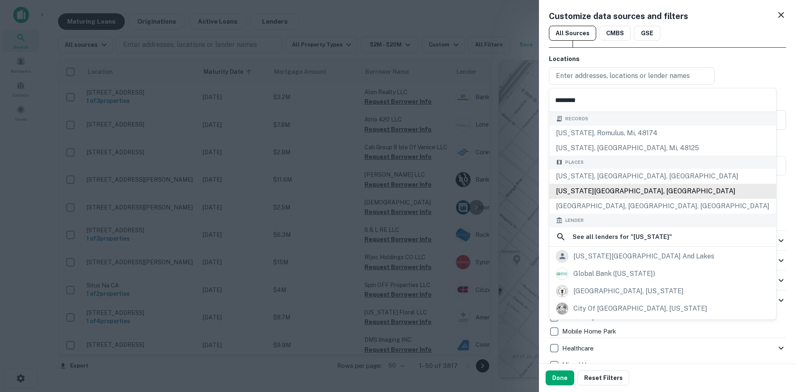
click at [635, 185] on div "New York State, USA" at bounding box center [663, 191] width 227 height 15
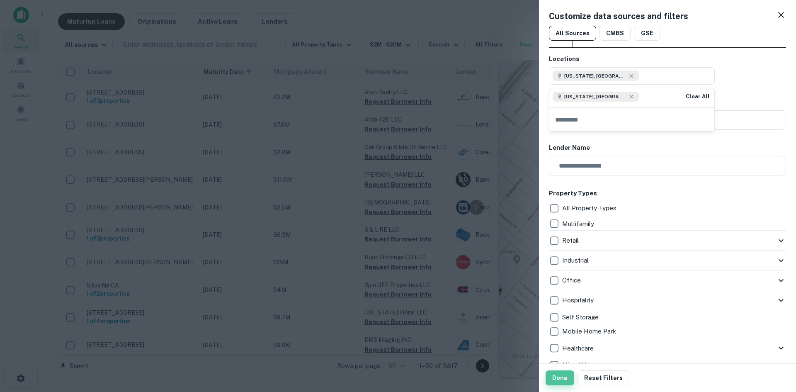
click at [568, 375] on button "Done" at bounding box center [560, 377] width 29 height 15
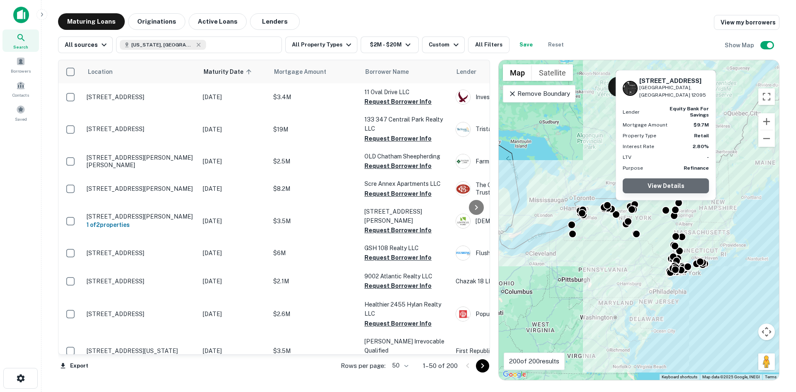
click at [668, 186] on link "View Details" at bounding box center [666, 185] width 86 height 15
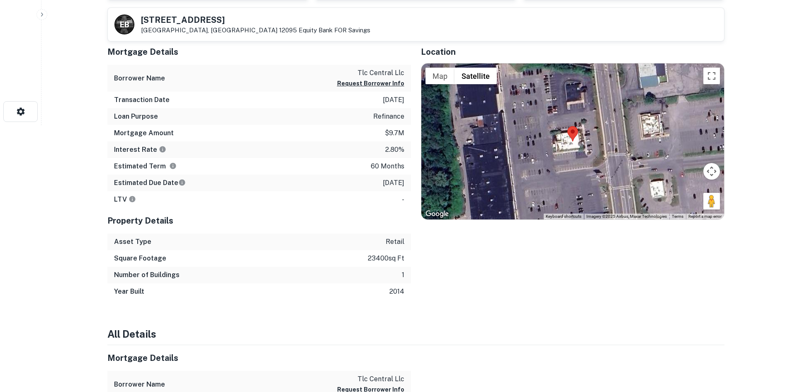
scroll to position [290, 0]
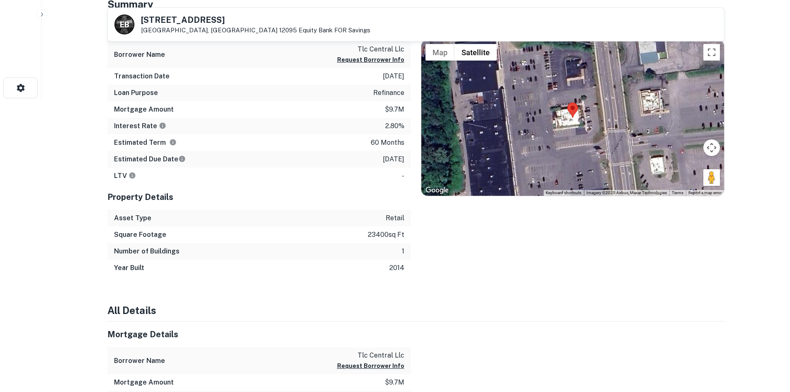
drag, startPoint x: 709, startPoint y: 181, endPoint x: 632, endPoint y: 154, distance: 82.1
click at [632, 154] on div "Map Terrain Satellite Labels Keyboard shortcuts Map Data Imagery ©2025 Airbus, …" at bounding box center [572, 118] width 303 height 156
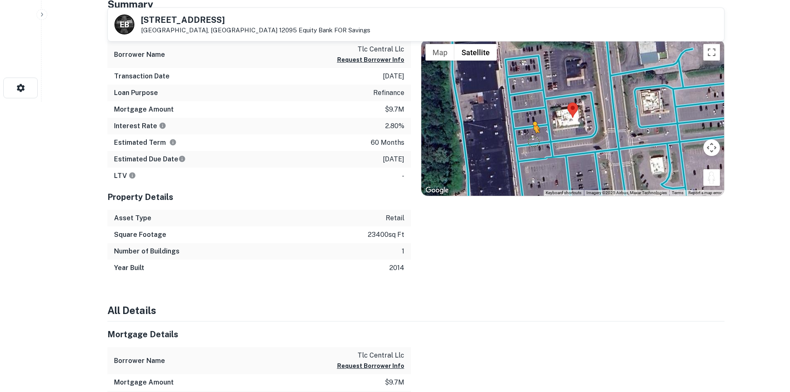
drag, startPoint x: 712, startPoint y: 176, endPoint x: 533, endPoint y: 141, distance: 182.5
click at [533, 141] on div "To activate drag with keyboard, press Alt + Enter. Once in keyboard drag state,…" at bounding box center [572, 118] width 303 height 156
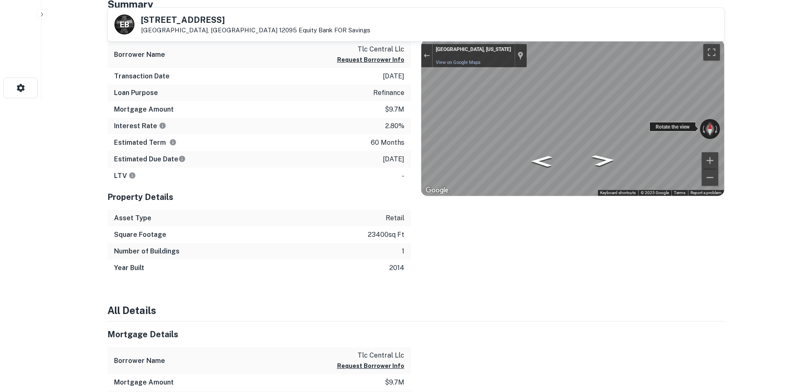
click at [707, 131] on div "← Move left → Move right ↑ Move up ↓ Move down + Zoom in - Zoom out [GEOGRAPHIC…" at bounding box center [572, 118] width 303 height 156
click at [664, 128] on div "← Move left → Move right ↑ Move up ↓ Move down + Zoom in - Zoom out [GEOGRAPHIC…" at bounding box center [572, 118] width 303 height 156
click at [714, 51] on button "Toggle fullscreen view" at bounding box center [711, 52] width 17 height 17
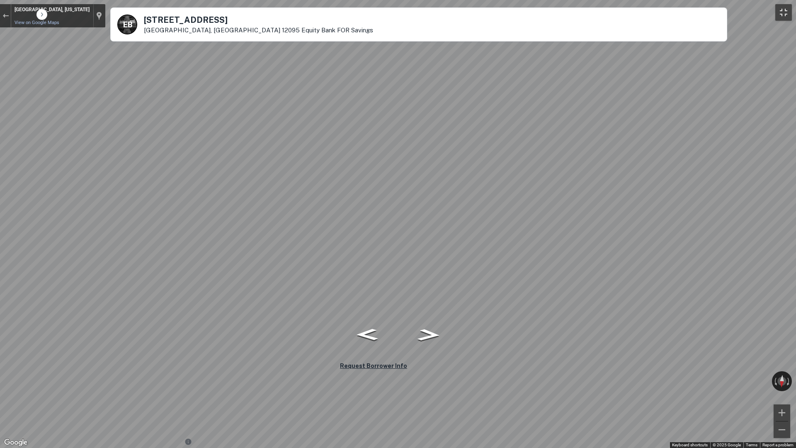
click at [788, 13] on button "Toggle fullscreen view" at bounding box center [784, 12] width 17 height 17
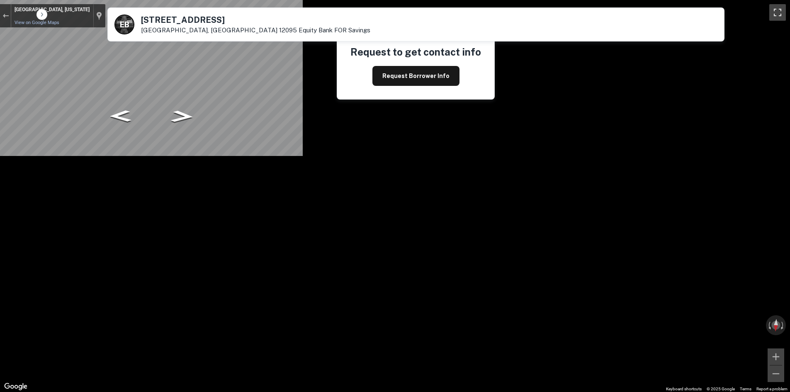
scroll to position [83, 0]
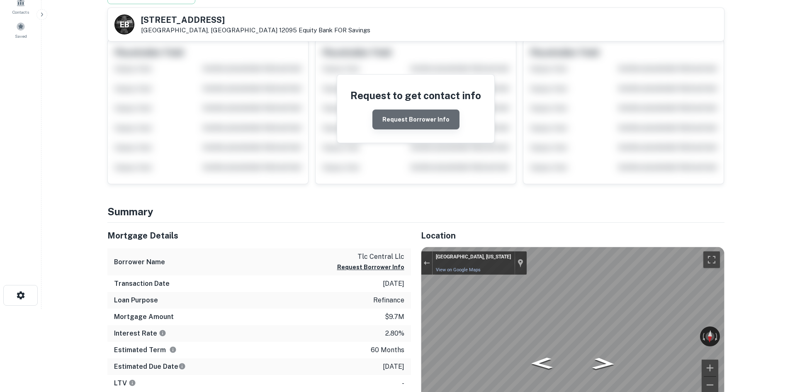
click at [423, 126] on button "Request Borrower Info" at bounding box center [415, 119] width 87 height 20
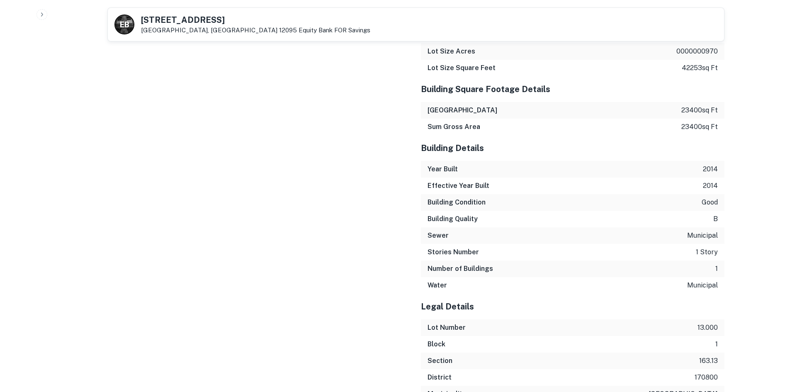
scroll to position [1008, 0]
